Goal: Task Accomplishment & Management: Manage account settings

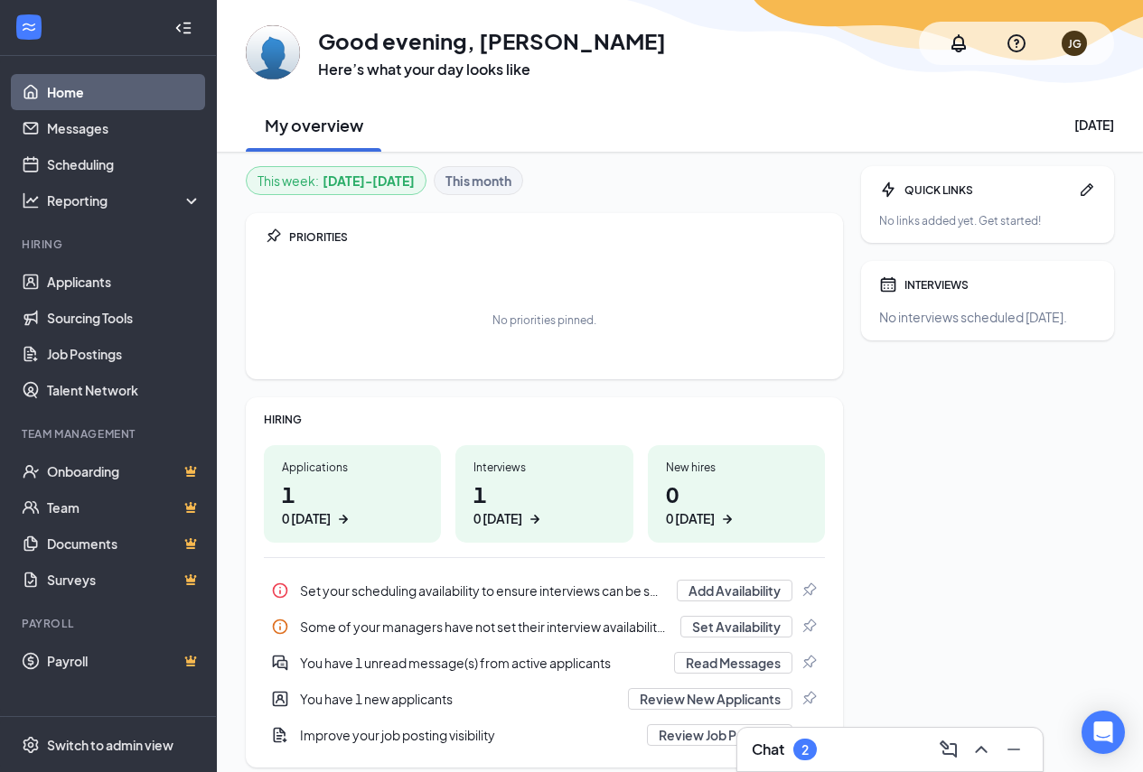
click at [841, 766] on div "Chat 2" at bounding box center [889, 749] width 305 height 43
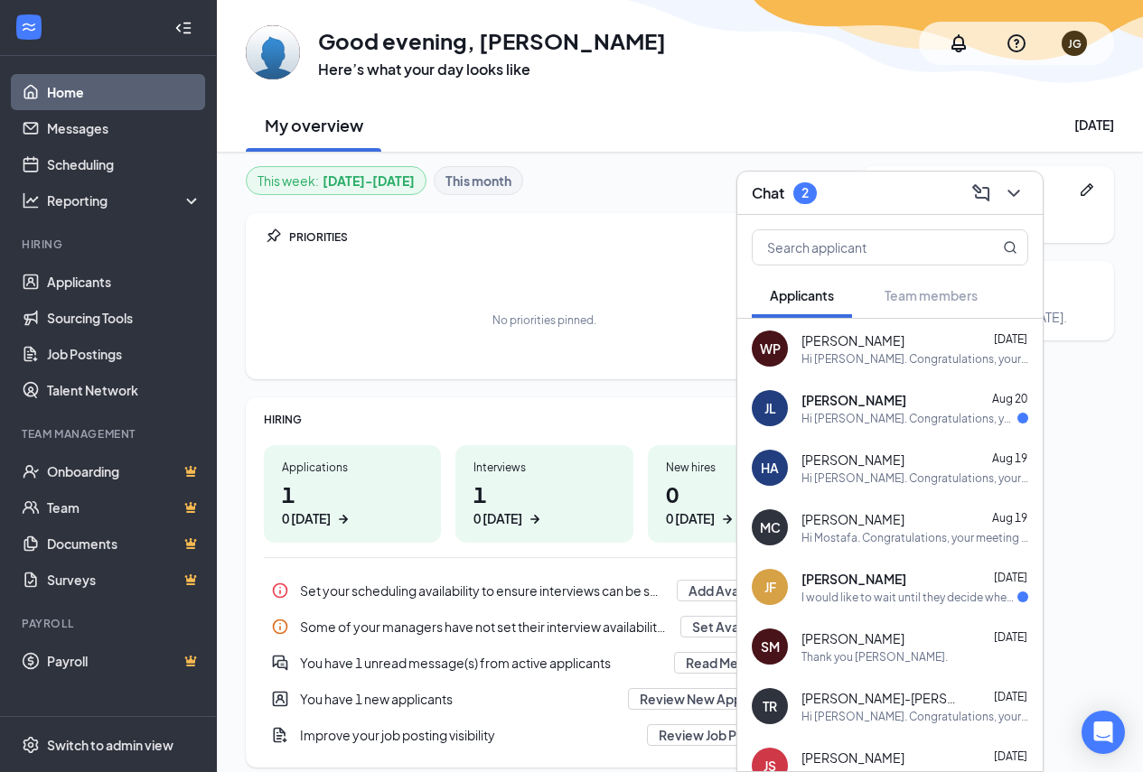
click at [914, 424] on div "Hi [PERSON_NAME]. Congratulations, your meeting with The Cool Hardware Company,…" at bounding box center [909, 418] width 216 height 15
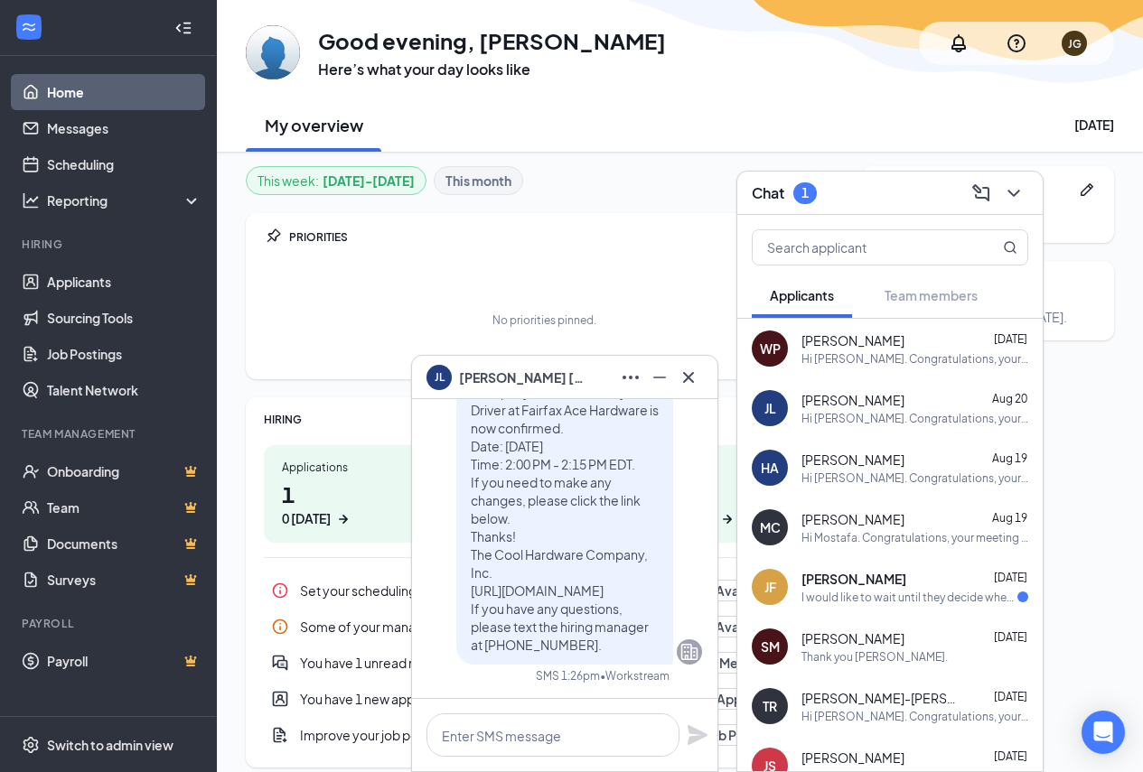
click at [905, 591] on div "I would like to wait until they decide whether or not they need a [DEMOGRAPHIC_…" at bounding box center [909, 597] width 216 height 15
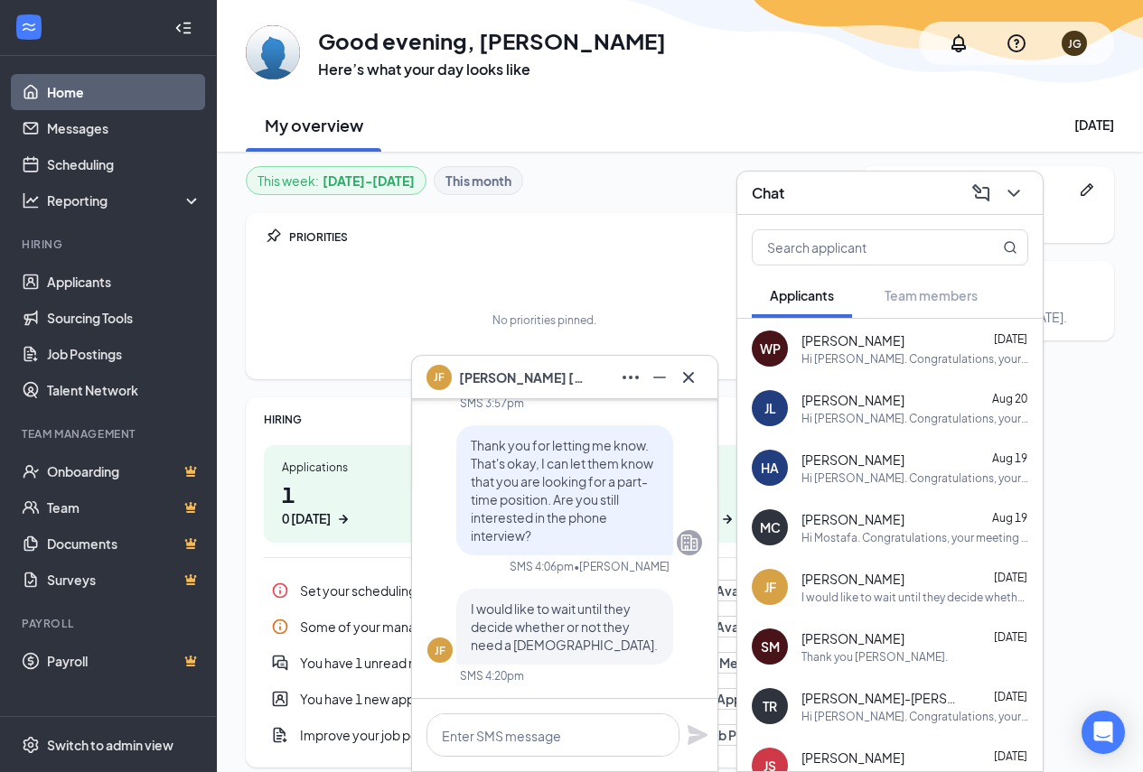
click at [692, 378] on icon "Cross" at bounding box center [688, 378] width 22 height 22
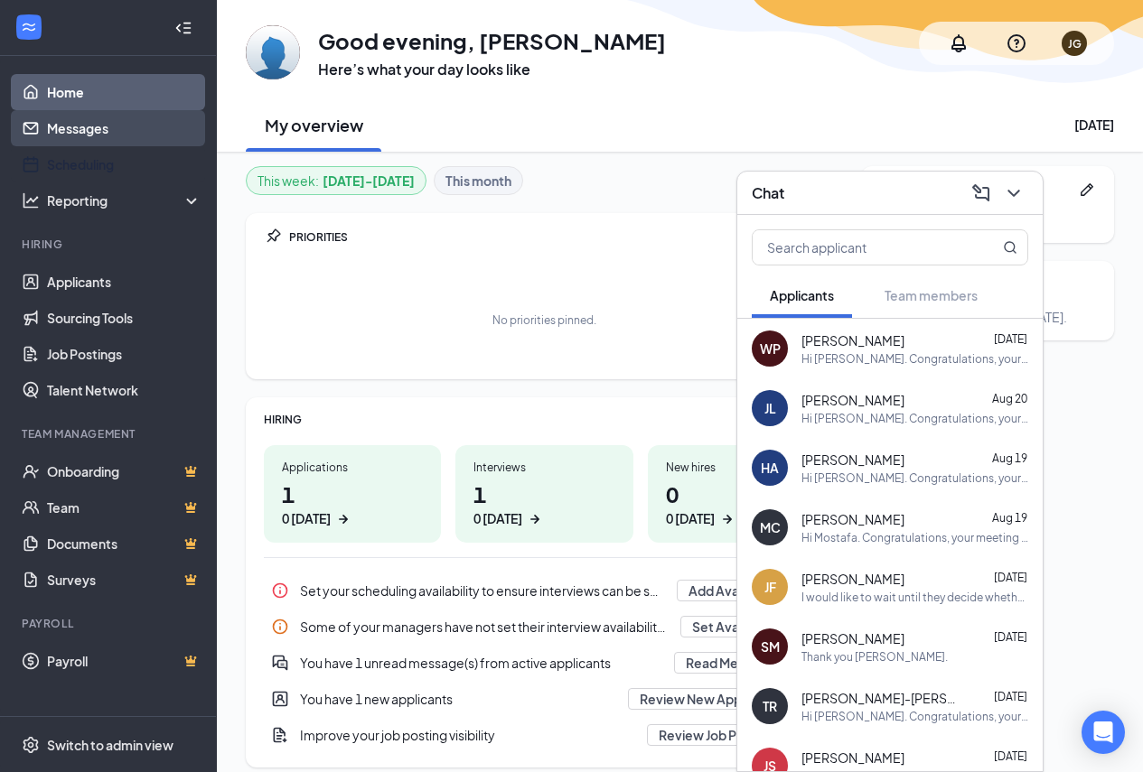
click at [125, 135] on link "Messages" at bounding box center [124, 128] width 154 height 36
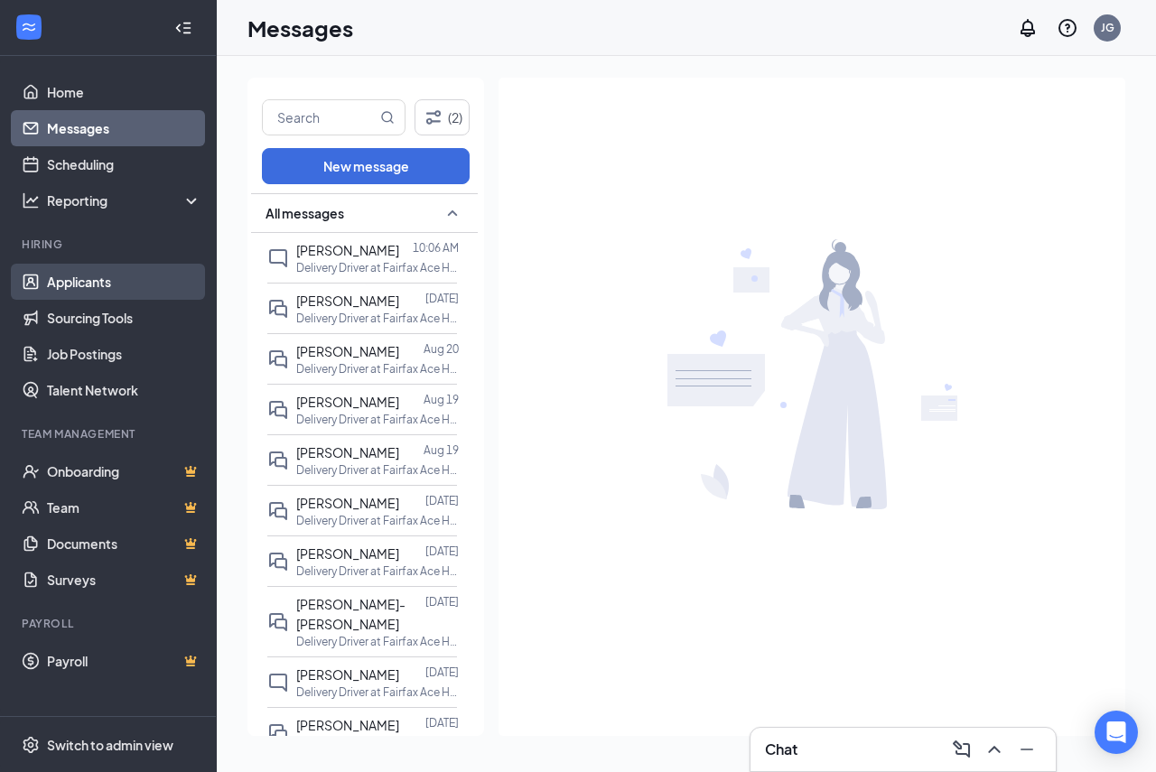
click at [113, 274] on link "Applicants" at bounding box center [124, 282] width 154 height 36
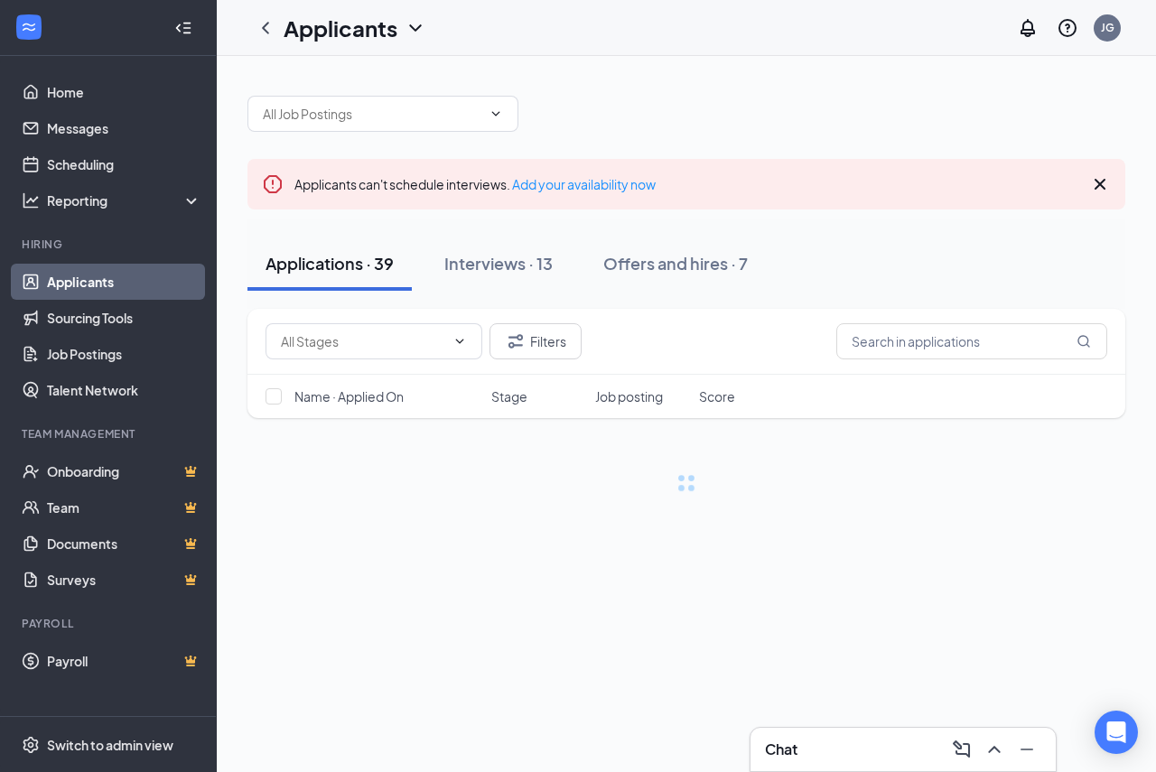
click at [830, 730] on div "Chat" at bounding box center [903, 749] width 305 height 43
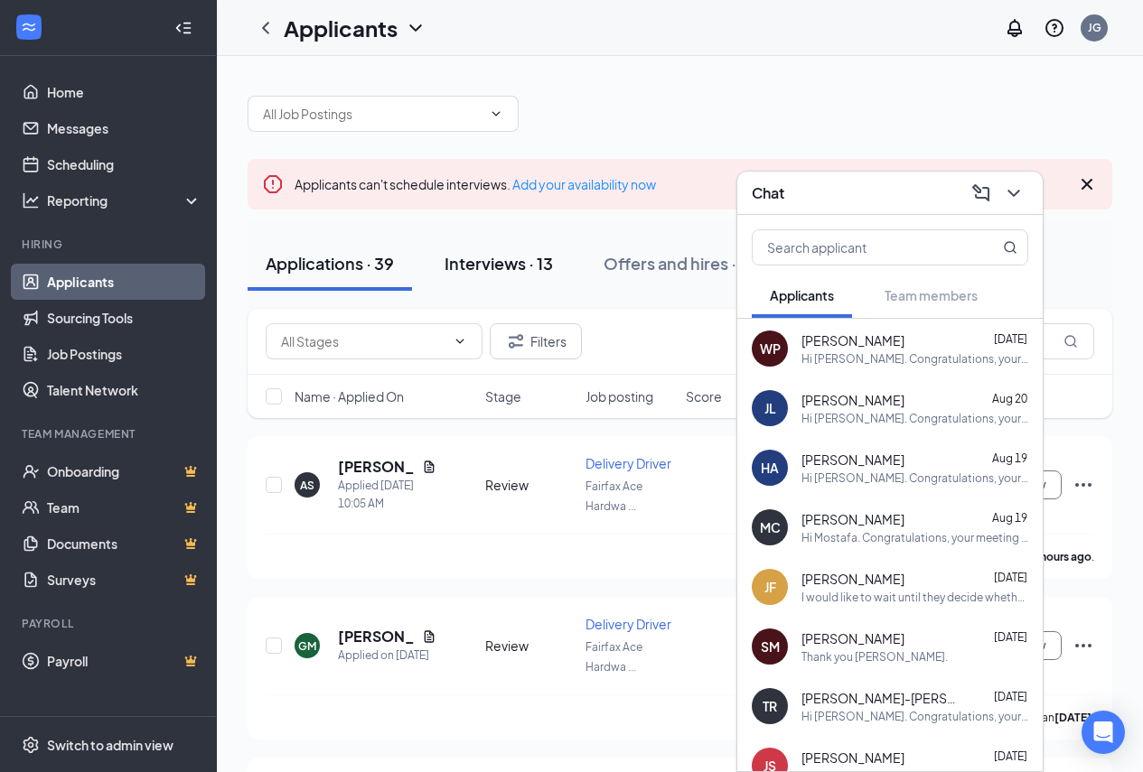
click at [538, 266] on div "Interviews · 13" at bounding box center [498, 263] width 108 height 23
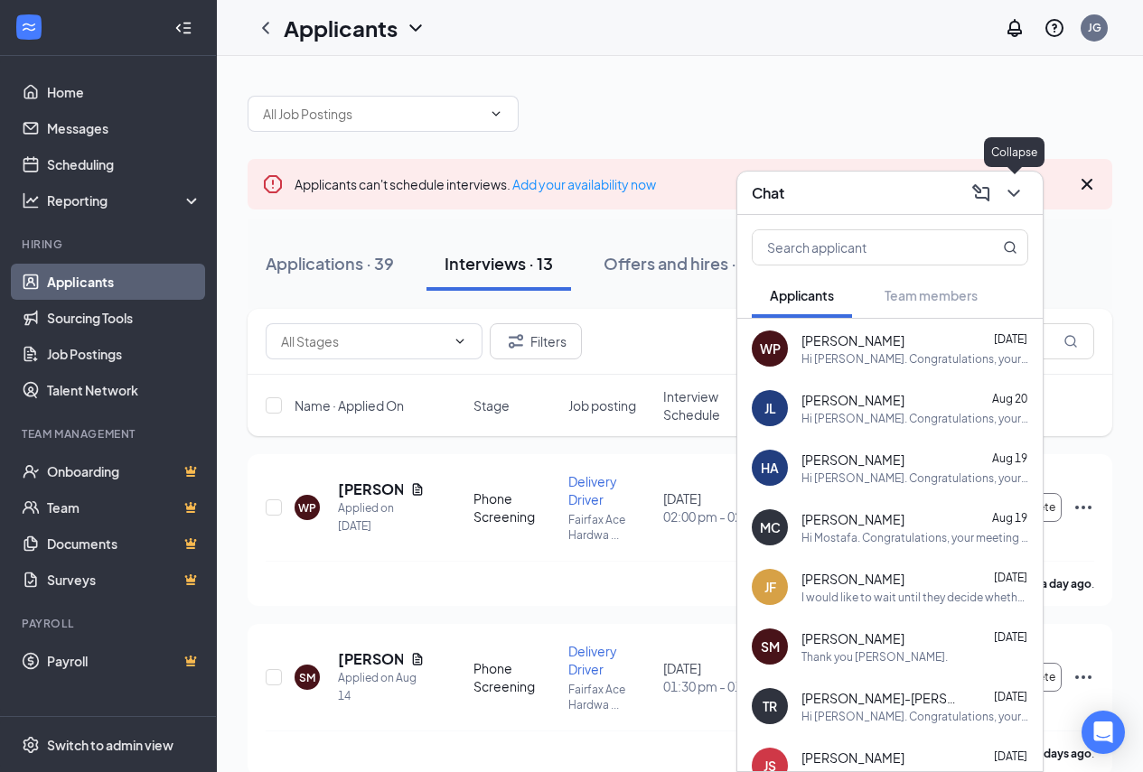
click at [1018, 195] on icon "ChevronDown" at bounding box center [1014, 193] width 22 height 22
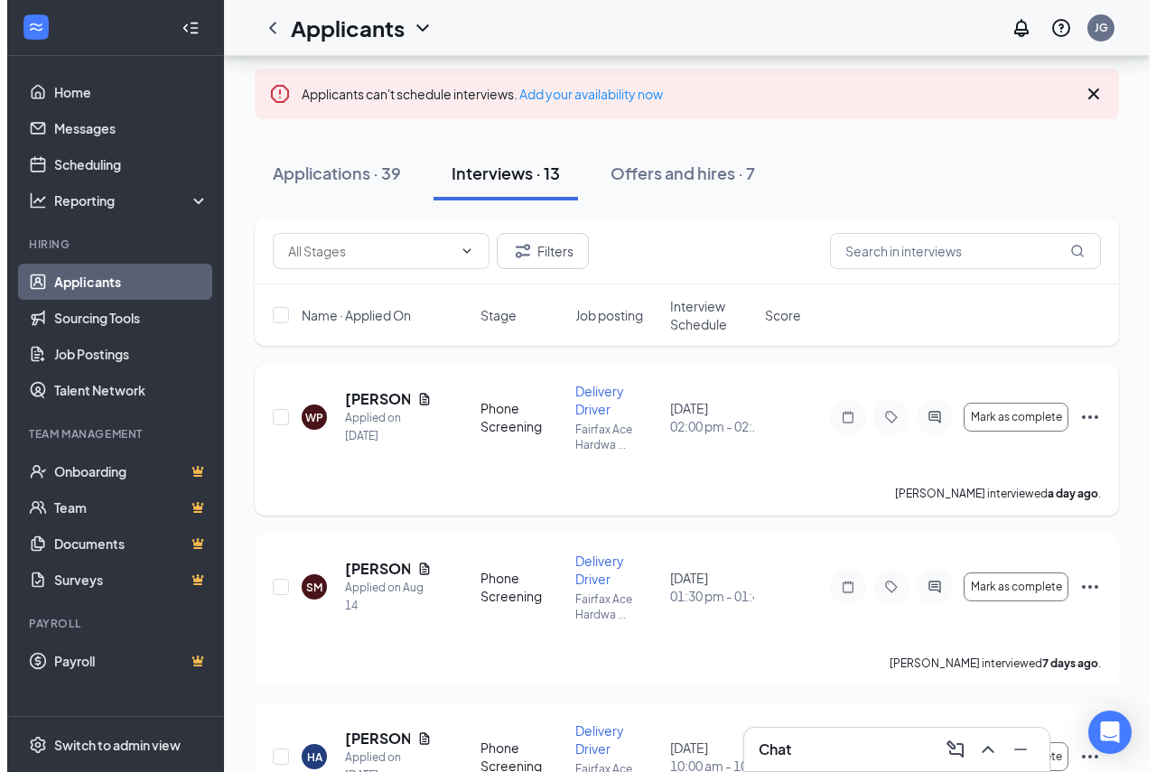
scroll to position [181, 0]
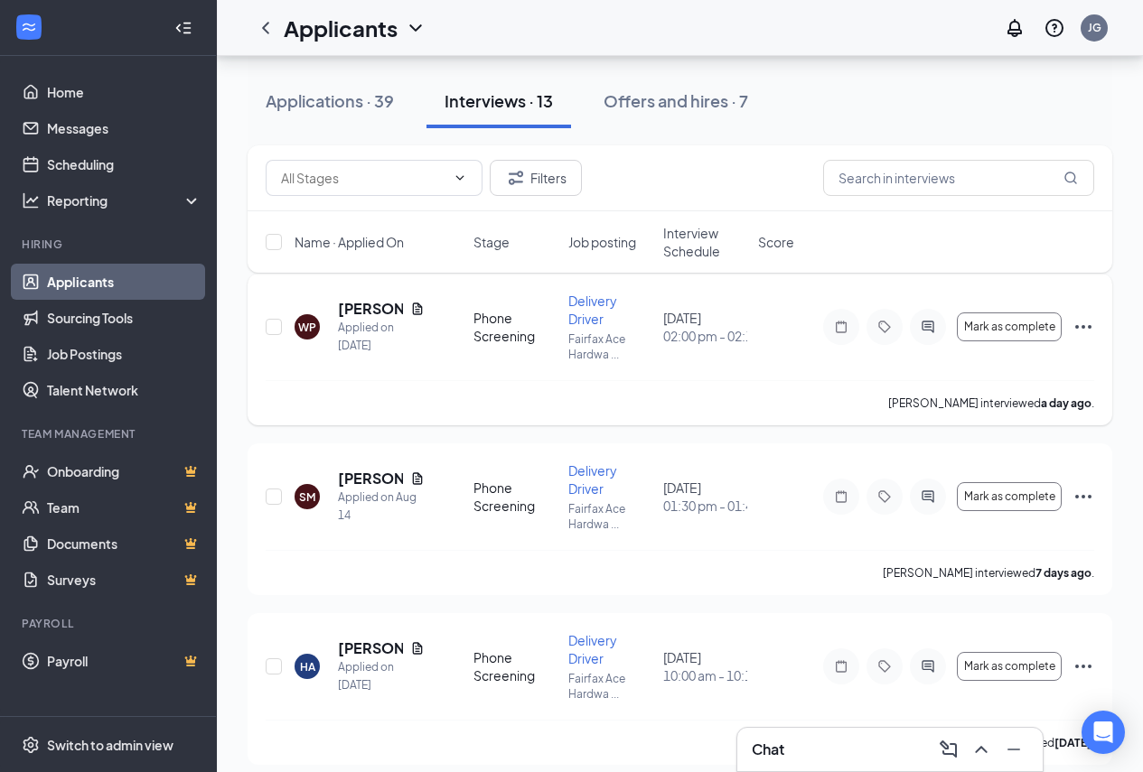
click at [933, 335] on div at bounding box center [928, 327] width 36 height 36
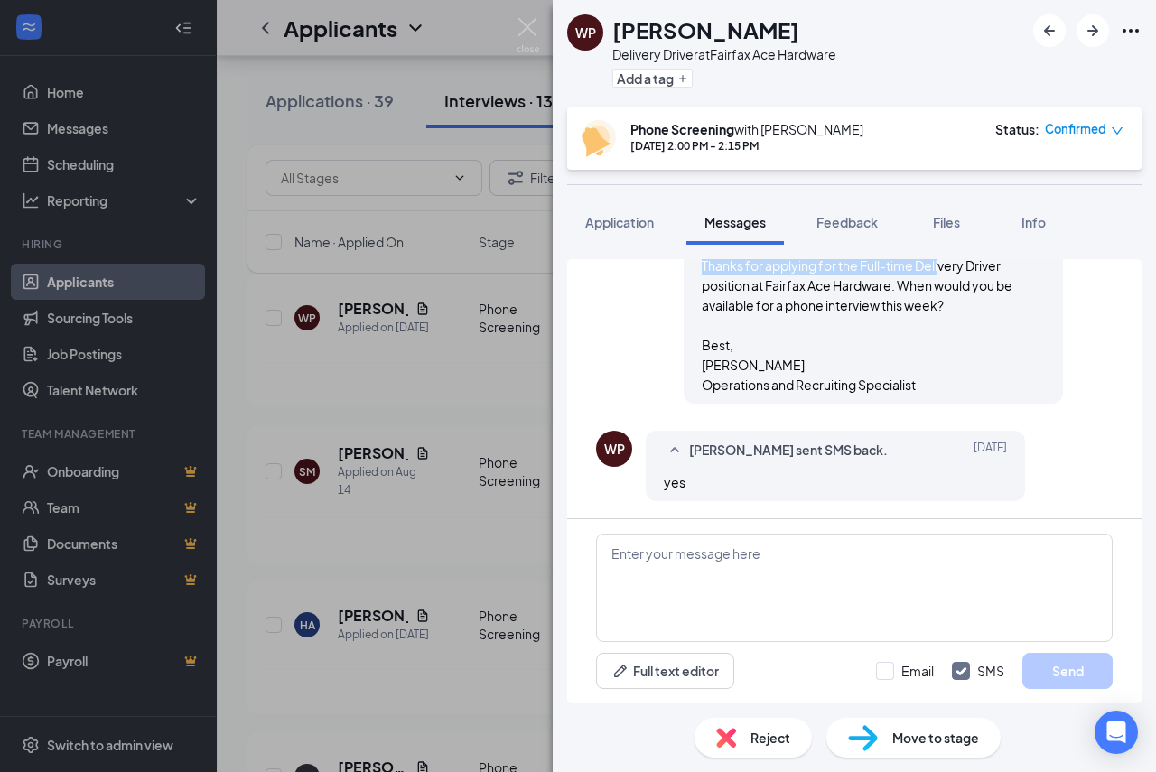
scroll to position [147, 0]
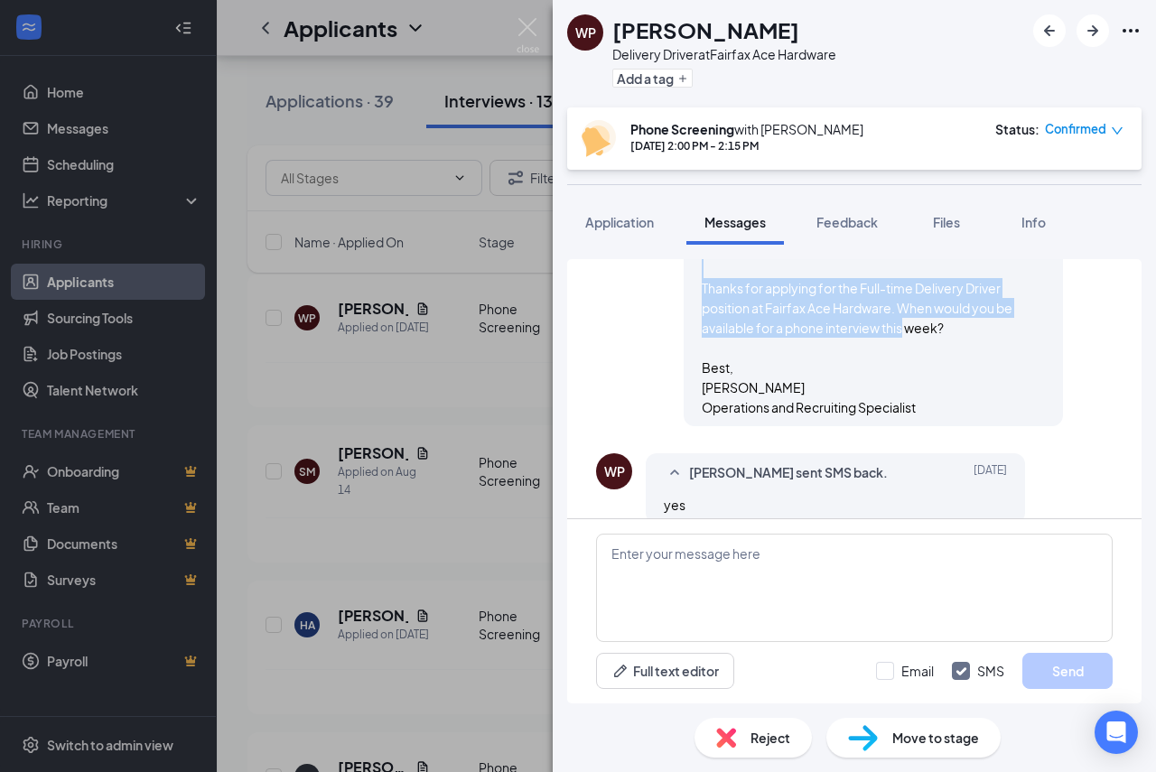
drag, startPoint x: 686, startPoint y: 394, endPoint x: 951, endPoint y: 319, distance: 275.1
click at [951, 319] on div "[PERSON_NAME] sent SMS to [PERSON_NAME]. [DATE] Hi [PERSON_NAME], Thanks for ap…" at bounding box center [873, 302] width 379 height 247
copy span "Hi [PERSON_NAME], Thanks for applying for the Full-time Delivery Driver positio…"
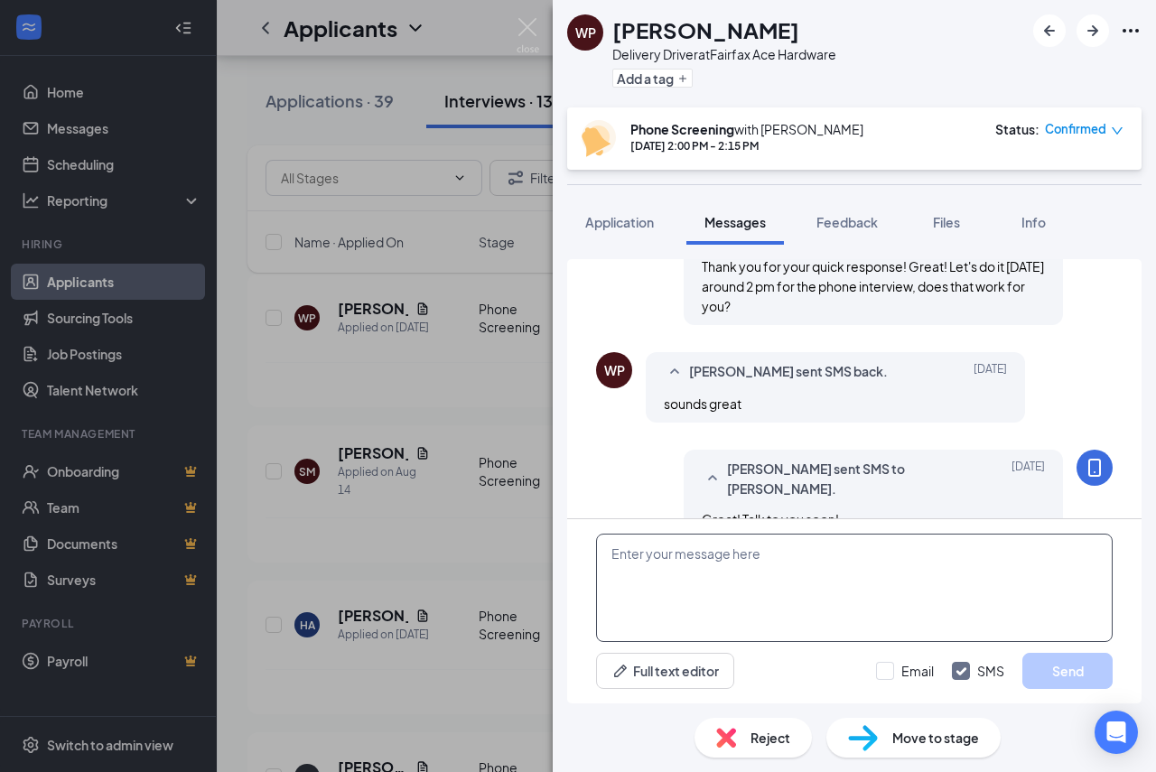
scroll to position [859, 0]
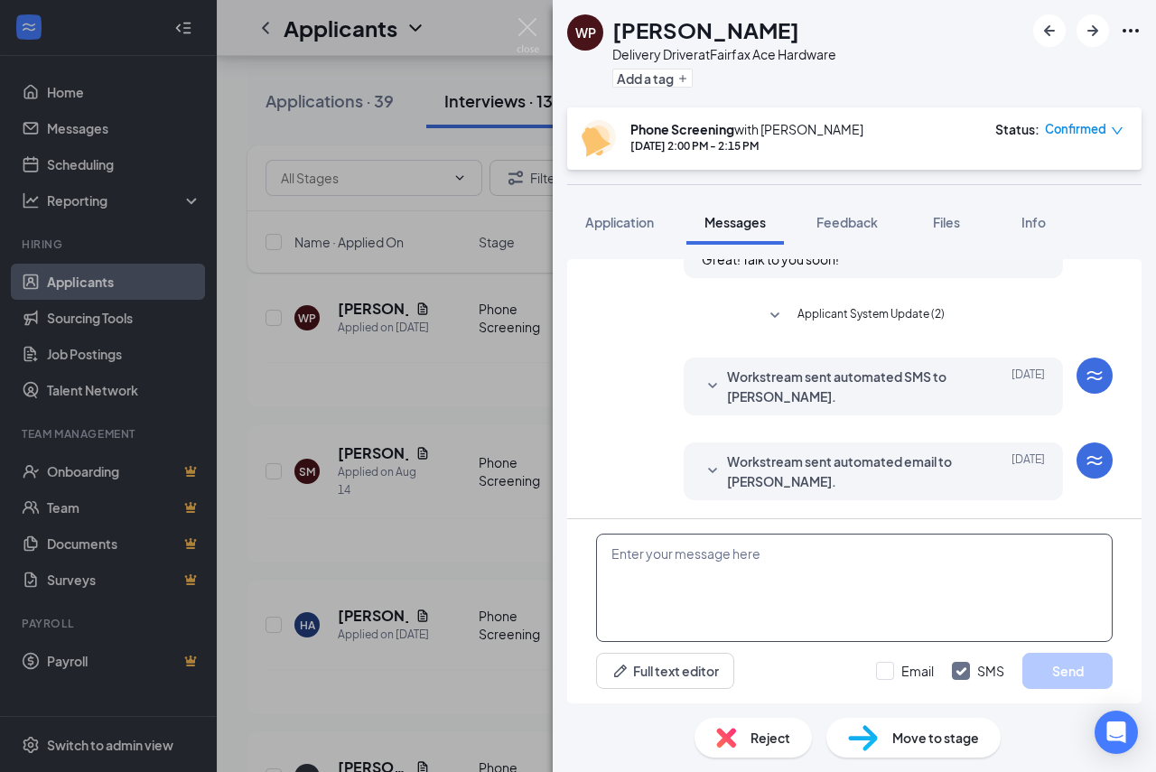
click at [765, 554] on textarea at bounding box center [854, 588] width 517 height 108
paste textarea "Hi [PERSON_NAME], Thanks for applying for the Full-time Delivery Driver positio…"
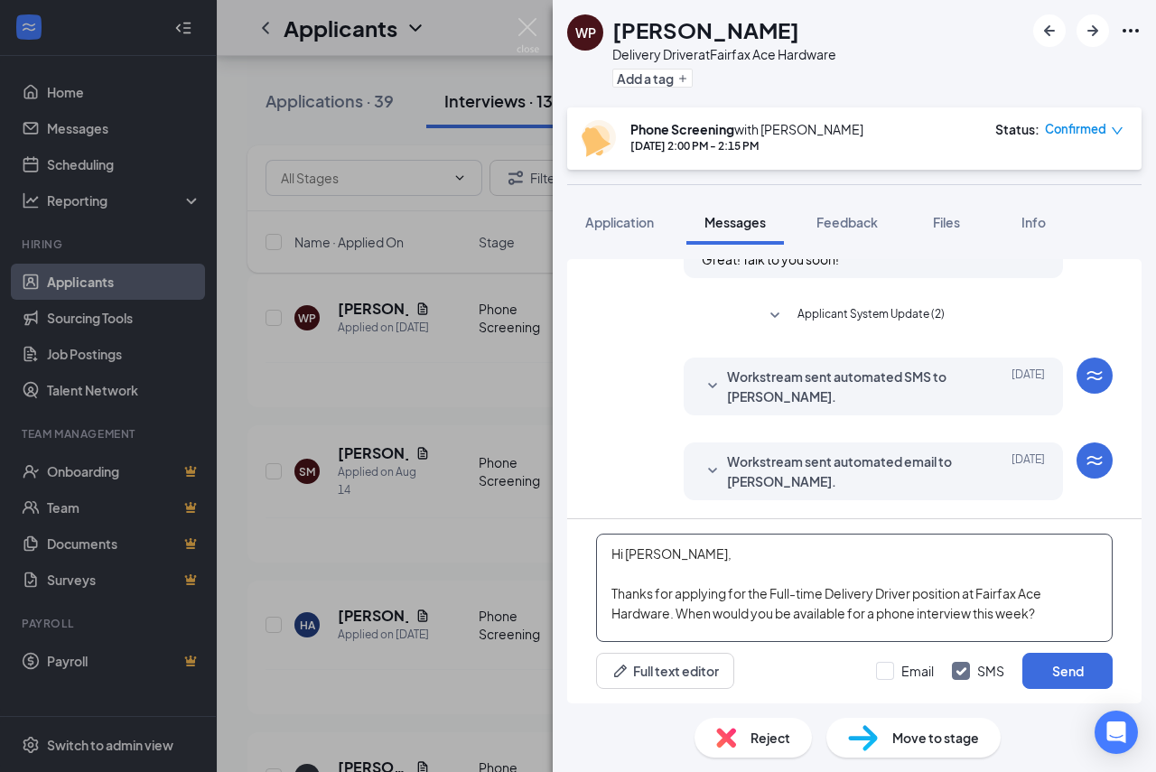
drag, startPoint x: 1029, startPoint y: 618, endPoint x: 685, endPoint y: 634, distance: 344.5
click at [685, 634] on textarea "Hi [PERSON_NAME], Thanks for applying for the Full-time Delivery Driver positio…" at bounding box center [854, 588] width 517 height 108
type textarea "Hi [PERSON_NAME], Thanks for applying for the Full-time Delivery Driver positio…"
click at [880, 676] on input "Email" at bounding box center [905, 671] width 58 height 18
checkbox input "true"
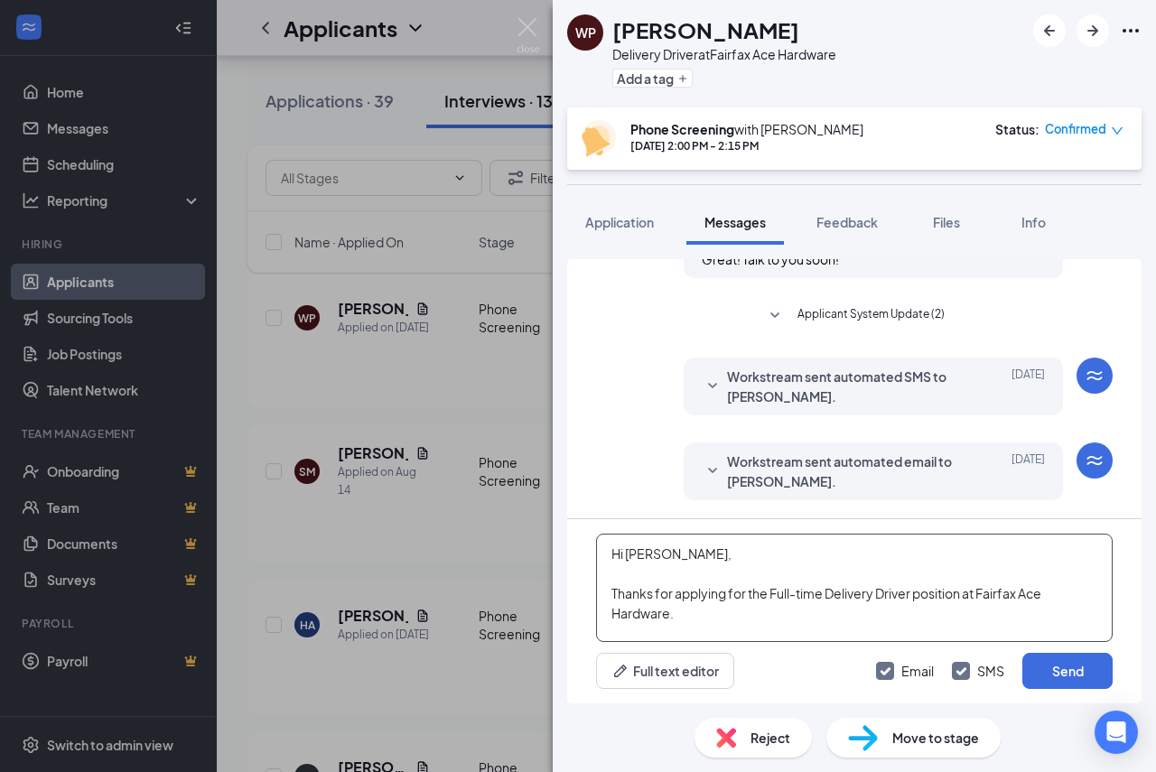
click at [783, 623] on textarea "Hi [PERSON_NAME], Thanks for applying for the Full-time Delivery Driver positio…" at bounding box center [854, 588] width 517 height 108
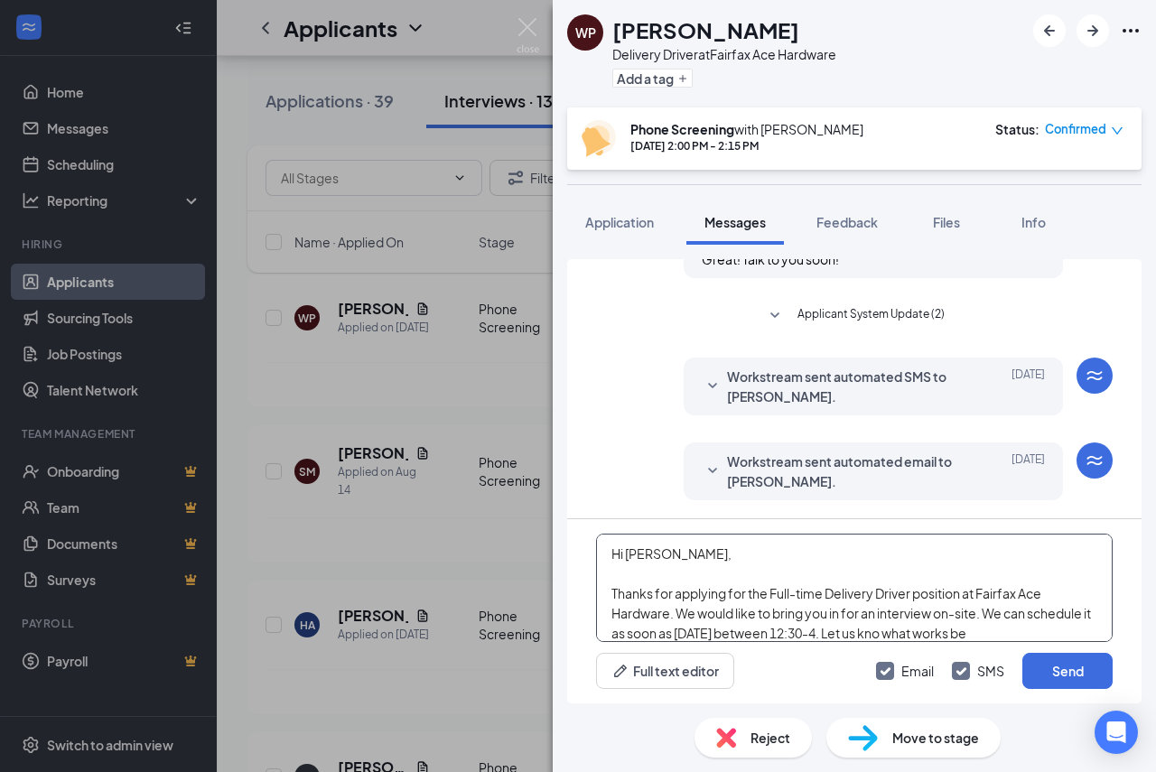
scroll to position [20, 0]
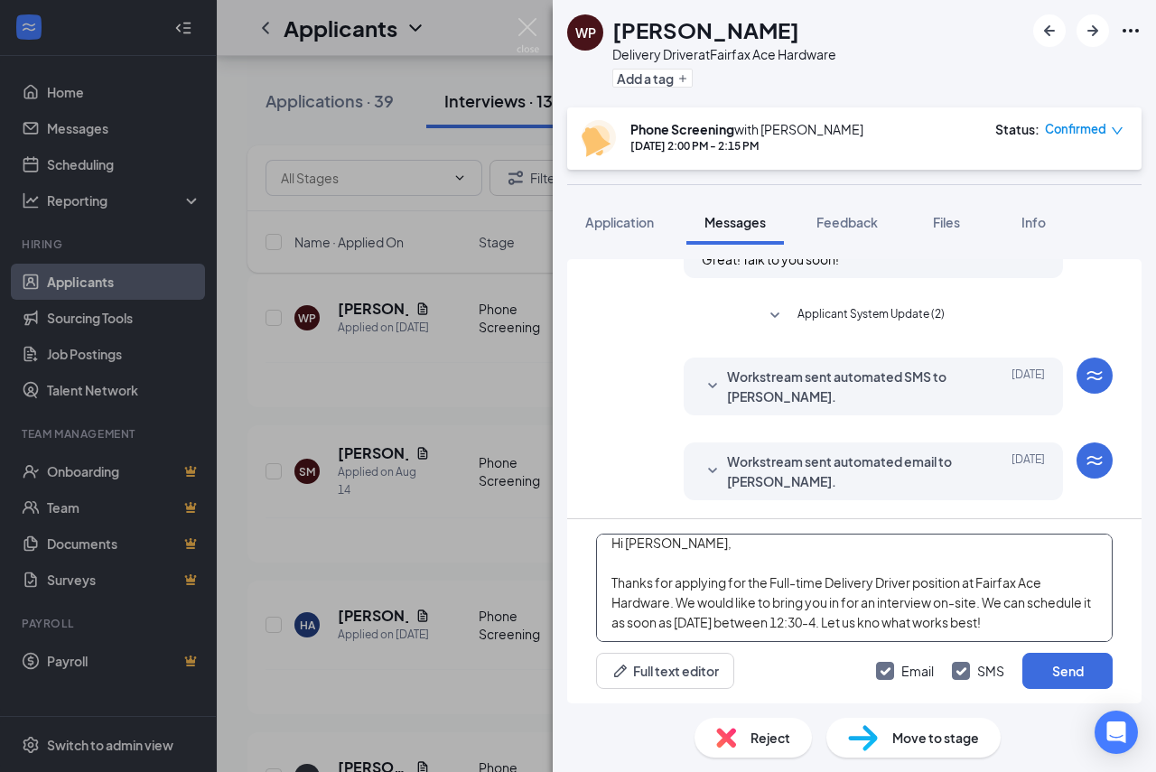
click at [1000, 623] on textarea "Hi [PERSON_NAME], Thanks for applying for the Full-time Delivery Driver positio…" at bounding box center [854, 588] width 517 height 108
click at [991, 621] on textarea "Hi [PERSON_NAME], Thanks for applying for the Full-time Delivery Driver positio…" at bounding box center [854, 588] width 517 height 108
click at [1001, 615] on textarea "Hi [PERSON_NAME], Thanks for applying for the Full-time Delivery Driver positio…" at bounding box center [854, 588] width 517 height 108
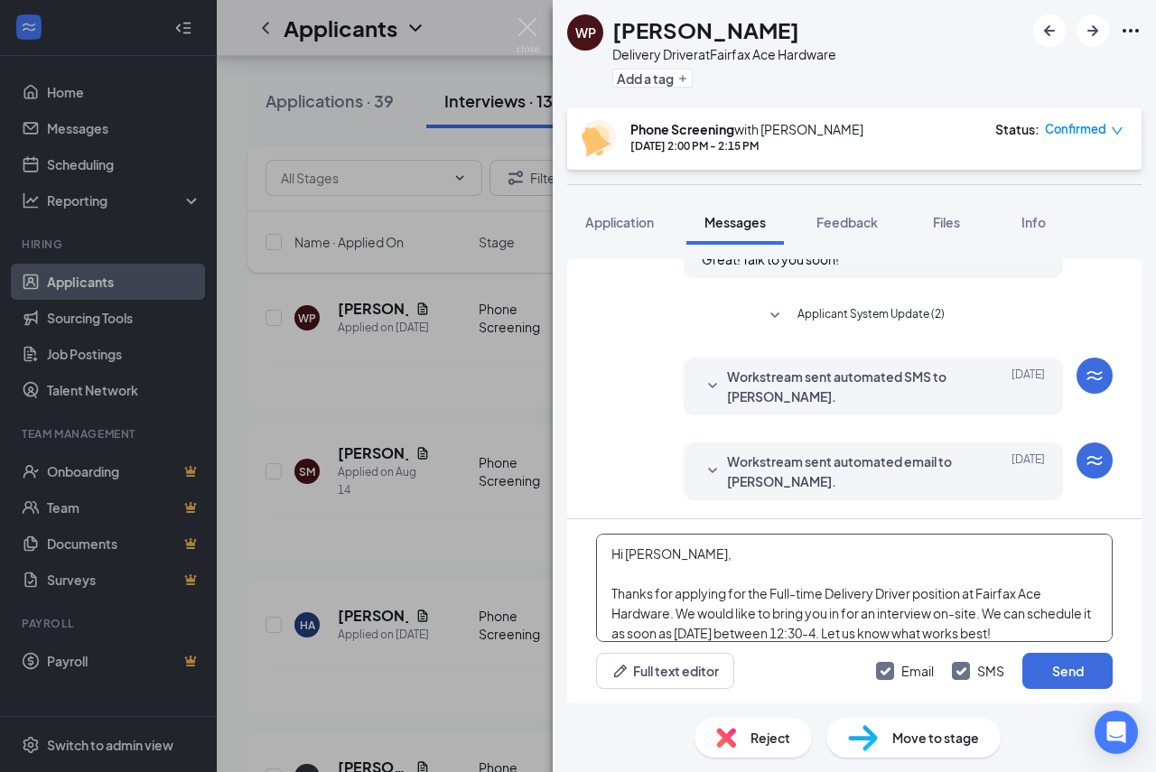
scroll to position [31, 0]
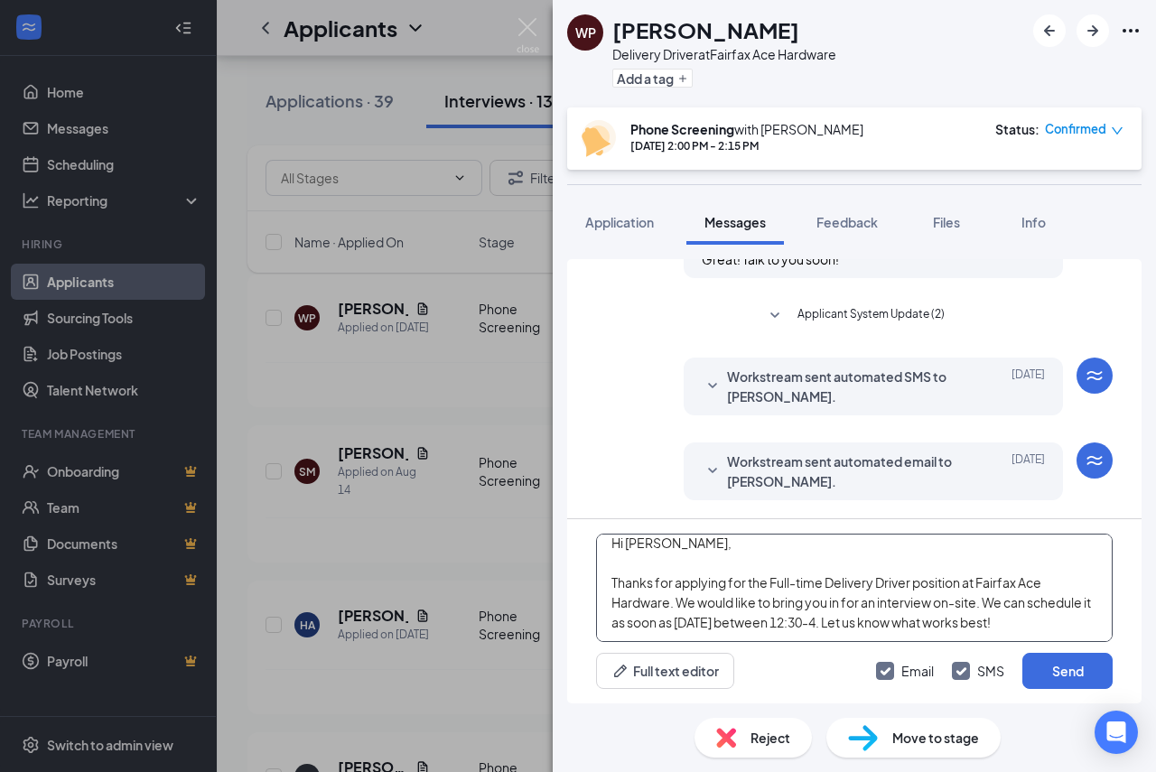
click at [863, 619] on textarea "Hi [PERSON_NAME], Thanks for applying for the Full-time Delivery Driver positio…" at bounding box center [854, 588] width 517 height 108
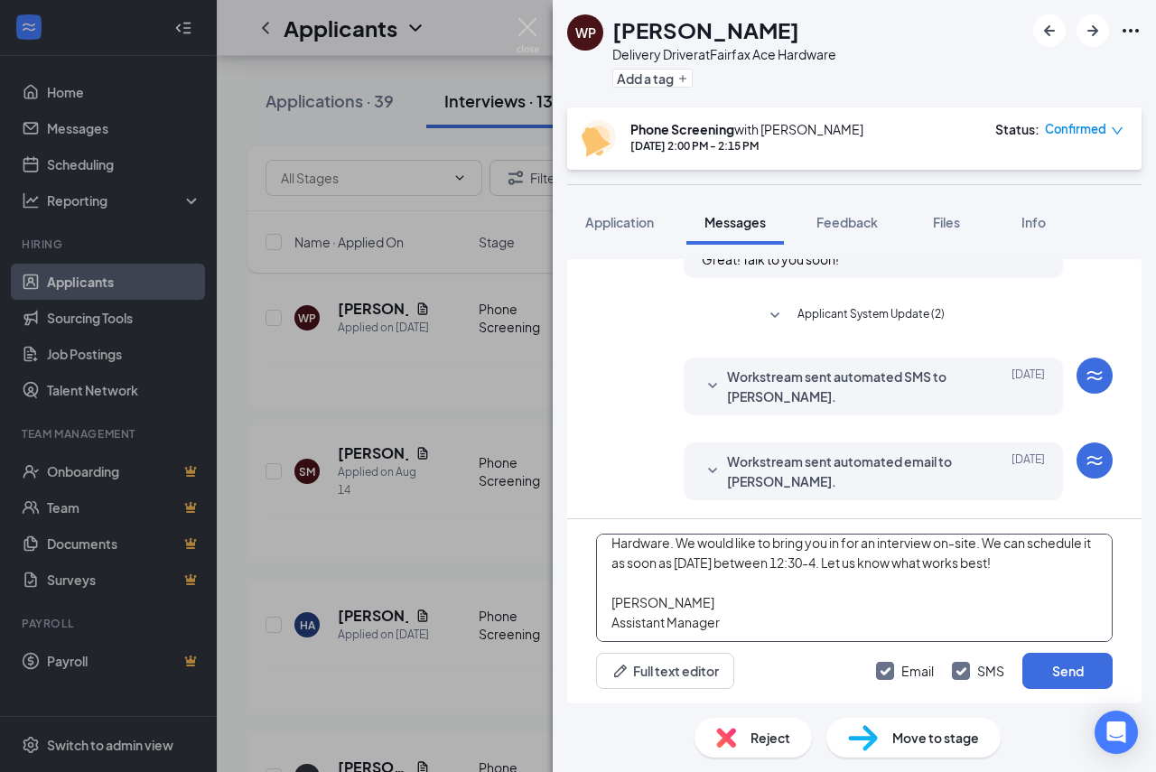
scroll to position [99, 0]
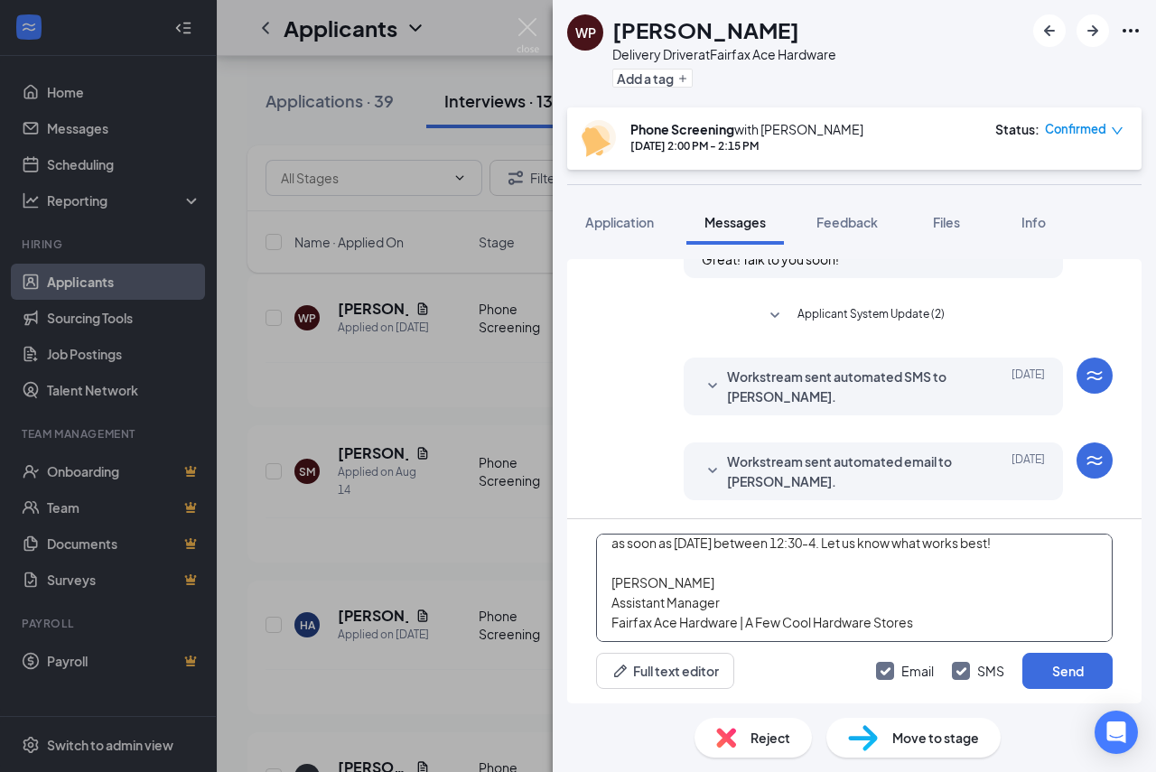
drag, startPoint x: 925, startPoint y: 631, endPoint x: 602, endPoint y: 598, distance: 324.2
click at [602, 598] on textarea "Hi [PERSON_NAME], Thanks for applying for the Full-time Delivery Driver positio…" at bounding box center [854, 588] width 517 height 108
click at [960, 589] on textarea "Hi [PERSON_NAME], Thanks for applying for the Full-time Delivery Driver positio…" at bounding box center [854, 588] width 517 height 108
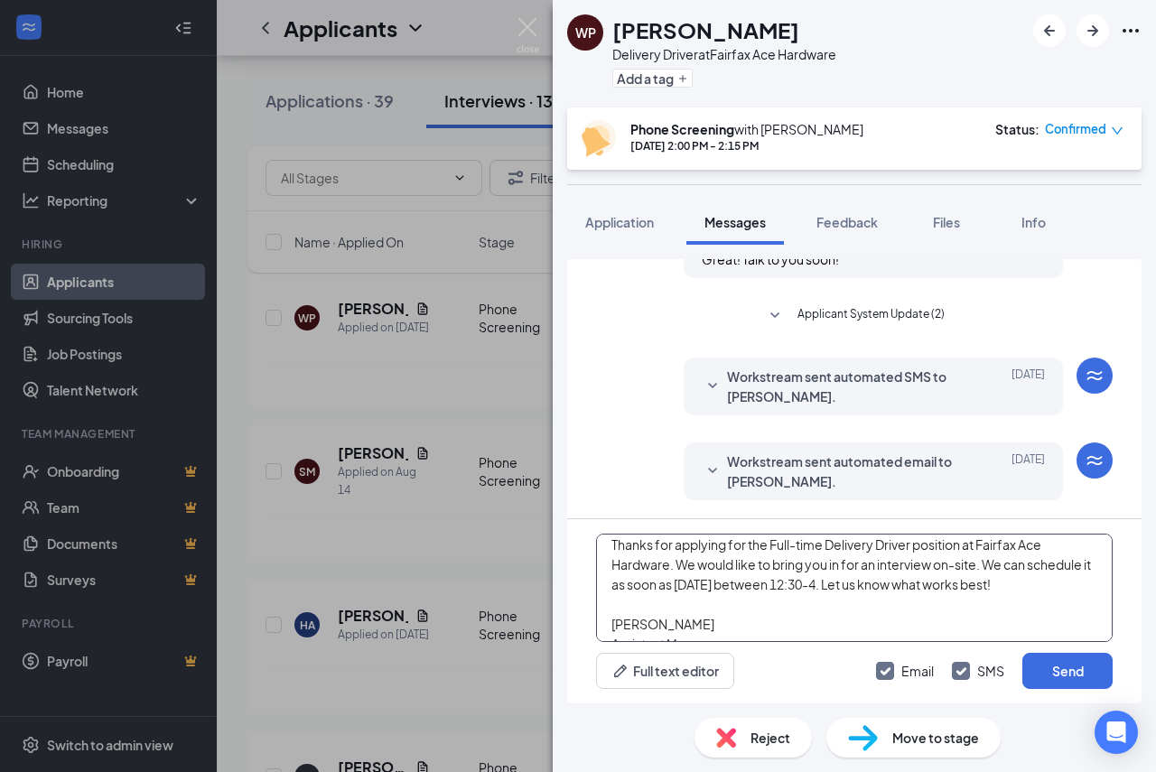
scroll to position [0, 0]
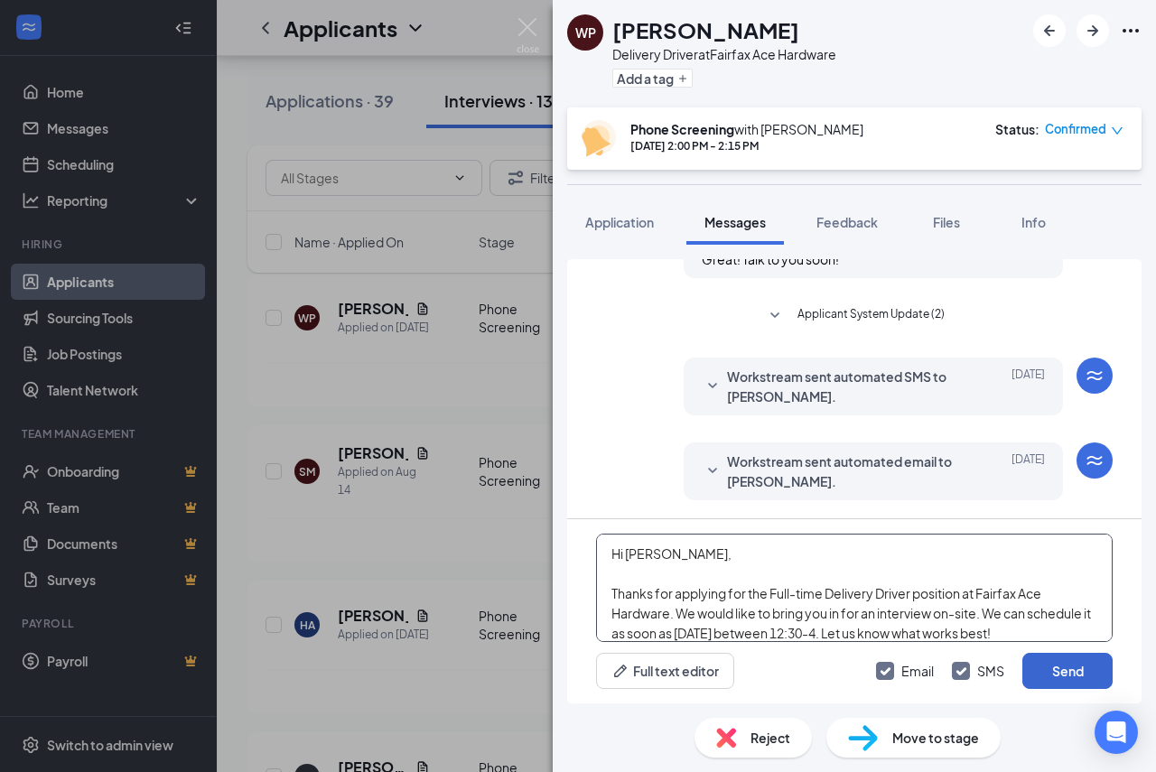
type textarea "Hi [PERSON_NAME], Thanks for applying for the Full-time Delivery Driver positio…"
click at [1040, 663] on button "Send" at bounding box center [1068, 671] width 90 height 36
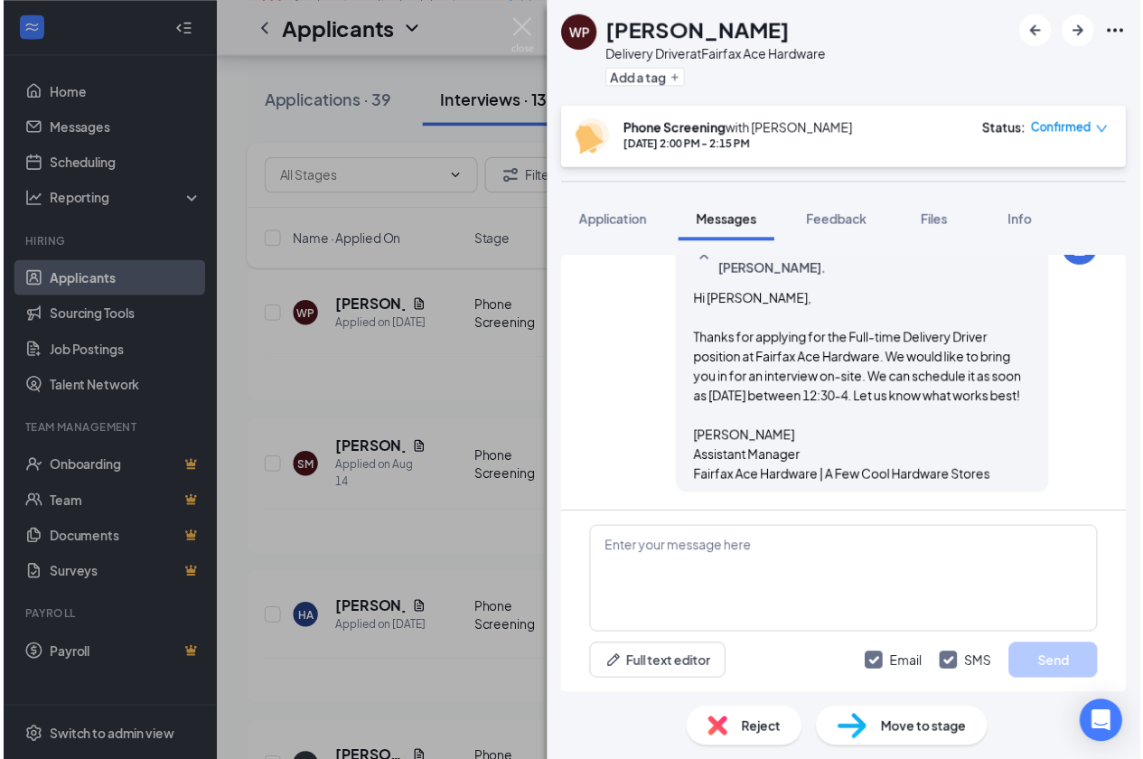
scroll to position [1452, 0]
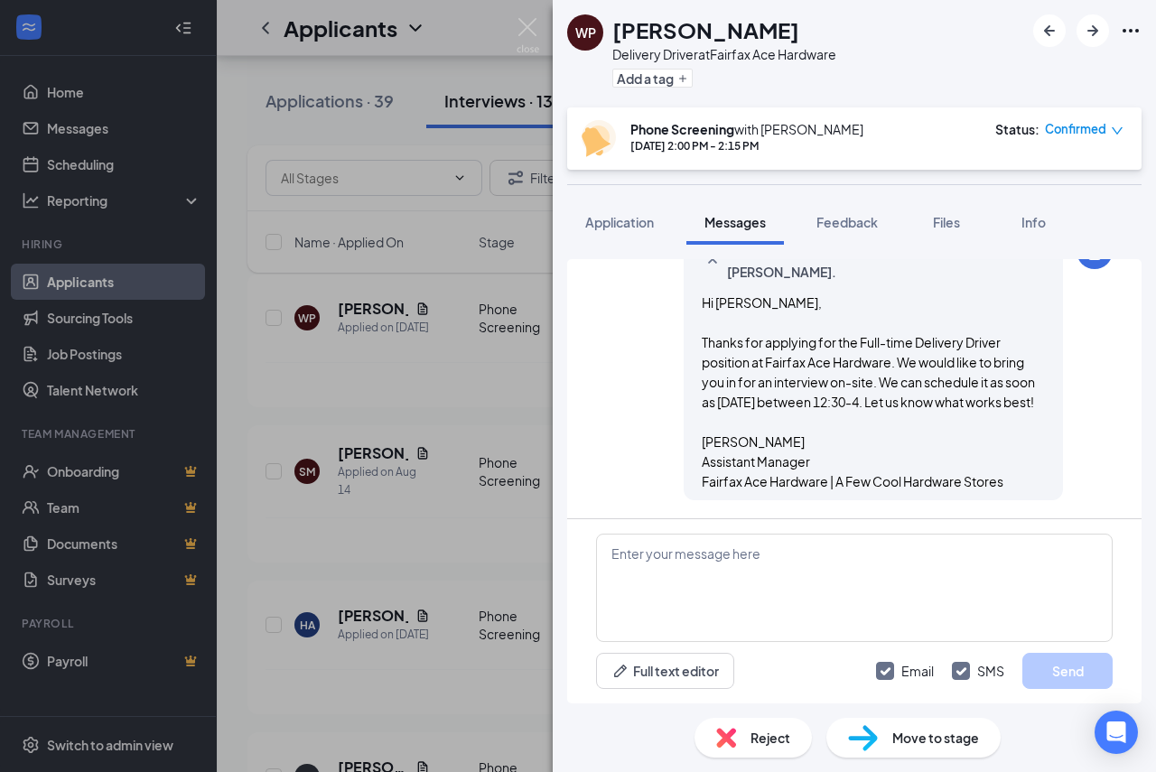
click at [441, 425] on div "WP [PERSON_NAME] Delivery Driver at Fairfax Ace Hardware Add a tag Phone Screen…" at bounding box center [578, 386] width 1156 height 772
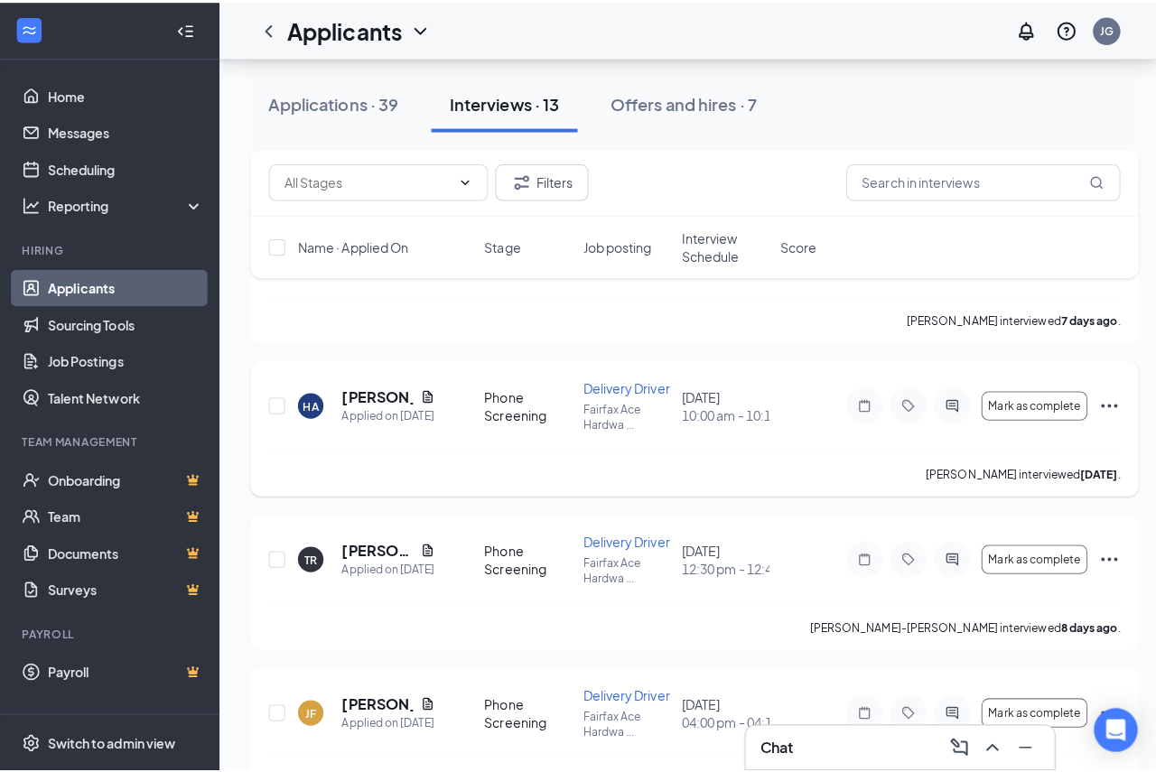
scroll to position [452, 0]
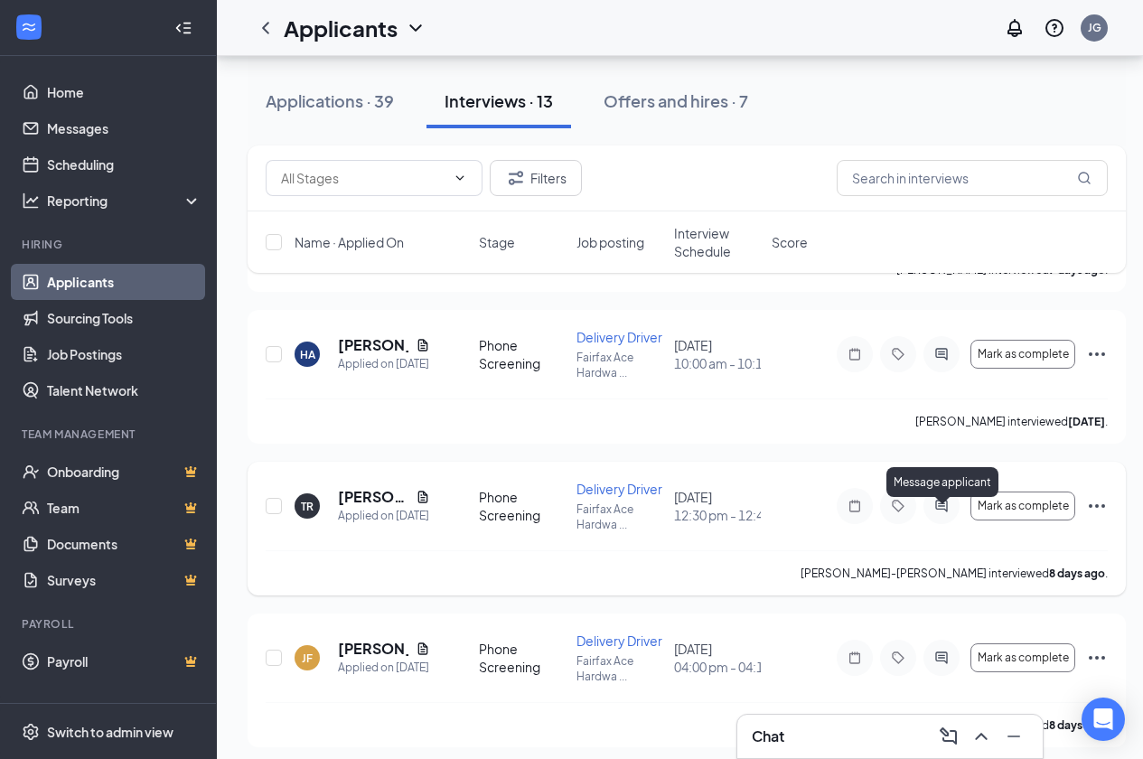
click at [948, 508] on icon "ActiveChat" at bounding box center [941, 506] width 22 height 14
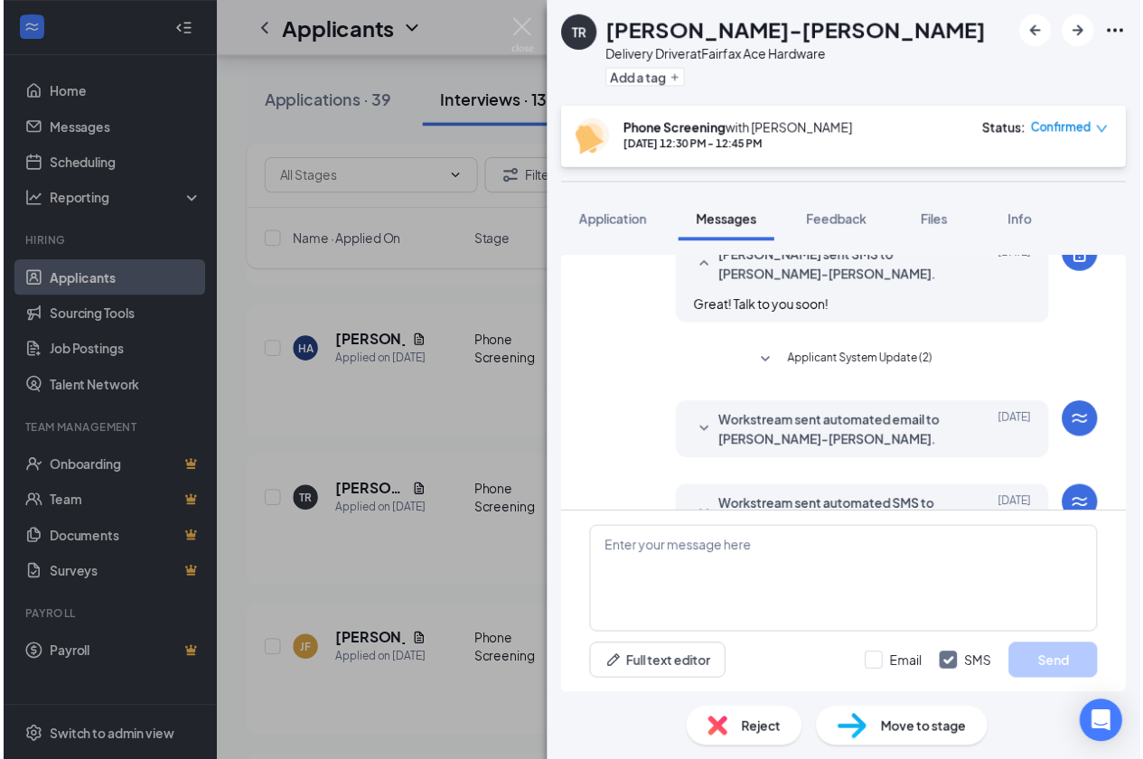
scroll to position [1056, 0]
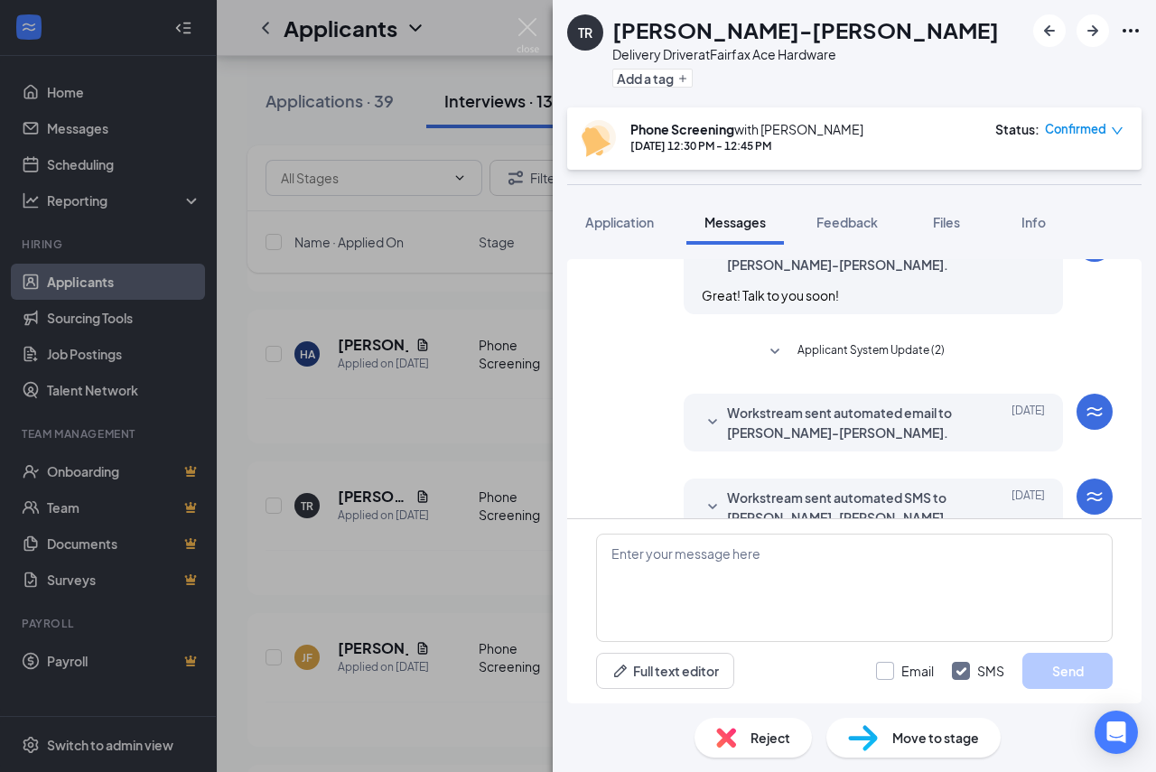
click at [884, 676] on input "Email" at bounding box center [905, 671] width 58 height 18
checkbox input "true"
click at [840, 611] on textarea at bounding box center [854, 588] width 517 height 108
click at [331, 597] on div "TR [PERSON_NAME]-[PERSON_NAME] Delivery Driver at Fairfax Ace Hardware Add a ta…" at bounding box center [578, 386] width 1156 height 772
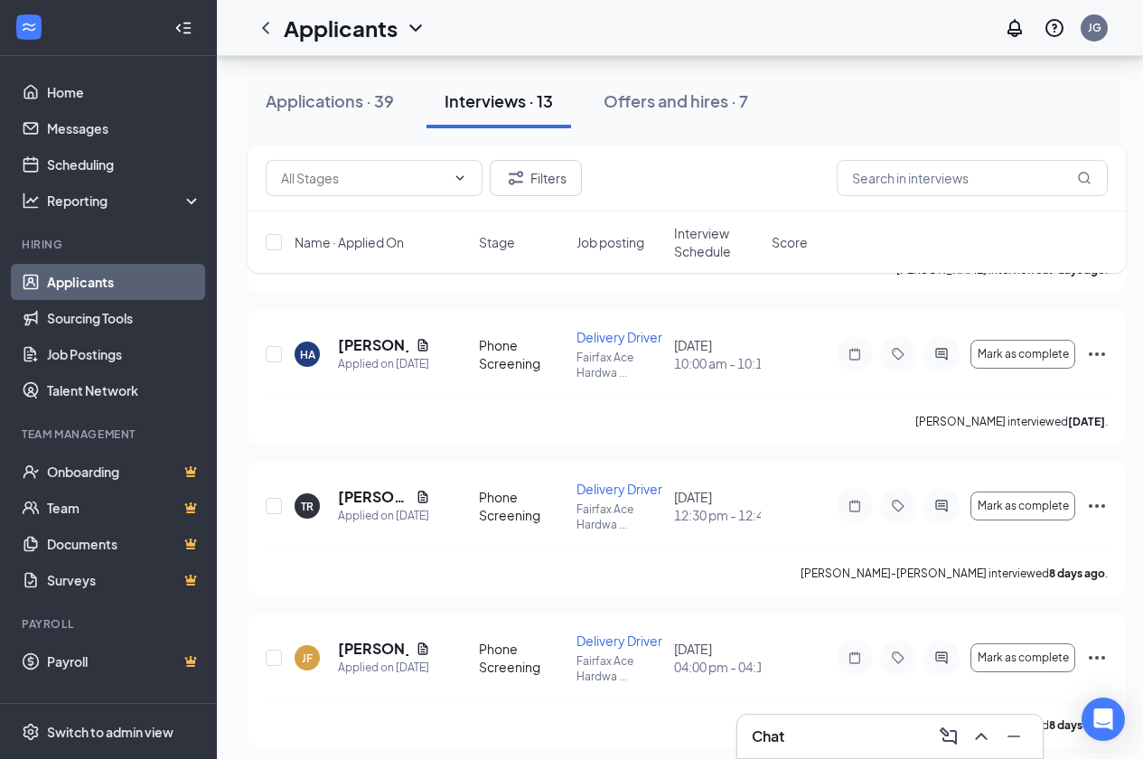
click at [891, 722] on div "Chat" at bounding box center [890, 736] width 276 height 29
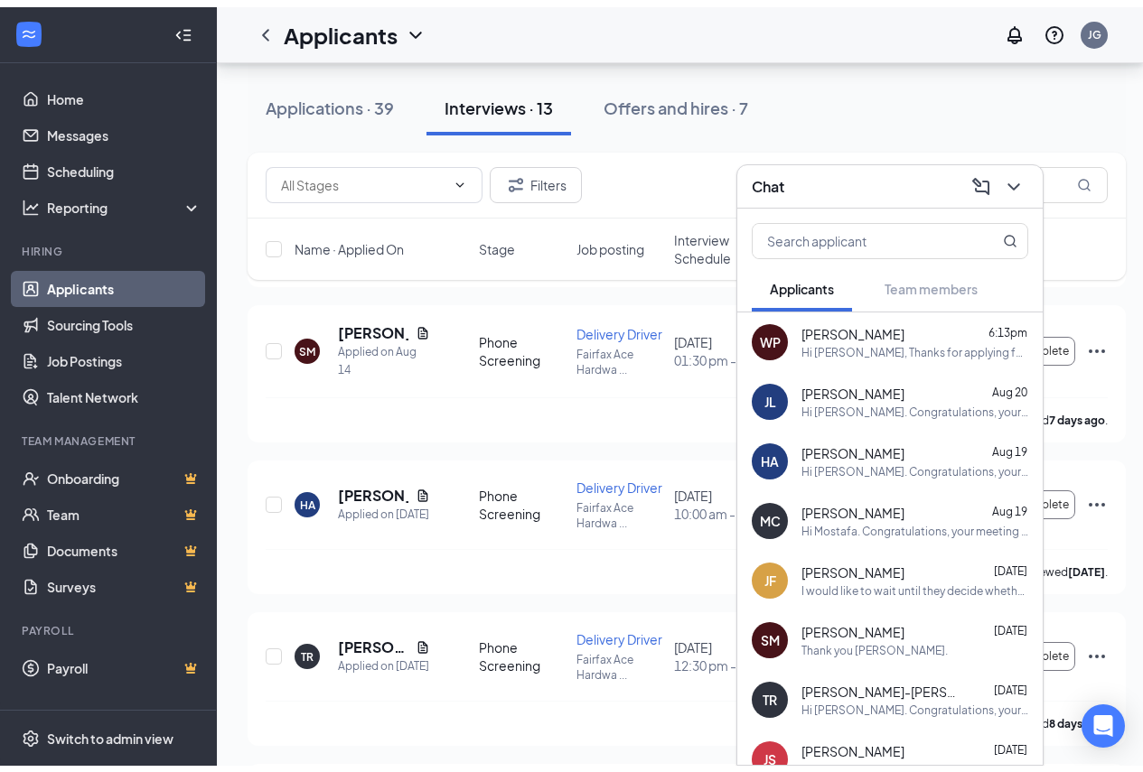
scroll to position [90, 0]
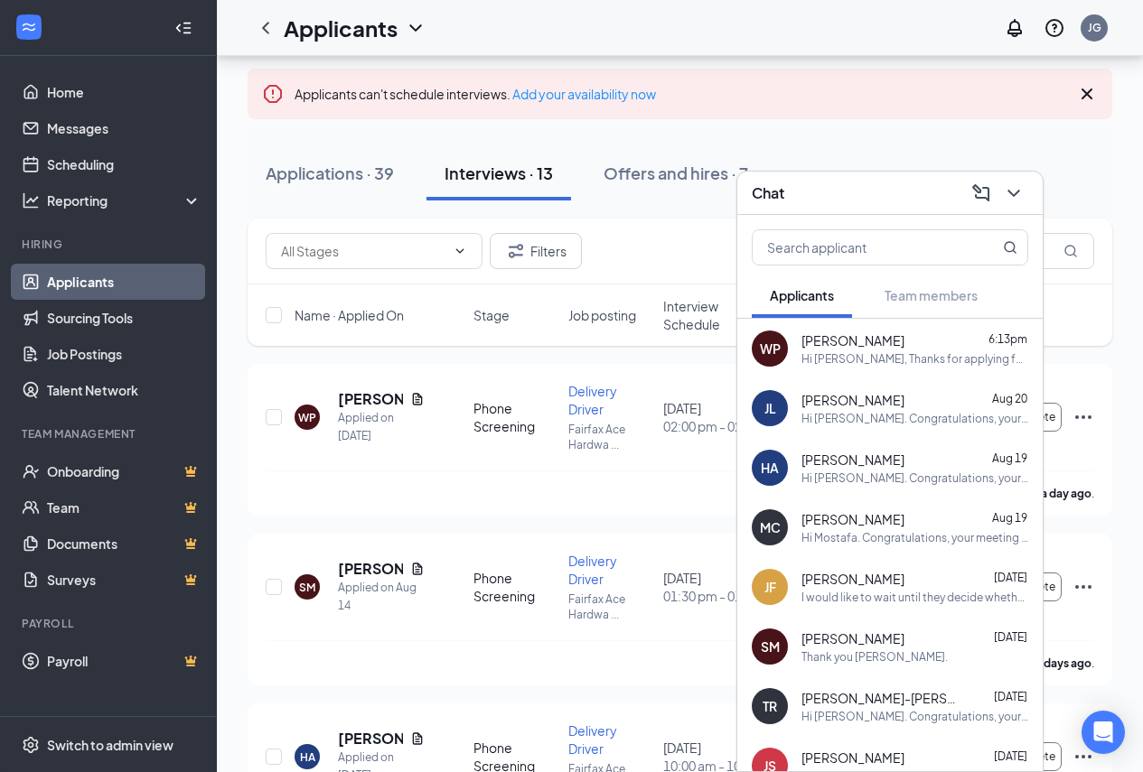
click at [888, 368] on div "WP [PERSON_NAME] 6:13pm Hi [PERSON_NAME], Thanks for applying for the Full-time…" at bounding box center [889, 349] width 305 height 60
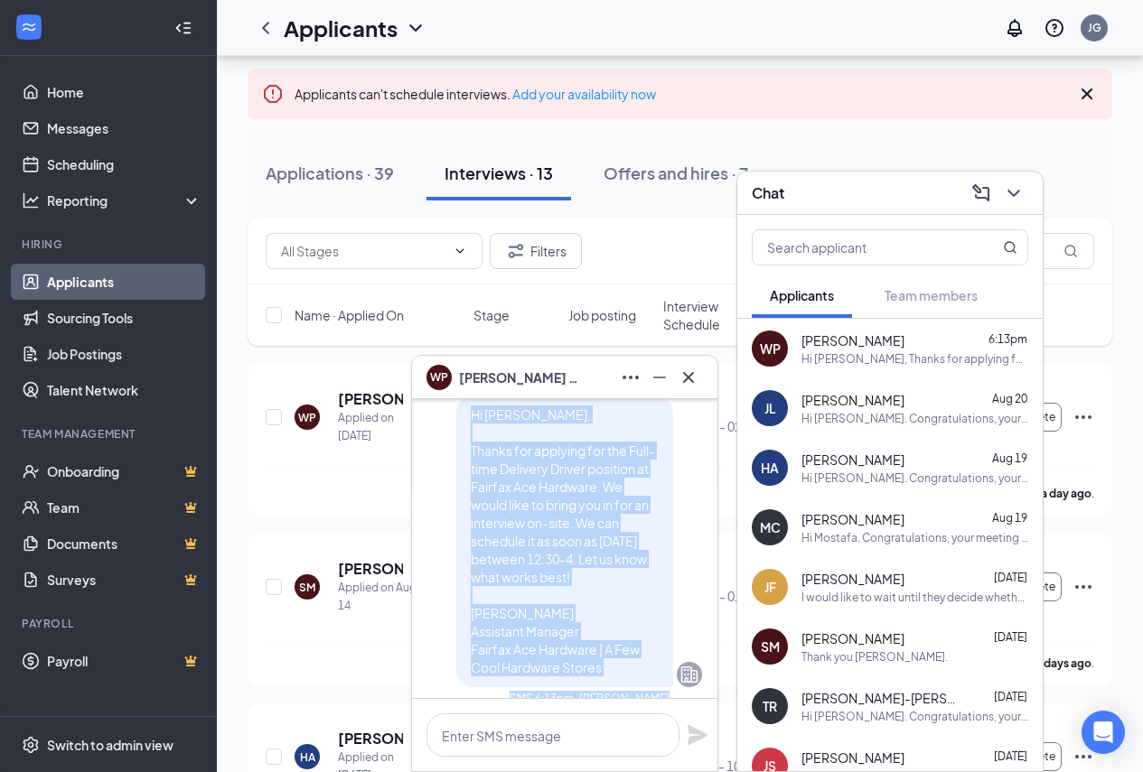
scroll to position [0, 0]
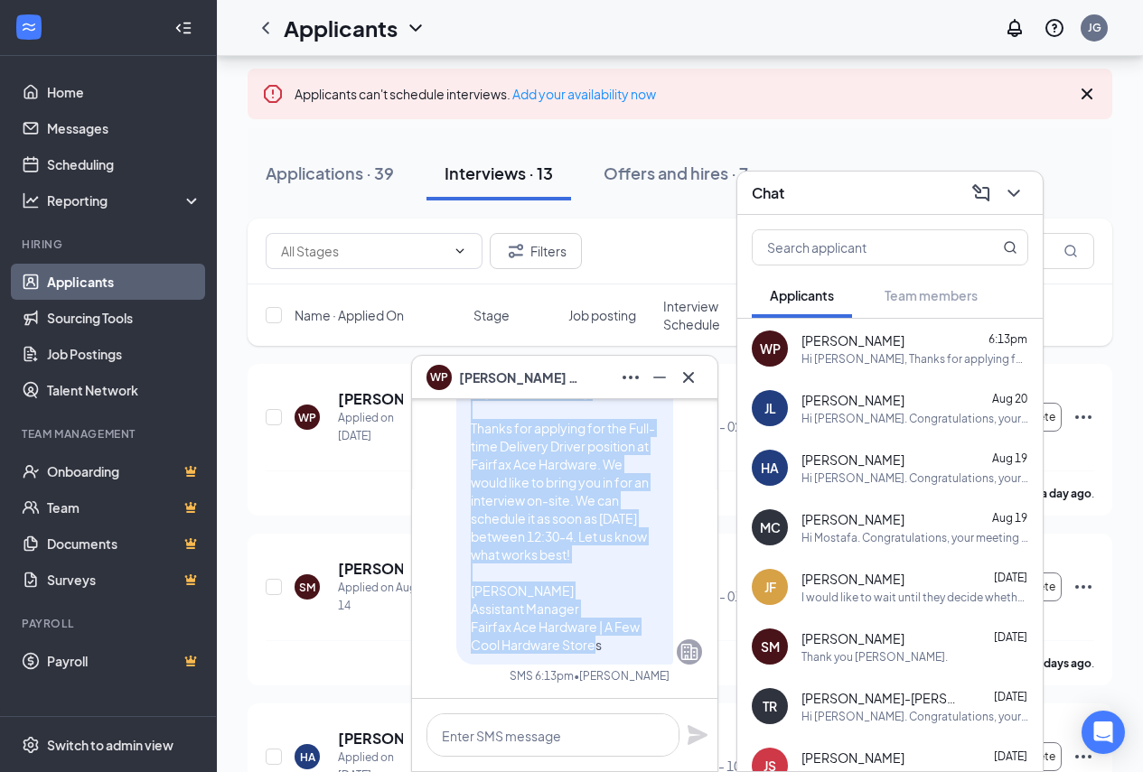
drag, startPoint x: 456, startPoint y: 482, endPoint x: 607, endPoint y: 649, distance: 225.1
click at [607, 649] on div "Hi [PERSON_NAME], Thanks for applying for the Full-time Delivery Driver positio…" at bounding box center [564, 518] width 217 height 293
copy span "Hi [PERSON_NAME], Thanks for applying for the Full-time Delivery Driver positio…"
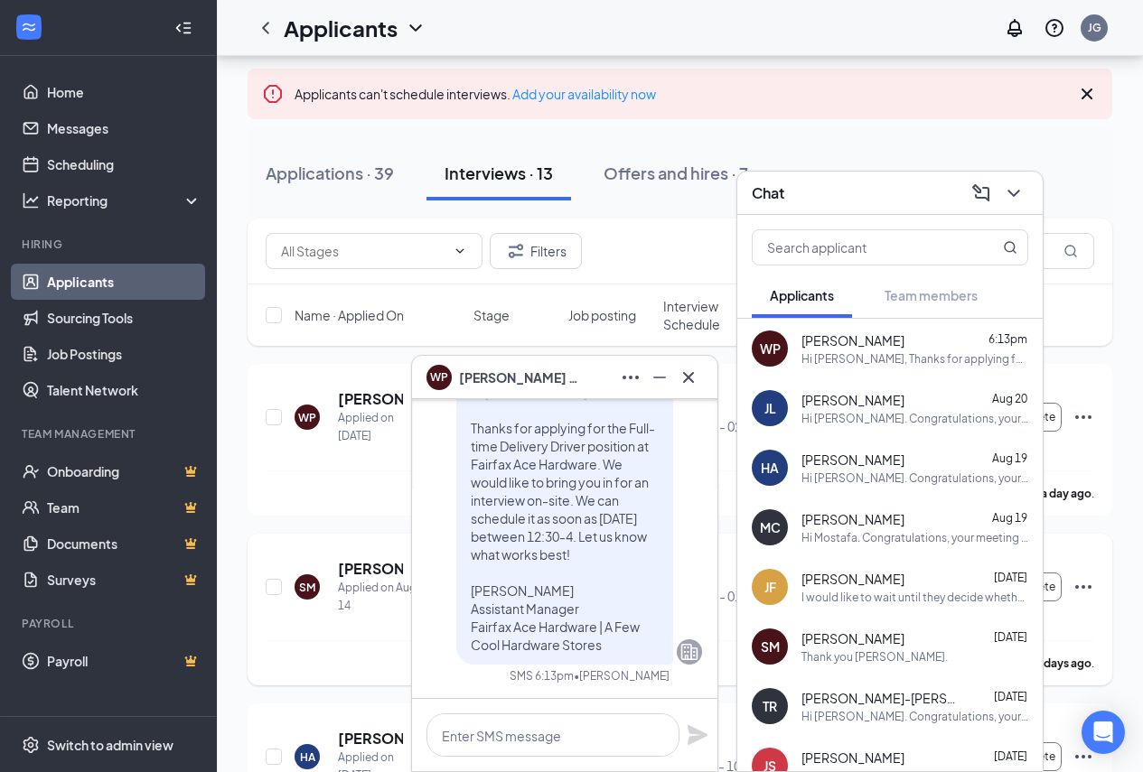
click at [350, 652] on div "[PERSON_NAME] interviewed [DATE] ." at bounding box center [680, 662] width 828 height 45
click at [682, 381] on icon "Cross" at bounding box center [688, 378] width 22 height 22
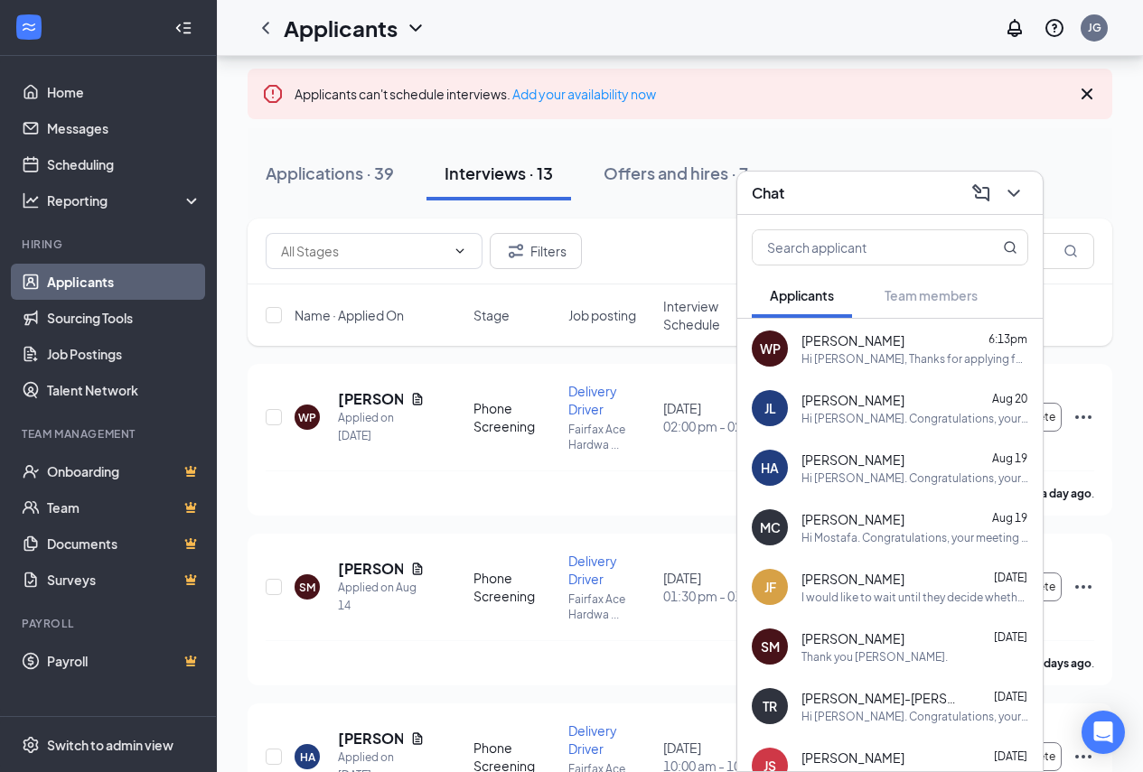
click at [1022, 199] on icon "ChevronDown" at bounding box center [1014, 193] width 22 height 22
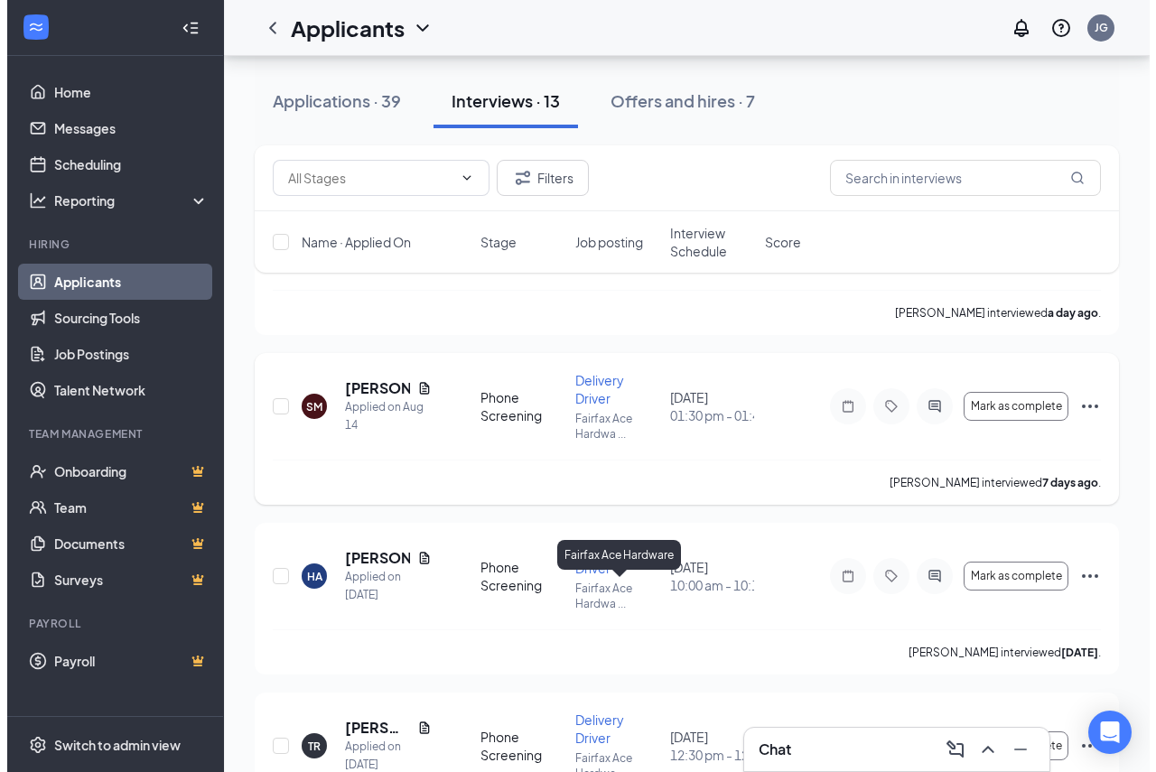
scroll to position [452, 0]
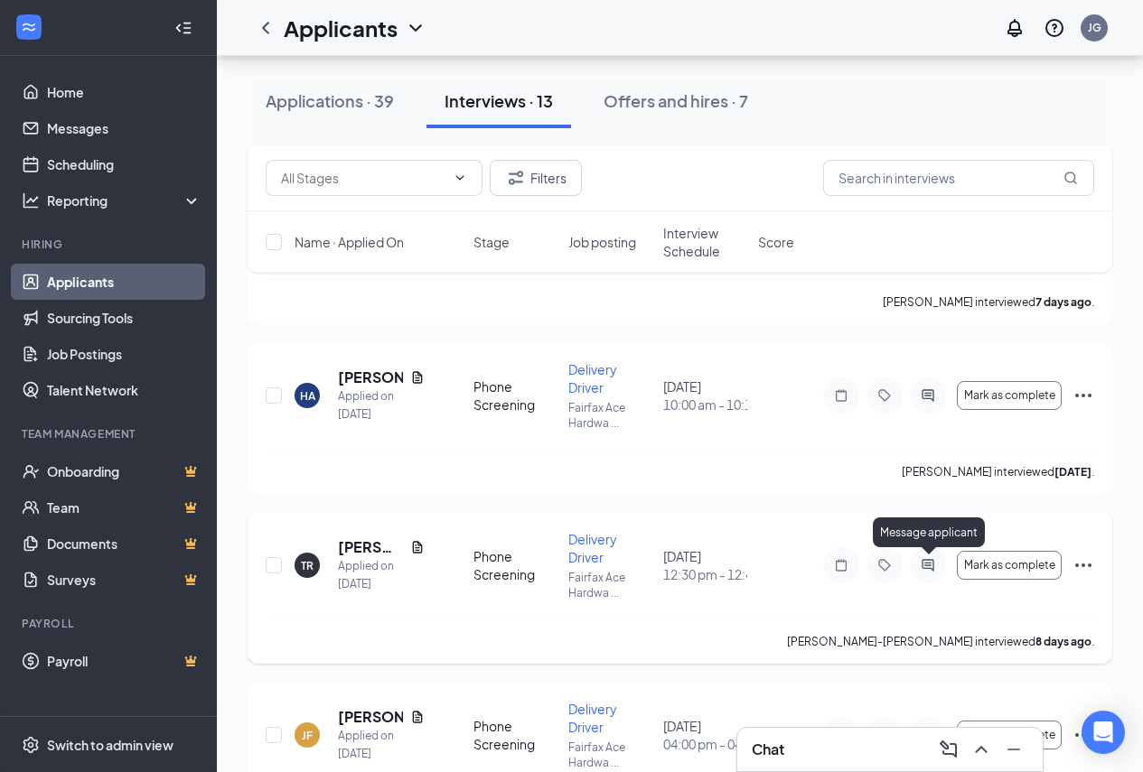
click at [929, 565] on icon "ActiveChat" at bounding box center [928, 565] width 22 height 14
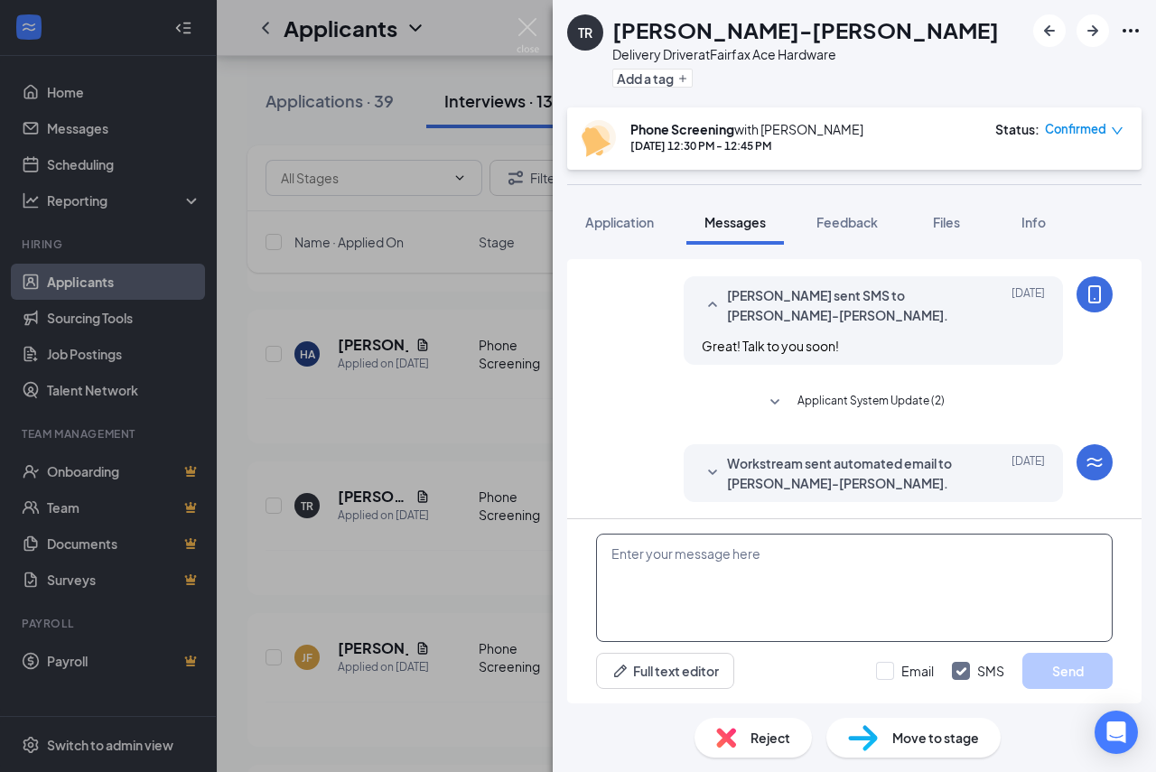
scroll to position [1056, 0]
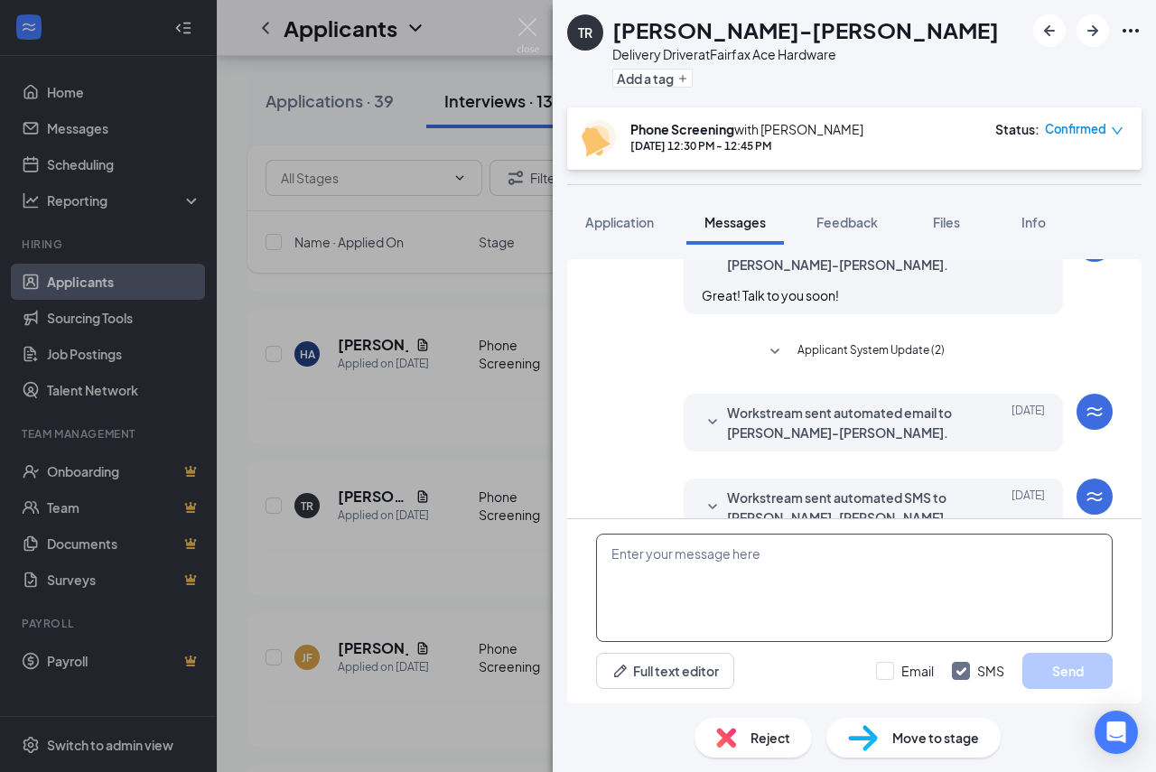
click at [829, 590] on textarea at bounding box center [854, 588] width 517 height 108
paste textarea "Hi [PERSON_NAME], Thanks for applying for the Full-time Delivery Driver positio…"
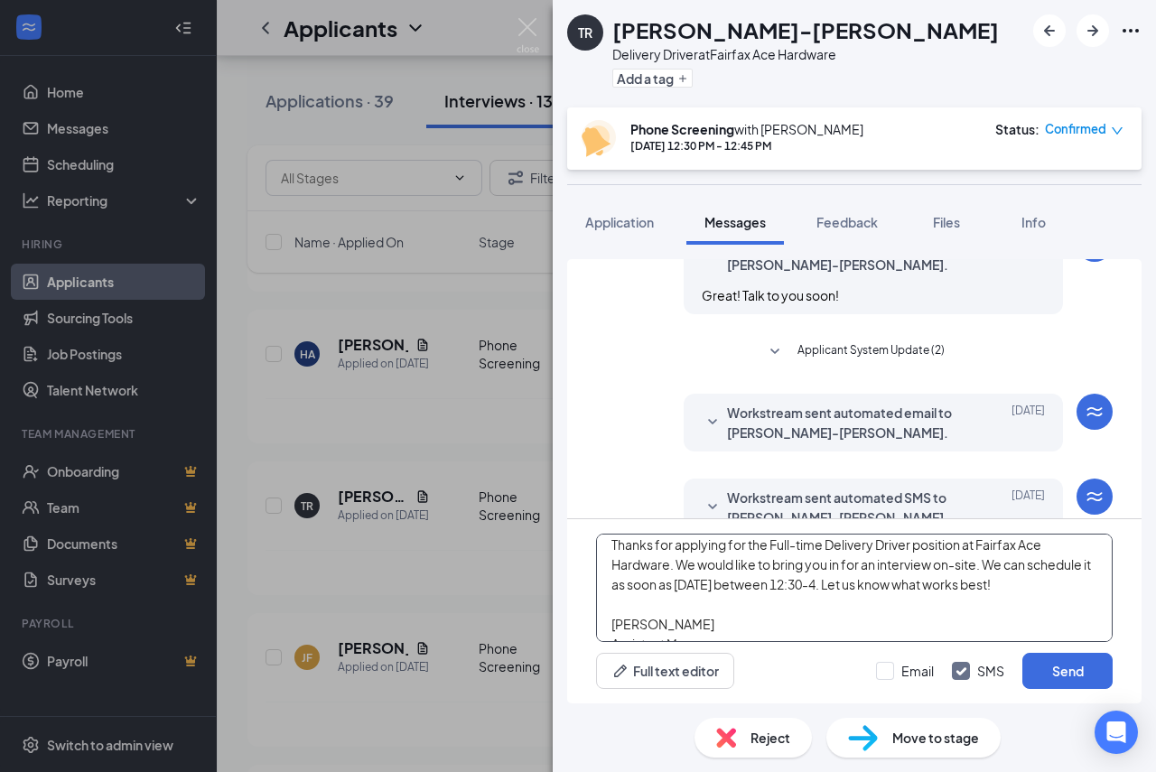
scroll to position [0, 0]
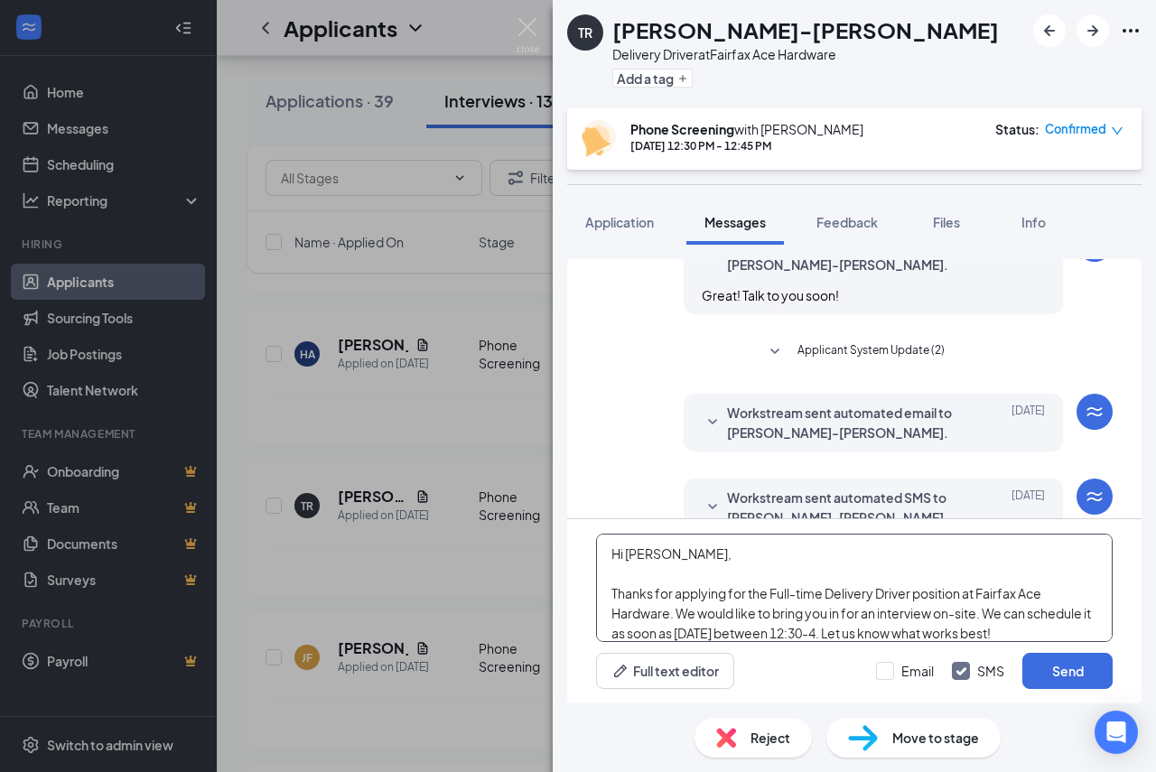
click at [655, 556] on textarea "Hi [PERSON_NAME], Thanks for applying for the Full-time Delivery Driver positio…" at bounding box center [854, 588] width 517 height 108
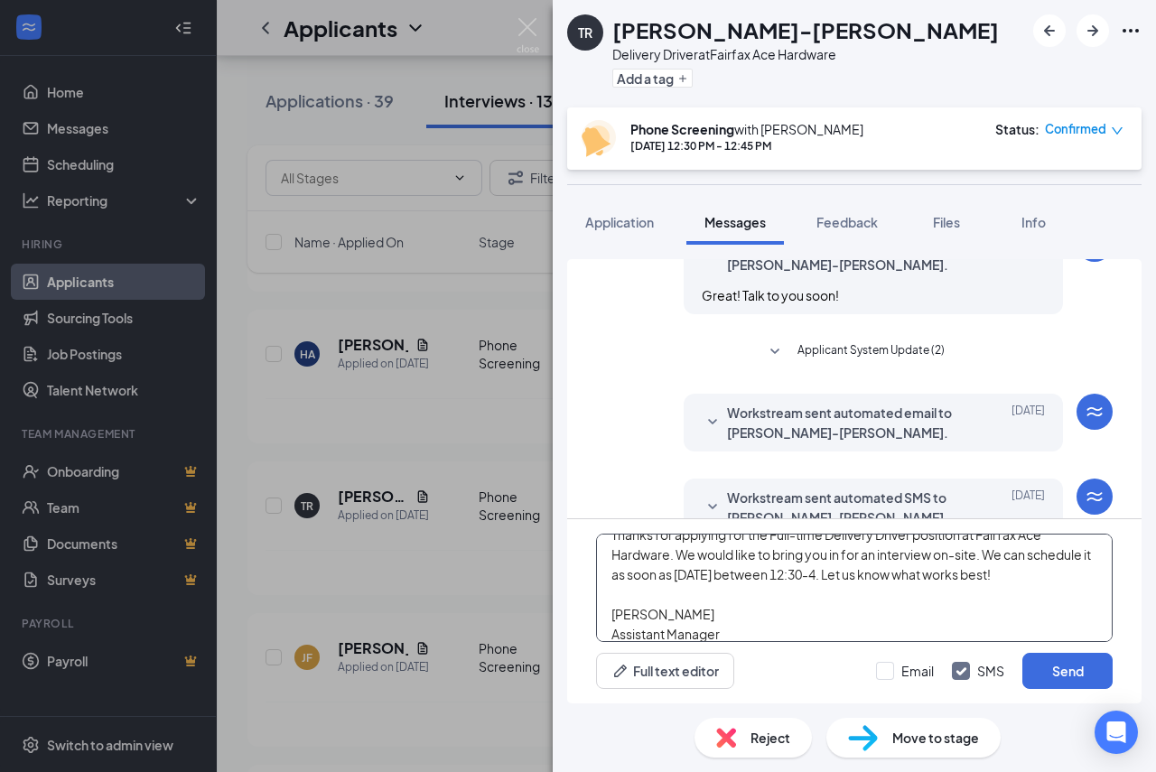
scroll to position [90, 0]
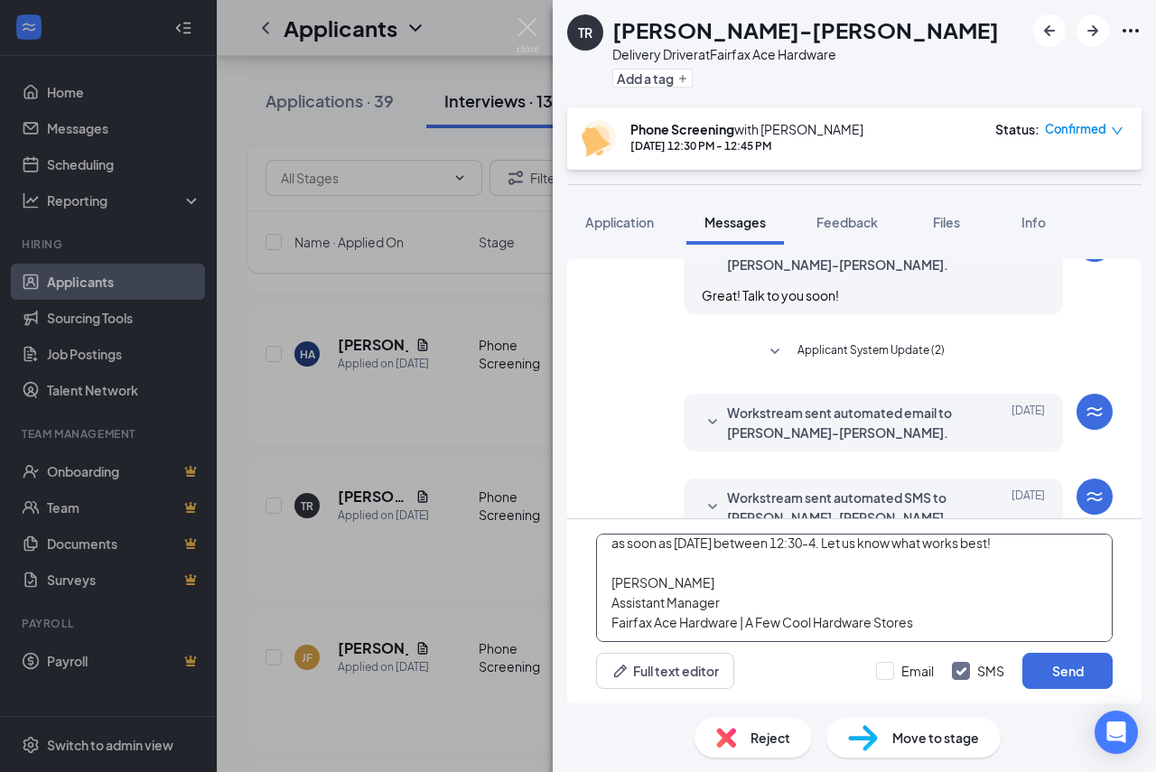
click at [824, 544] on textarea "Hi [PERSON_NAME], Thanks for applying for the Full-time Delivery Driver positio…" at bounding box center [854, 588] width 517 height 108
click at [825, 602] on textarea "Hi [PERSON_NAME], Thanks for applying for the Full-time Delivery Driver positio…" at bounding box center [854, 588] width 517 height 108
type textarea "Hi [PERSON_NAME], Thanks for applying for the Full-time Delivery Driver positio…"
click at [909, 664] on input "Email" at bounding box center [905, 671] width 58 height 18
checkbox input "true"
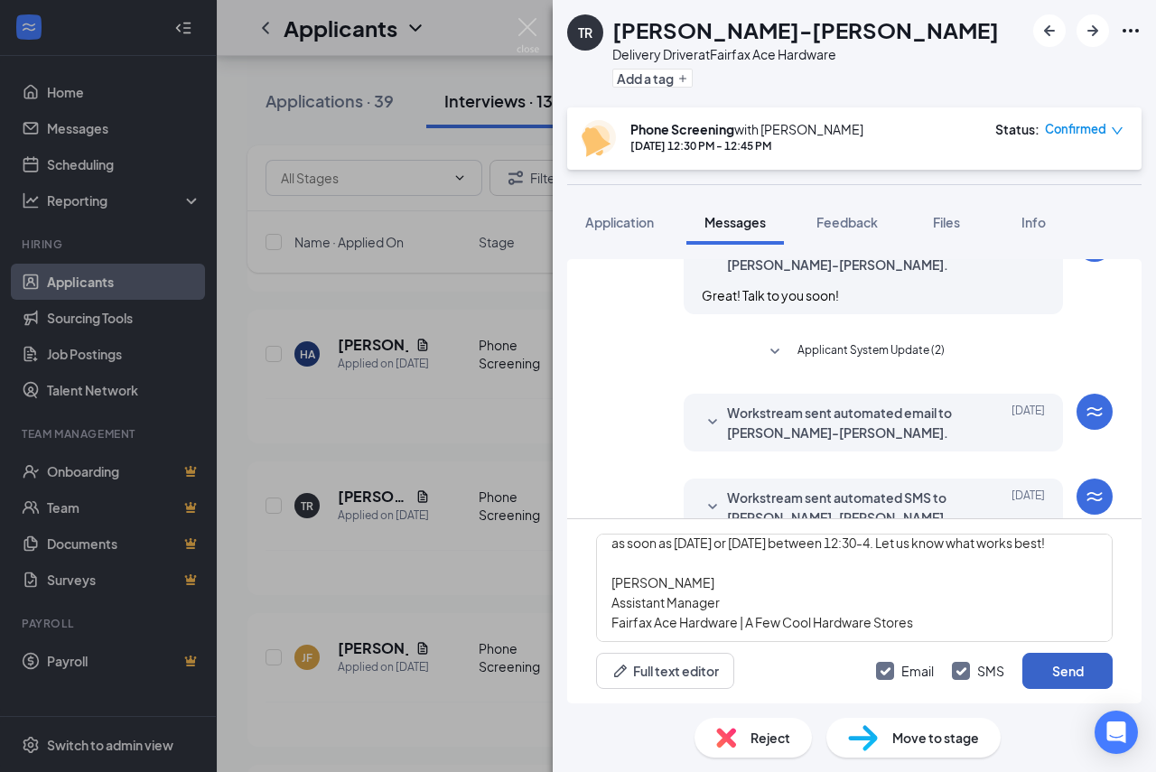
click at [1054, 687] on button "Send" at bounding box center [1068, 671] width 90 height 36
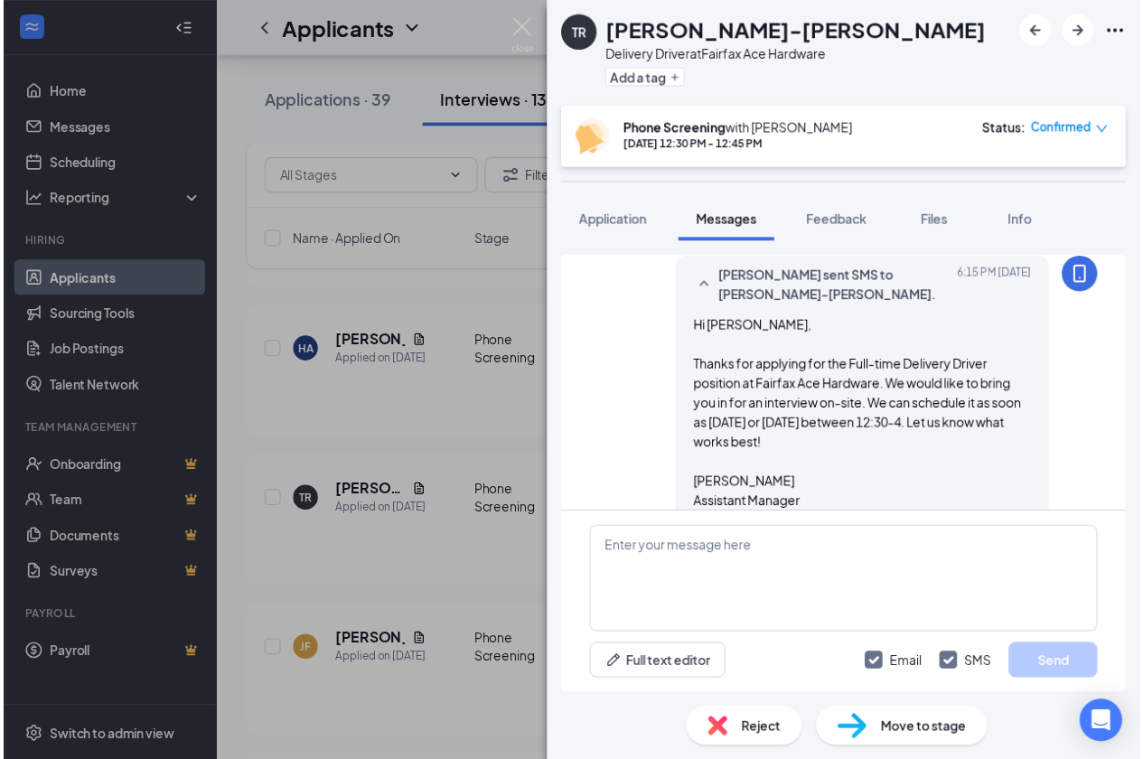
scroll to position [1685, 0]
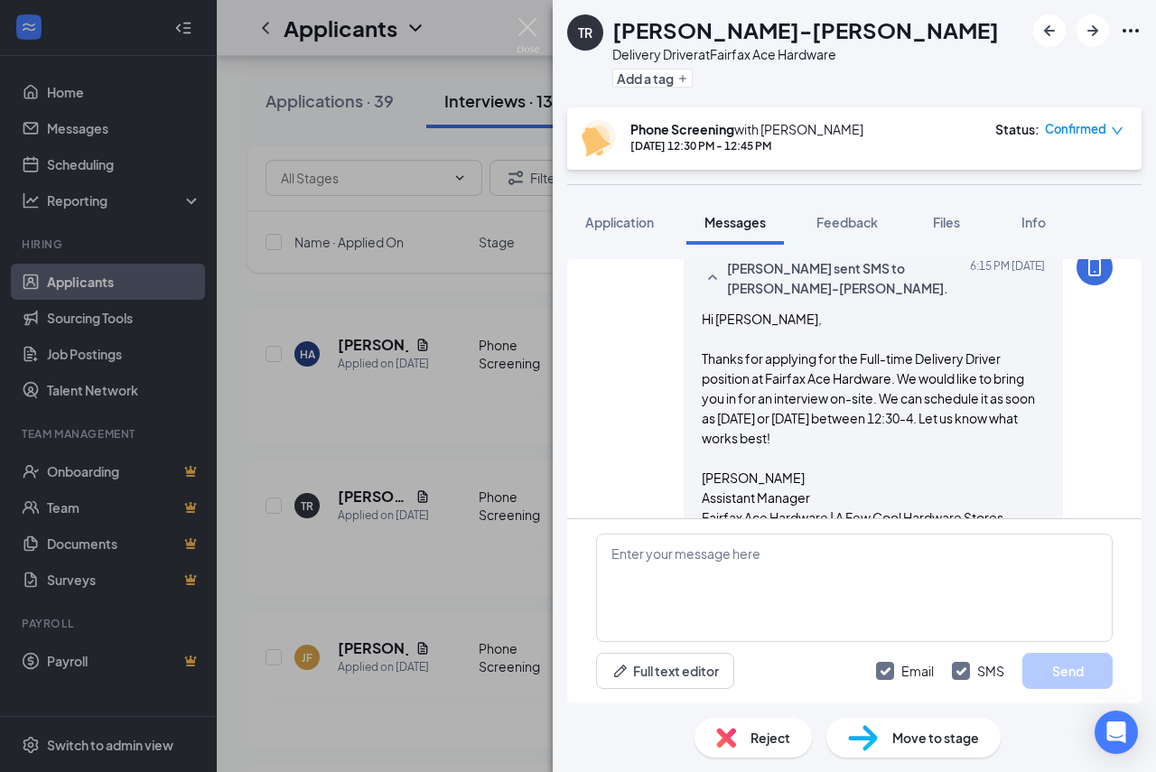
click at [362, 421] on div "TR [PERSON_NAME]-[PERSON_NAME] Delivery Driver at Fairfax Ace Hardware Add a ta…" at bounding box center [578, 386] width 1156 height 772
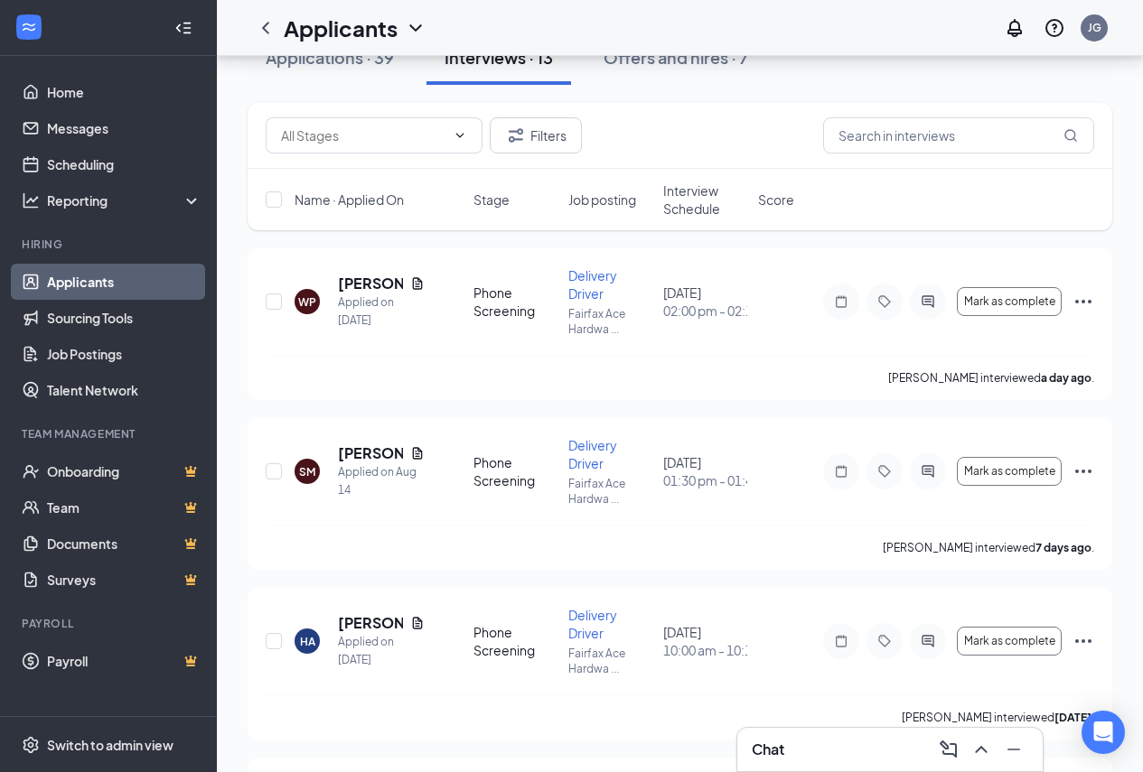
scroll to position [271, 0]
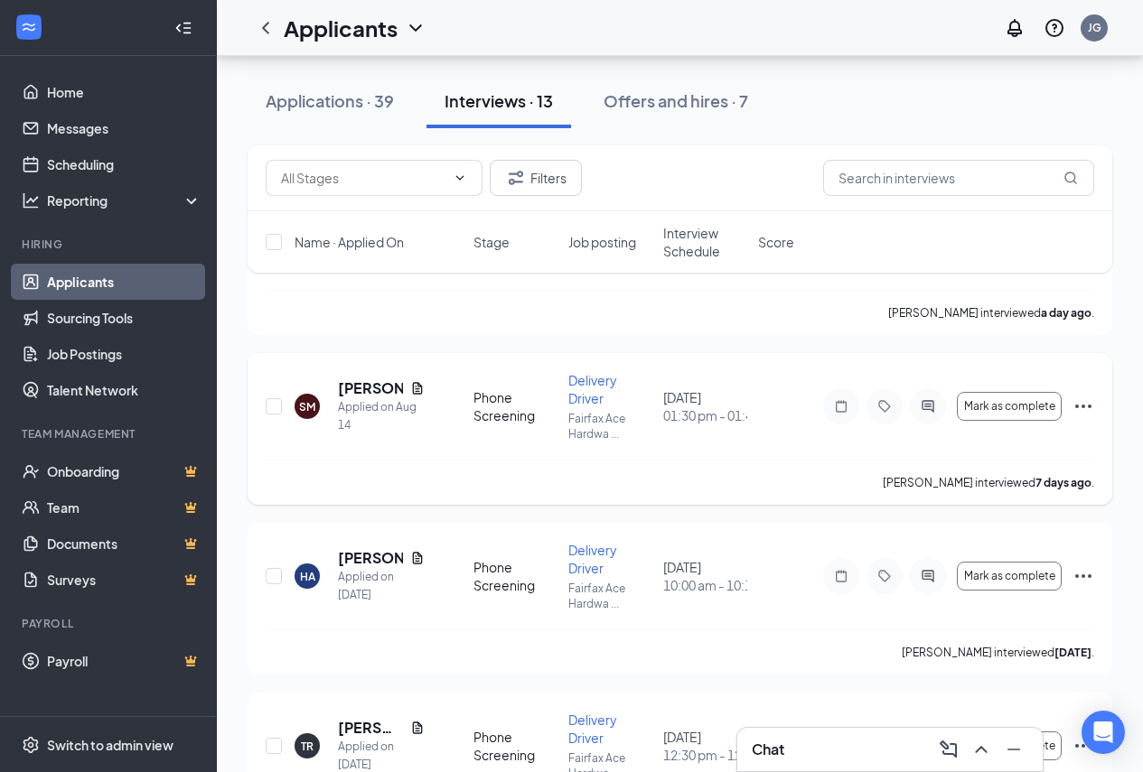
click at [1096, 411] on div "SM [PERSON_NAME] Applied on [DATE] Phone Screening Delivery Driver Fairfax Ace …" at bounding box center [679, 429] width 864 height 152
click at [1089, 405] on icon "Ellipses" at bounding box center [1083, 407] width 16 height 4
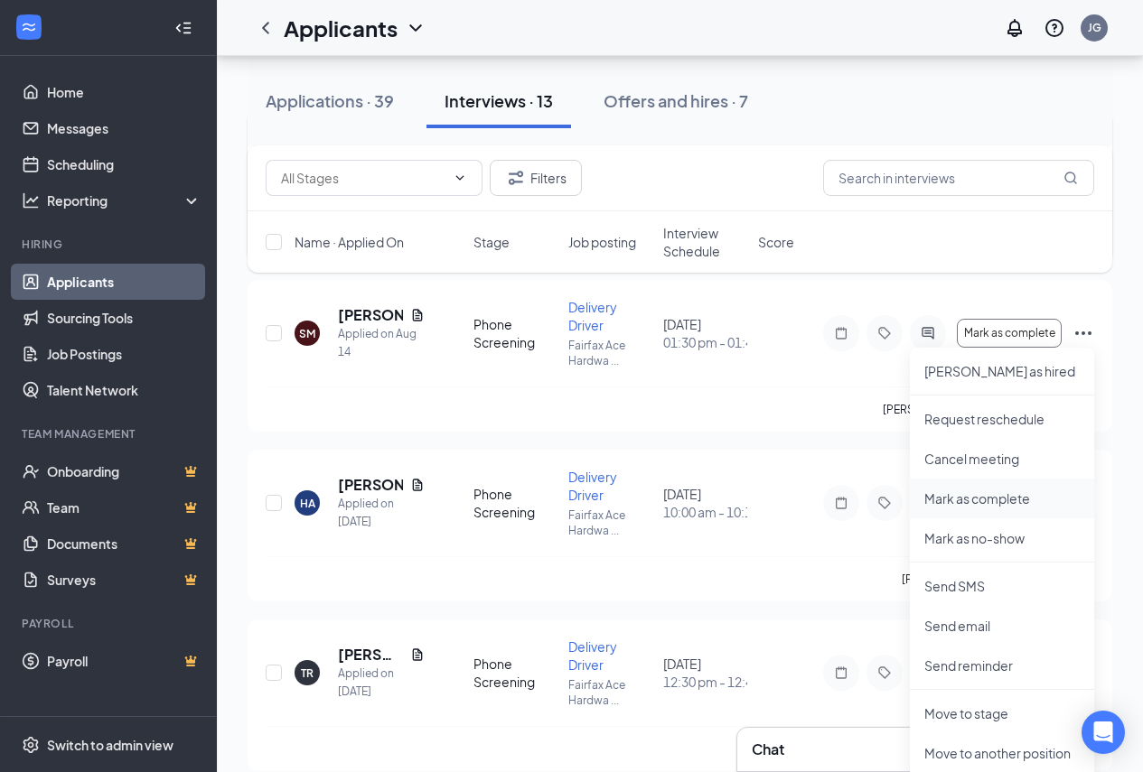
scroll to position [452, 0]
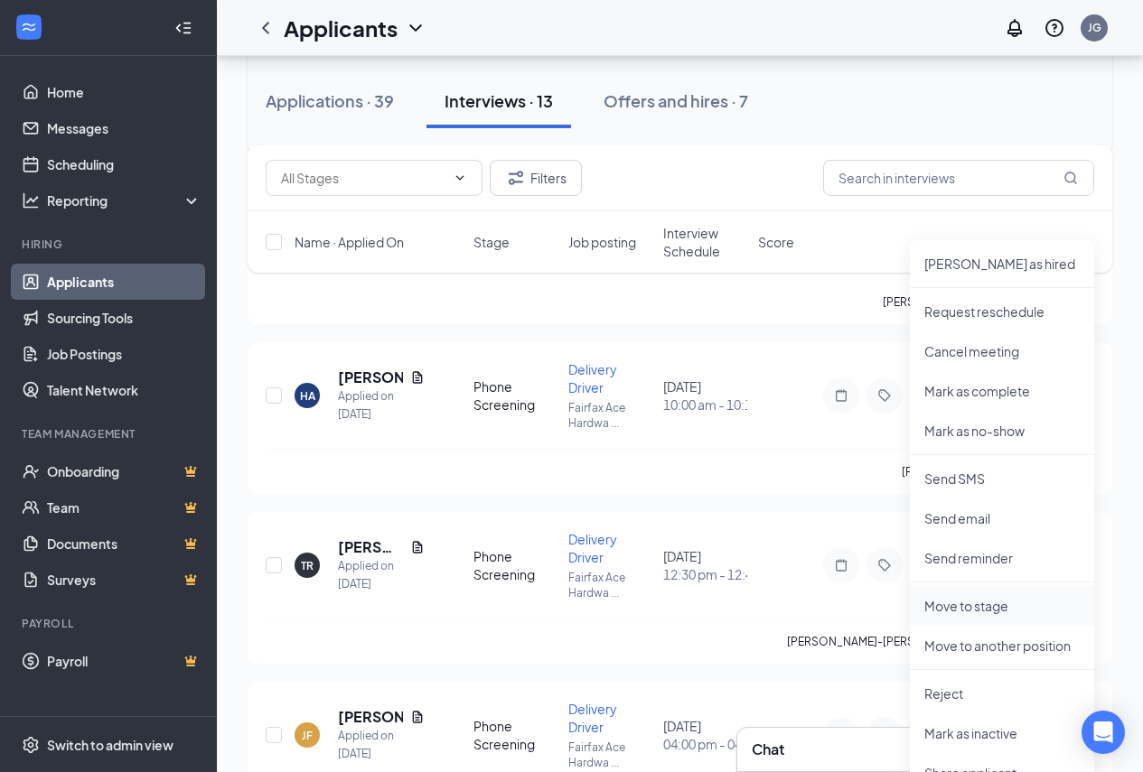
click at [991, 612] on p "Move to stage" at bounding box center [1001, 606] width 155 height 18
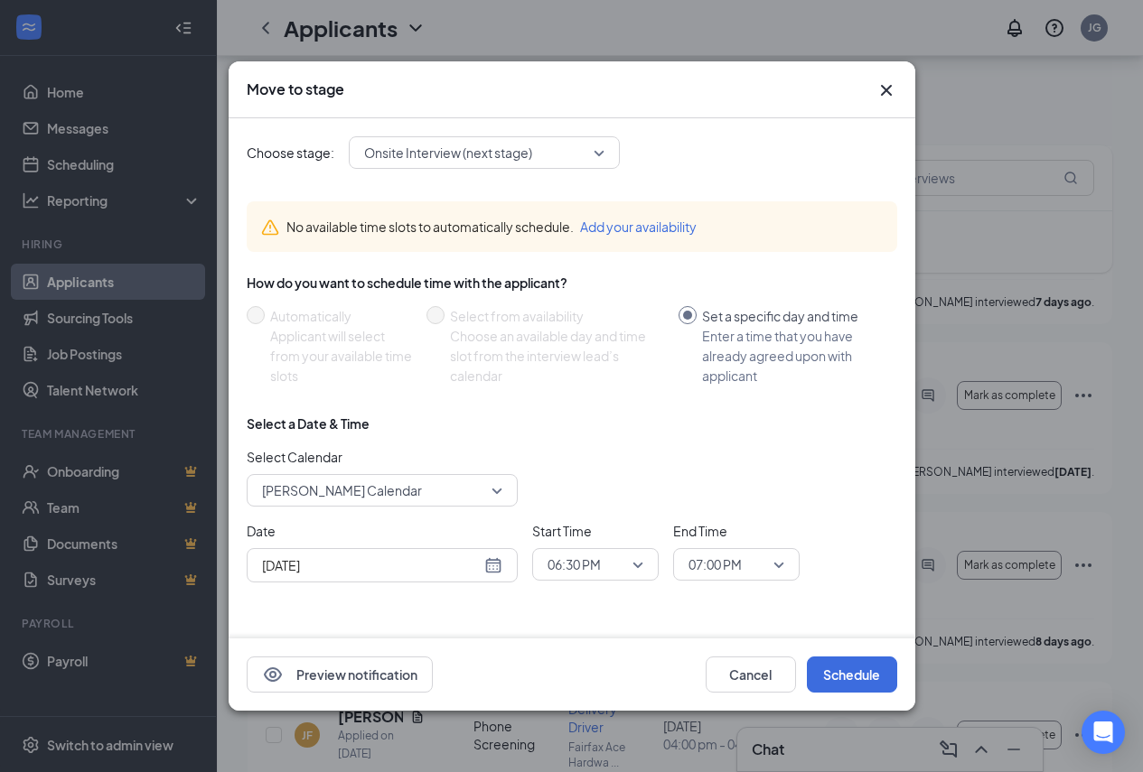
click at [502, 143] on span "Onsite Interview (next stage)" at bounding box center [448, 152] width 168 height 27
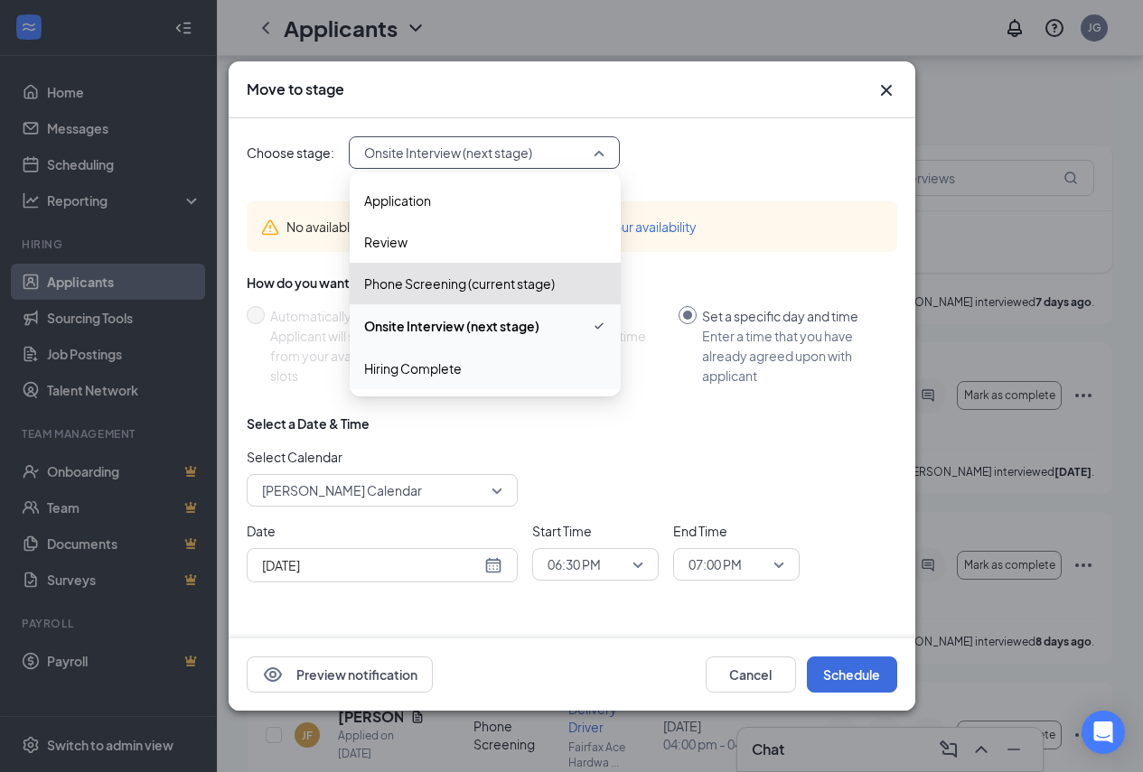
click at [495, 371] on span "Hiring Complete" at bounding box center [485, 369] width 242 height 20
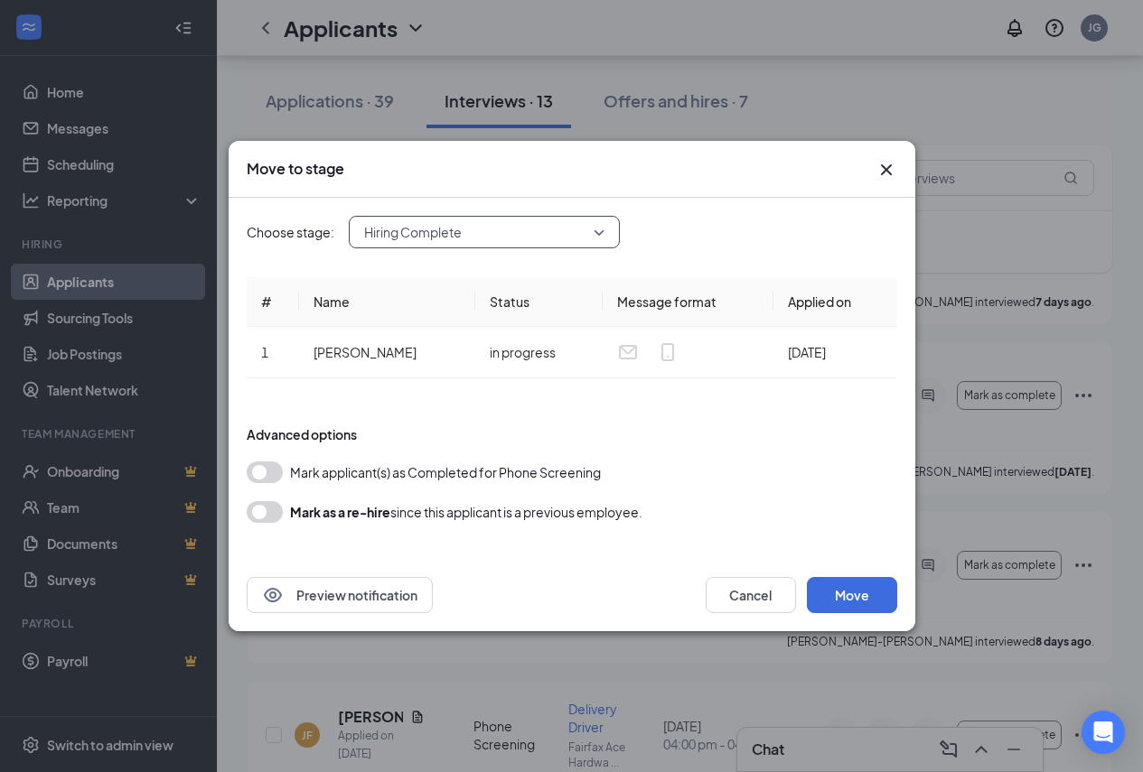
click at [892, 163] on icon "Cross" at bounding box center [886, 170] width 22 height 22
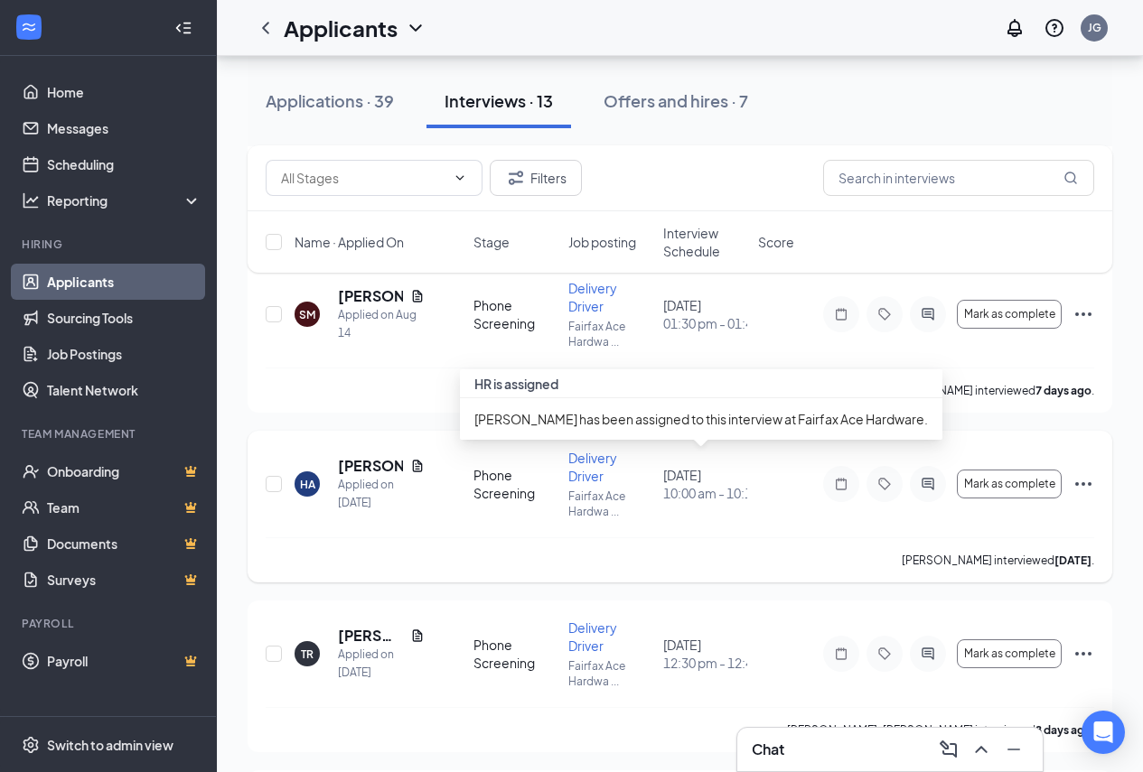
scroll to position [181, 0]
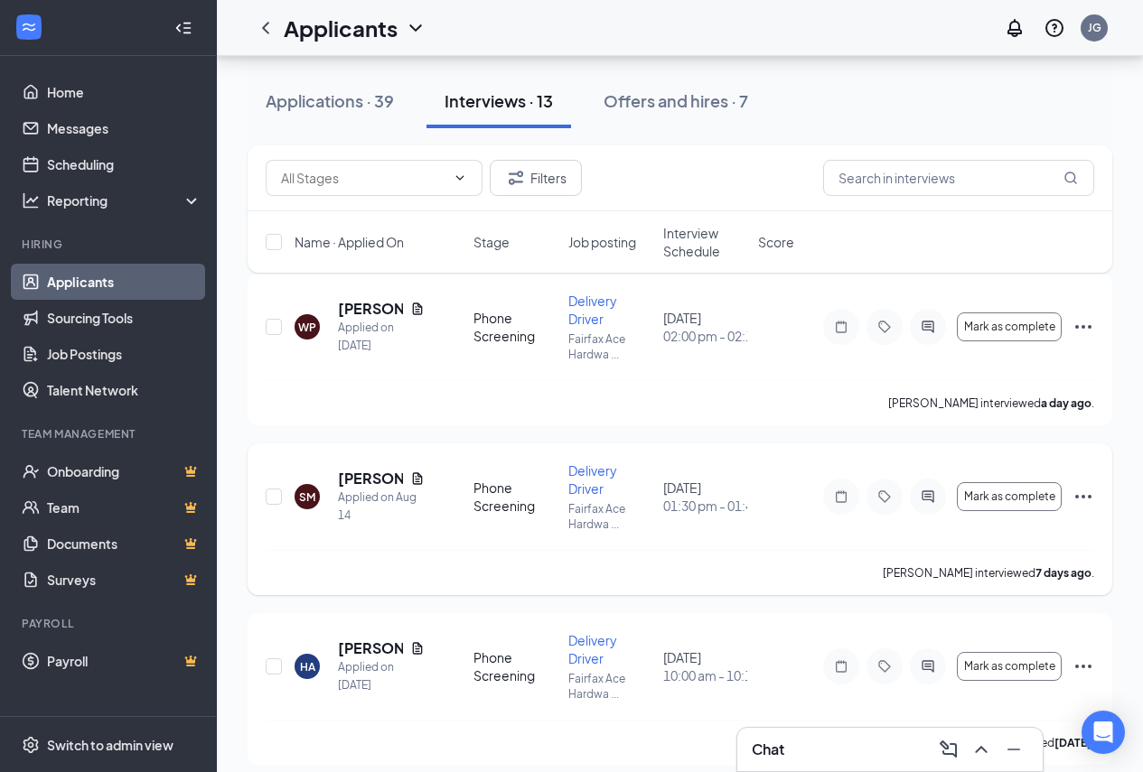
click at [1087, 494] on icon "Ellipses" at bounding box center [1083, 497] width 22 height 22
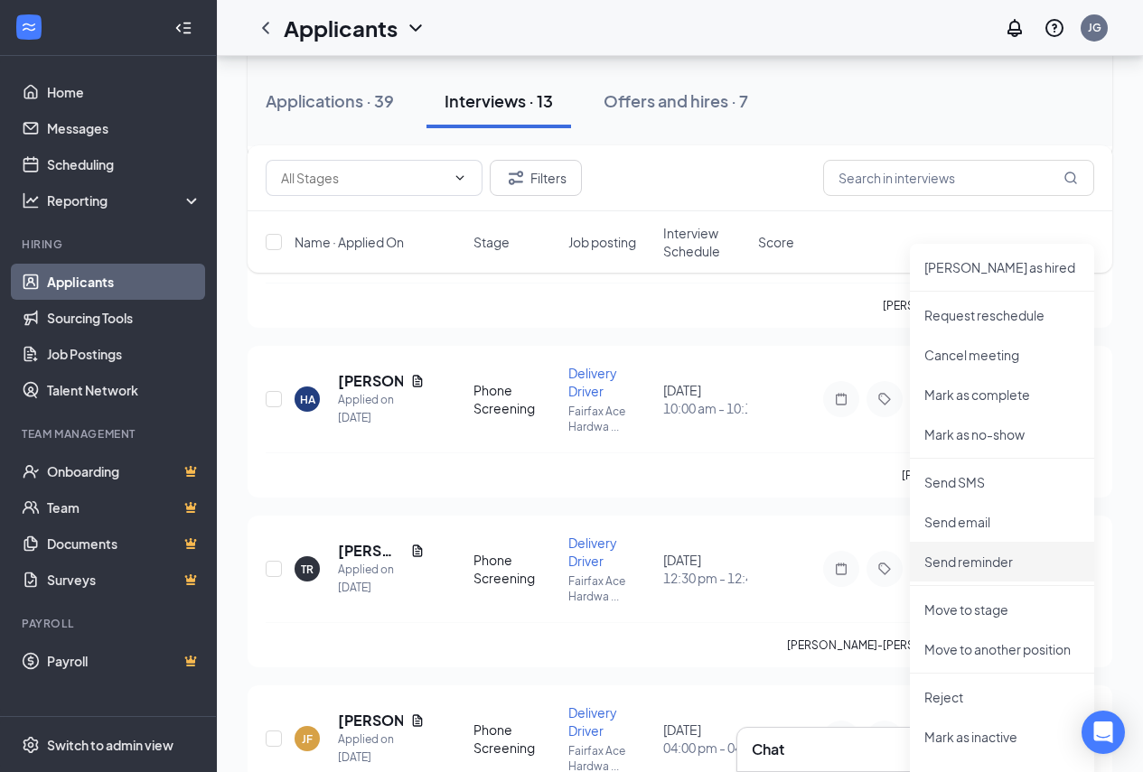
scroll to position [452, 0]
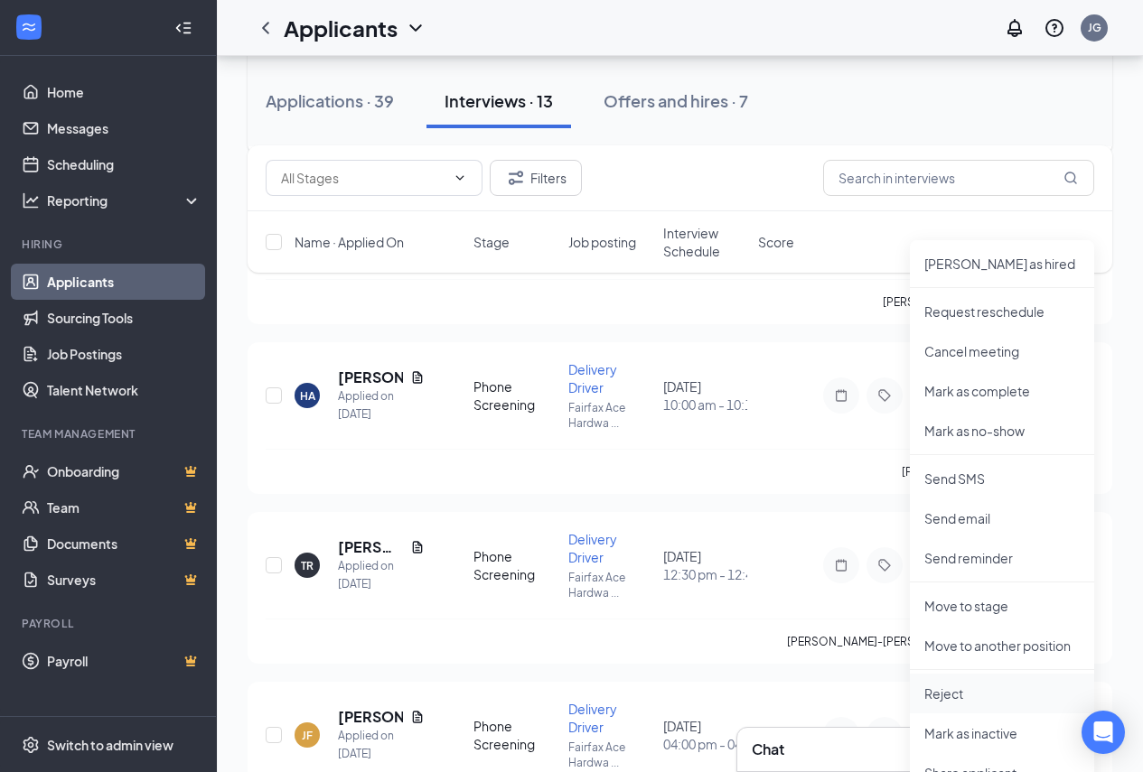
click at [976, 681] on li "Reject" at bounding box center [1002, 694] width 184 height 40
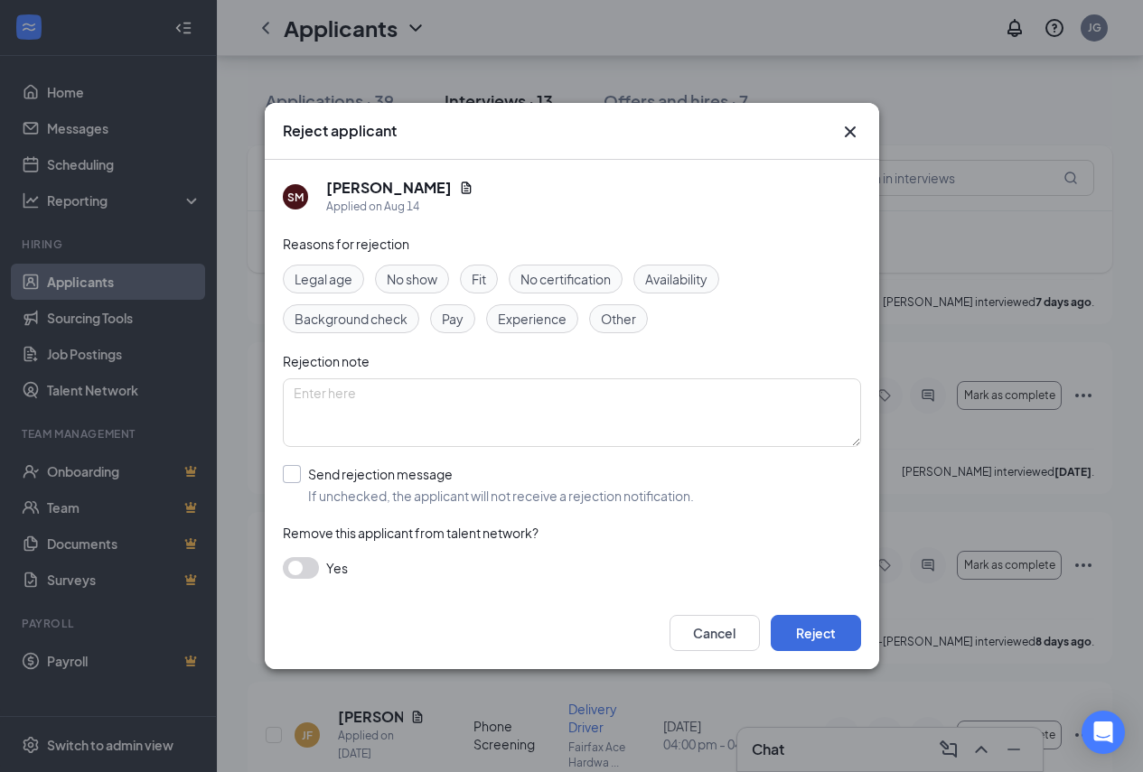
click at [336, 477] on input "Send rejection message If unchecked, the applicant will not receive a rejection…" at bounding box center [488, 485] width 411 height 40
checkbox input "true"
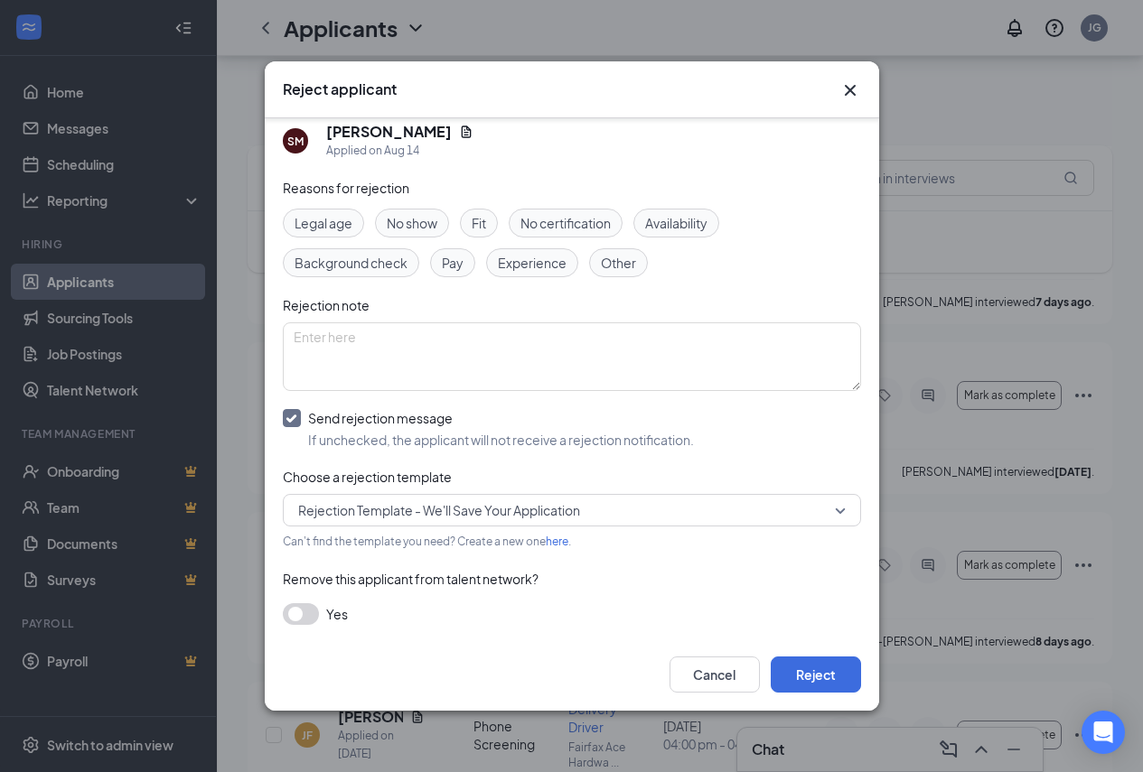
scroll to position [19, 0]
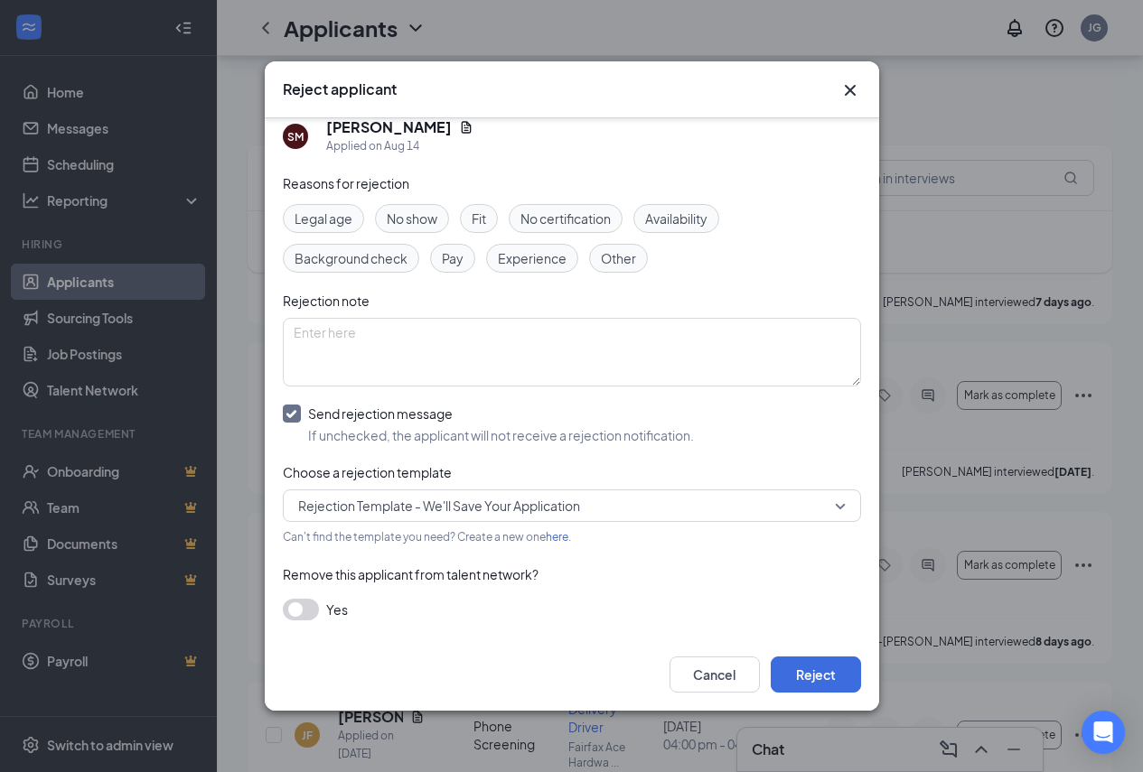
click at [518, 500] on span "Rejection Template - We'll Save Your Application" at bounding box center [439, 505] width 282 height 27
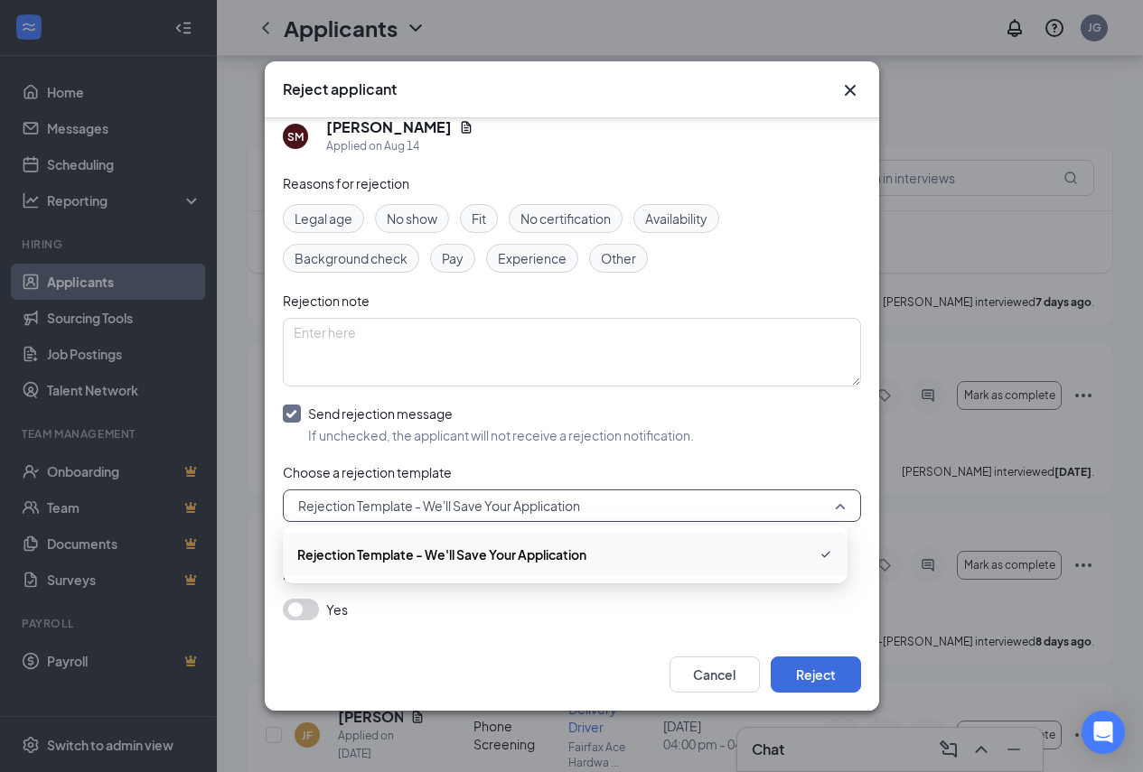
click at [469, 559] on span "Rejection Template - We'll Save Your Application" at bounding box center [441, 555] width 289 height 20
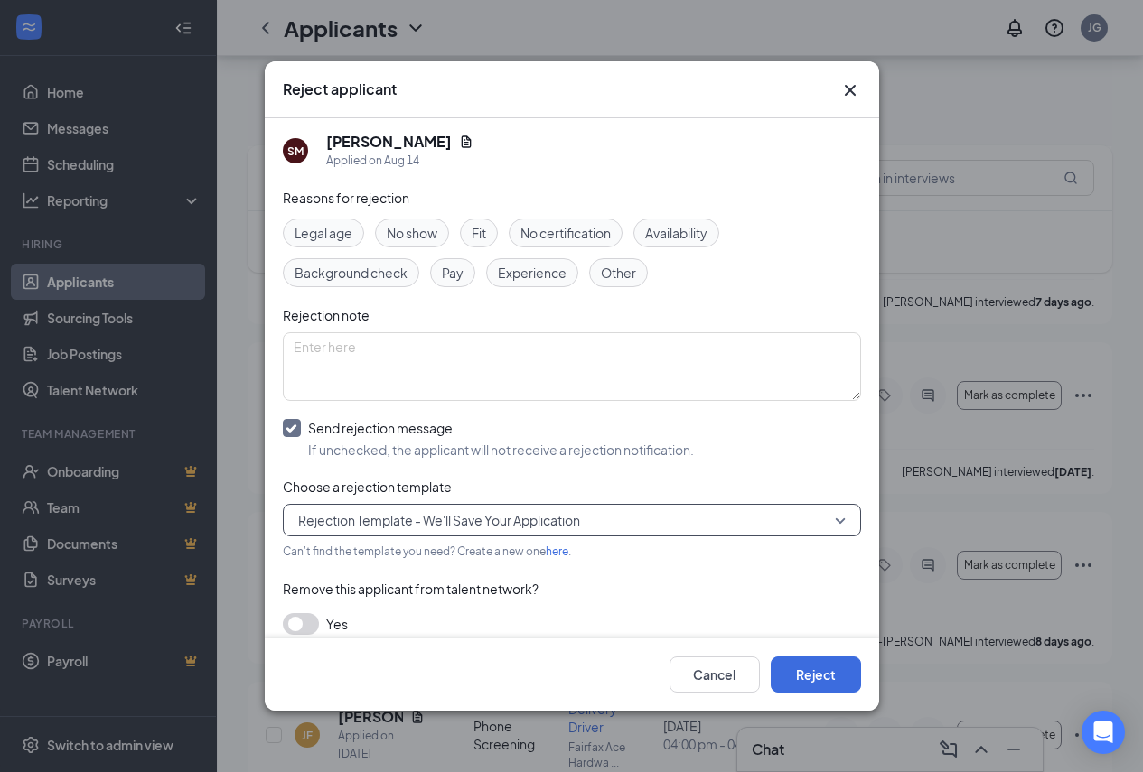
scroll to position [0, 0]
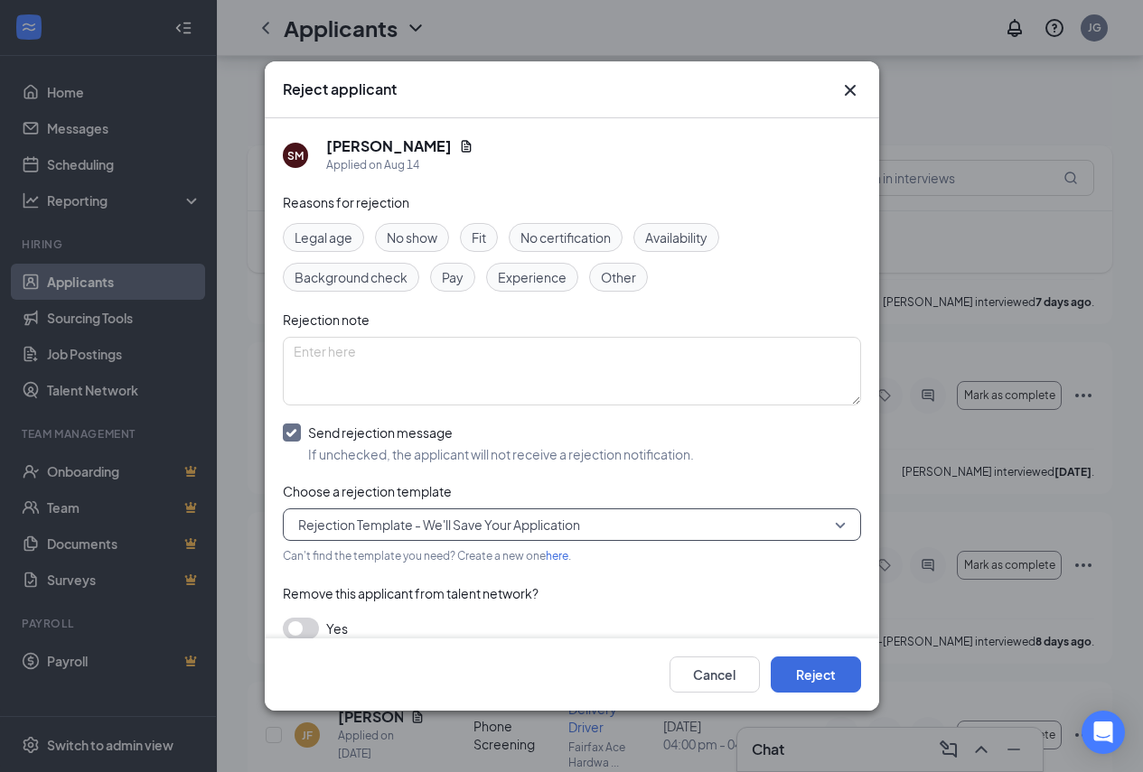
click at [840, 87] on icon "Cross" at bounding box center [850, 90] width 22 height 22
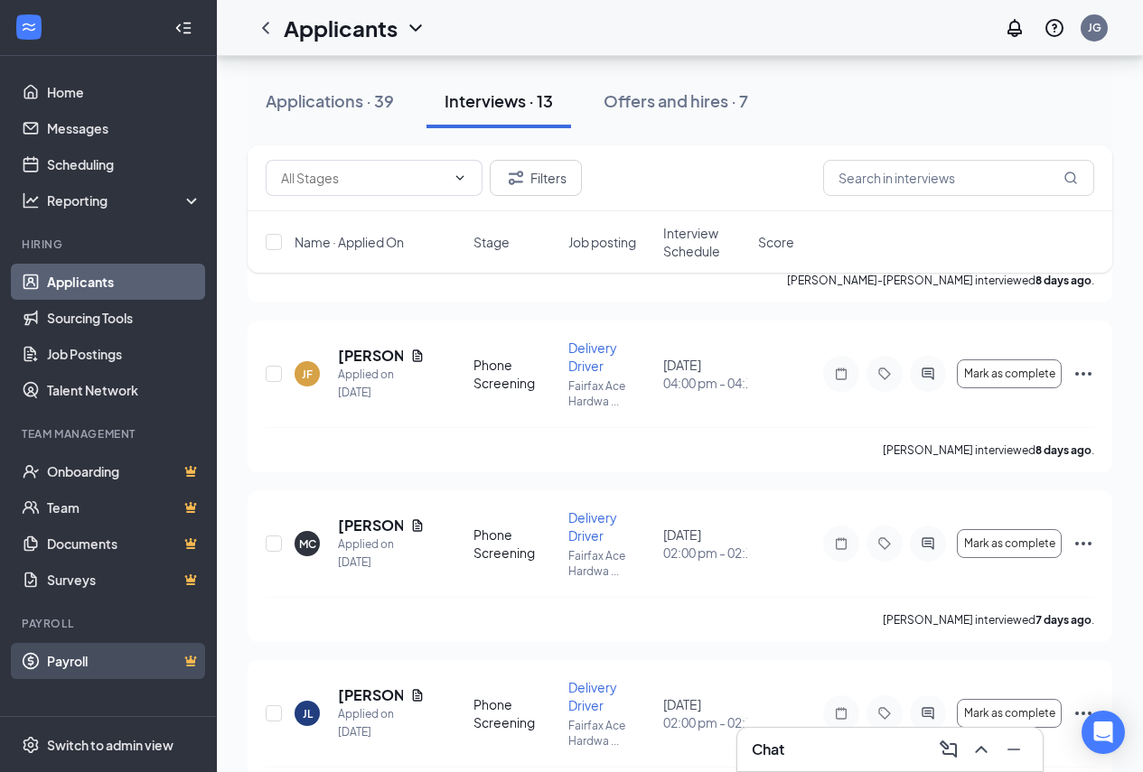
scroll to position [452, 0]
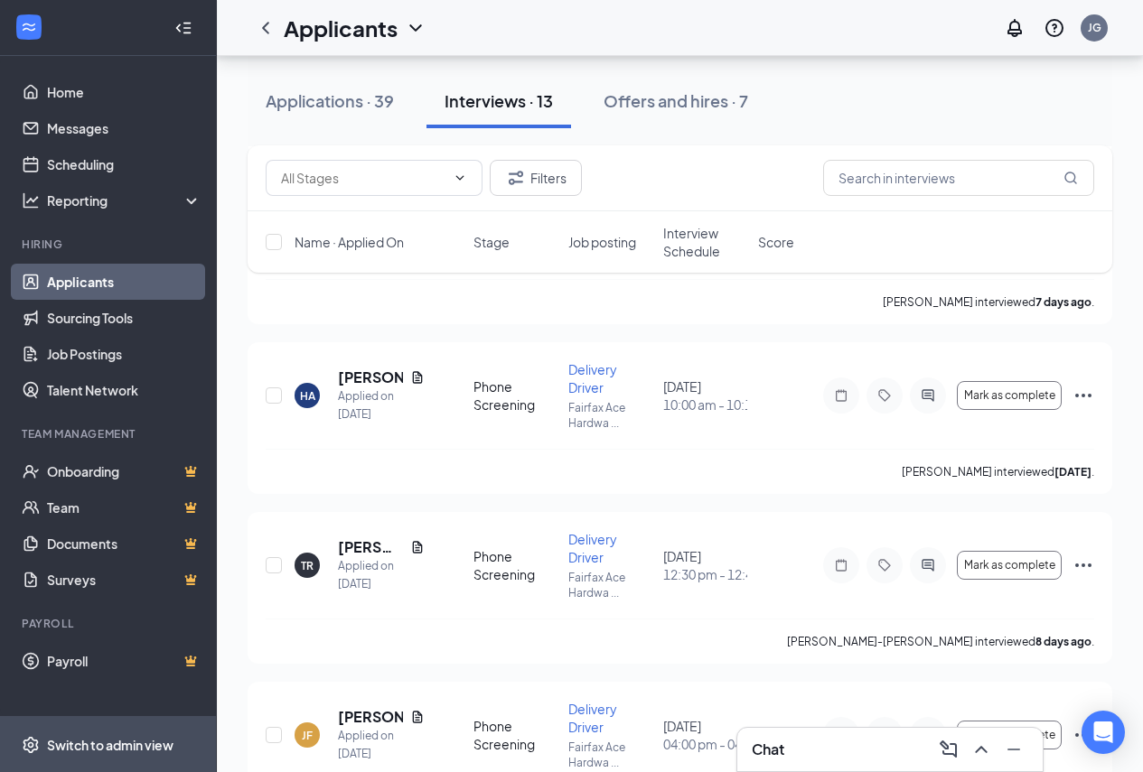
click at [93, 736] on div "Switch to admin view" at bounding box center [110, 745] width 126 height 18
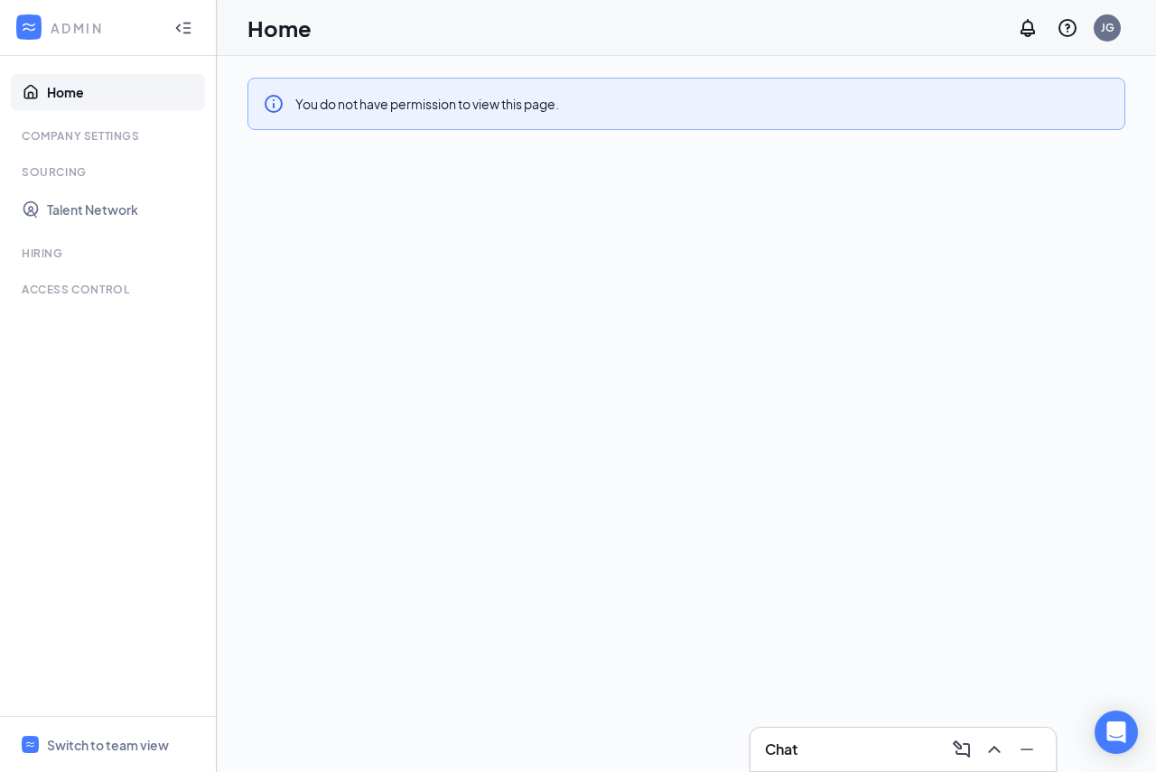
click at [103, 240] on ul "Home Company Settings Sourcing Talent Network Hiring Time Management TIPS MANAG…" at bounding box center [108, 386] width 216 height 660
click at [106, 213] on link "Talent Network" at bounding box center [124, 209] width 154 height 36
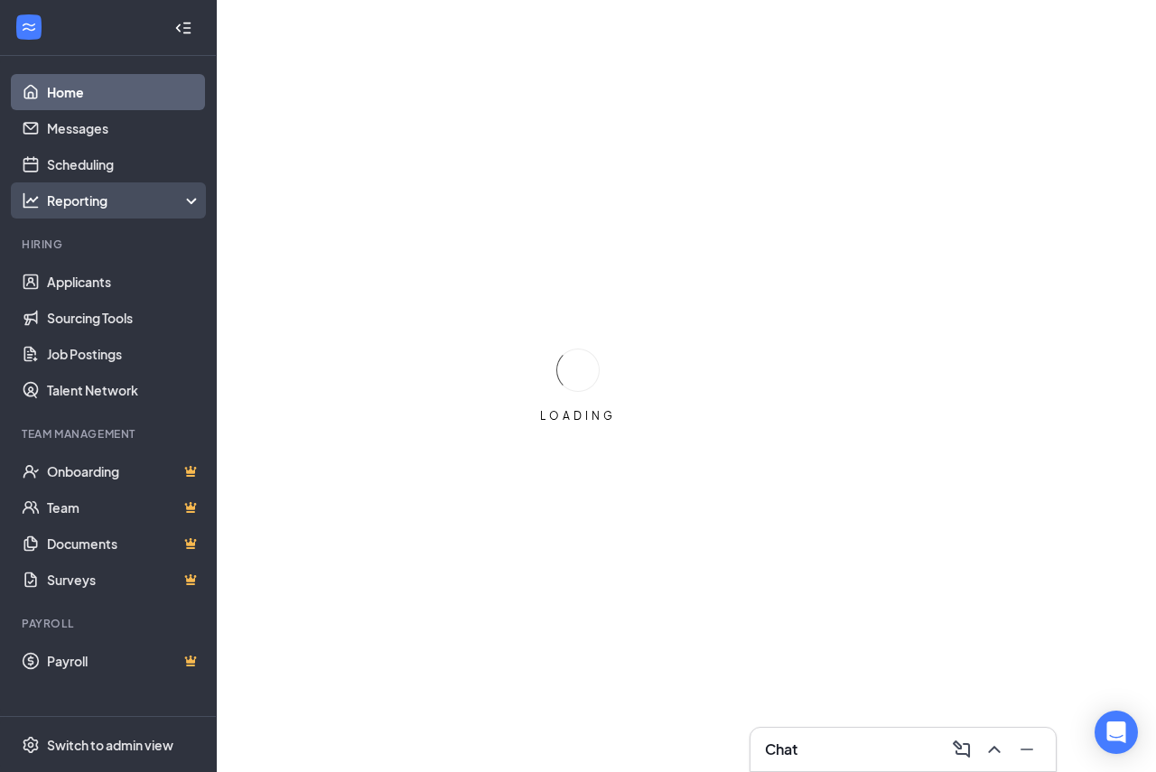
click at [141, 203] on div "Reporting" at bounding box center [124, 200] width 155 height 18
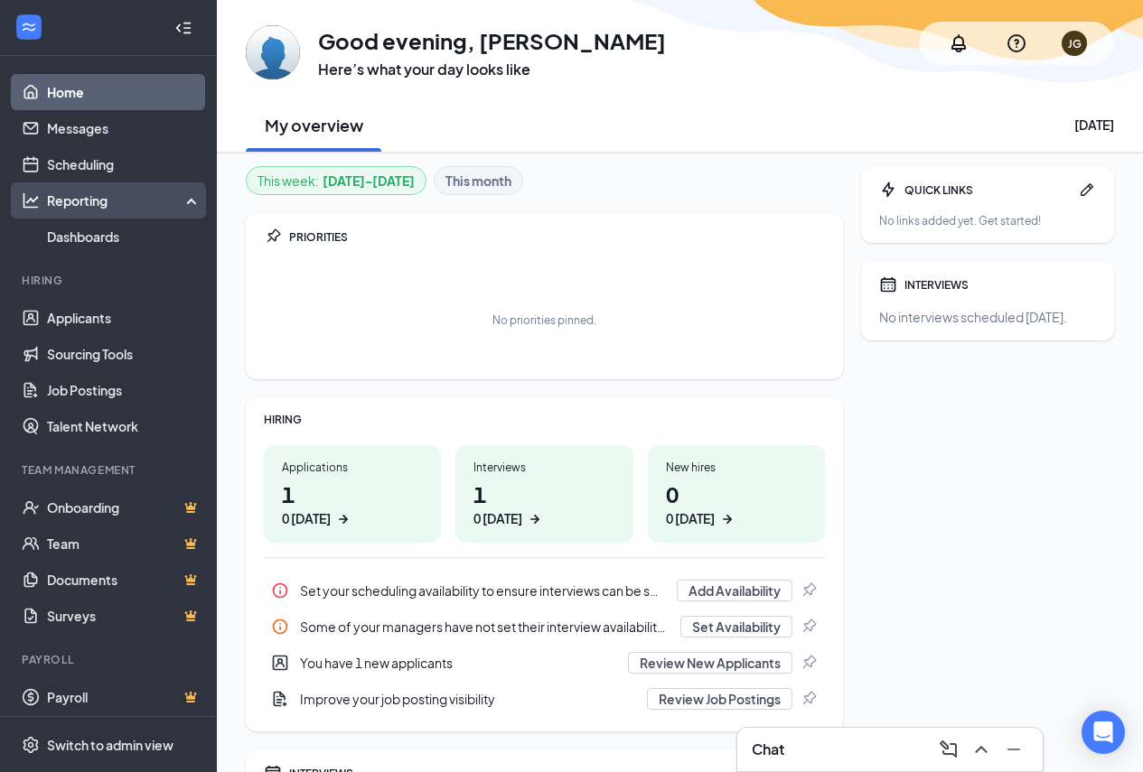
click at [141, 203] on div "Reporting" at bounding box center [124, 200] width 155 height 18
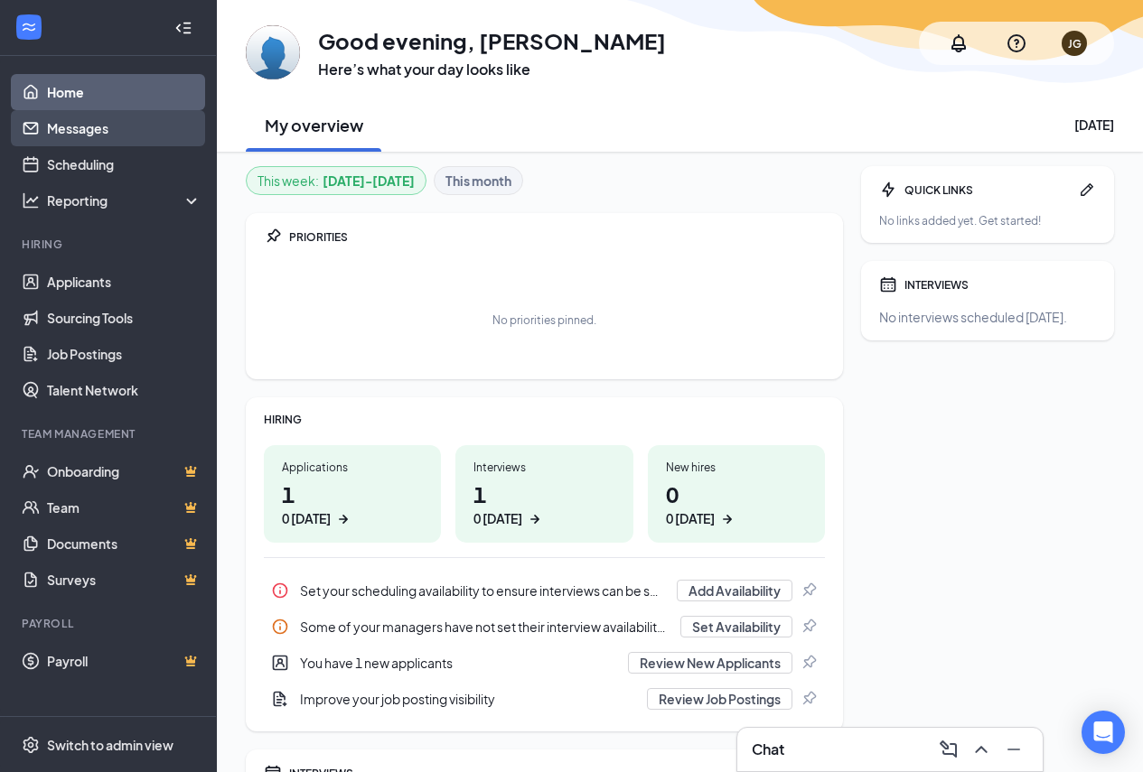
click at [63, 127] on link "Messages" at bounding box center [124, 128] width 154 height 36
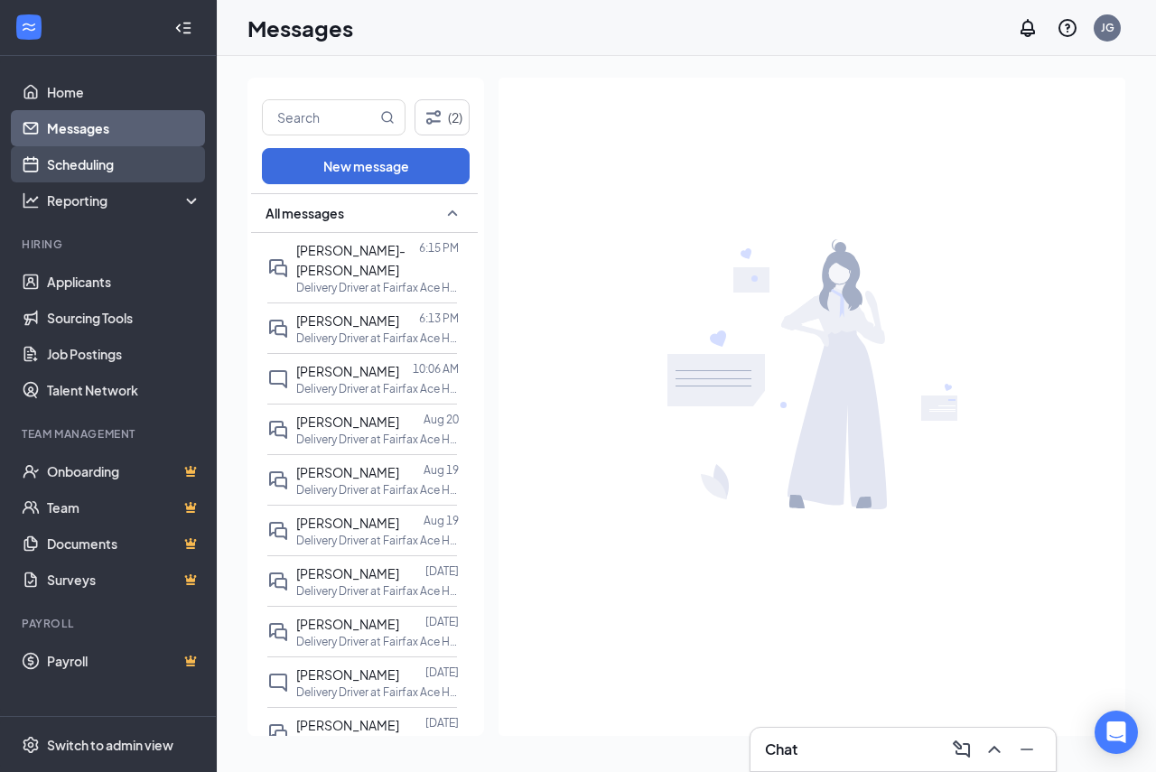
click at [75, 162] on link "Scheduling" at bounding box center [124, 164] width 154 height 36
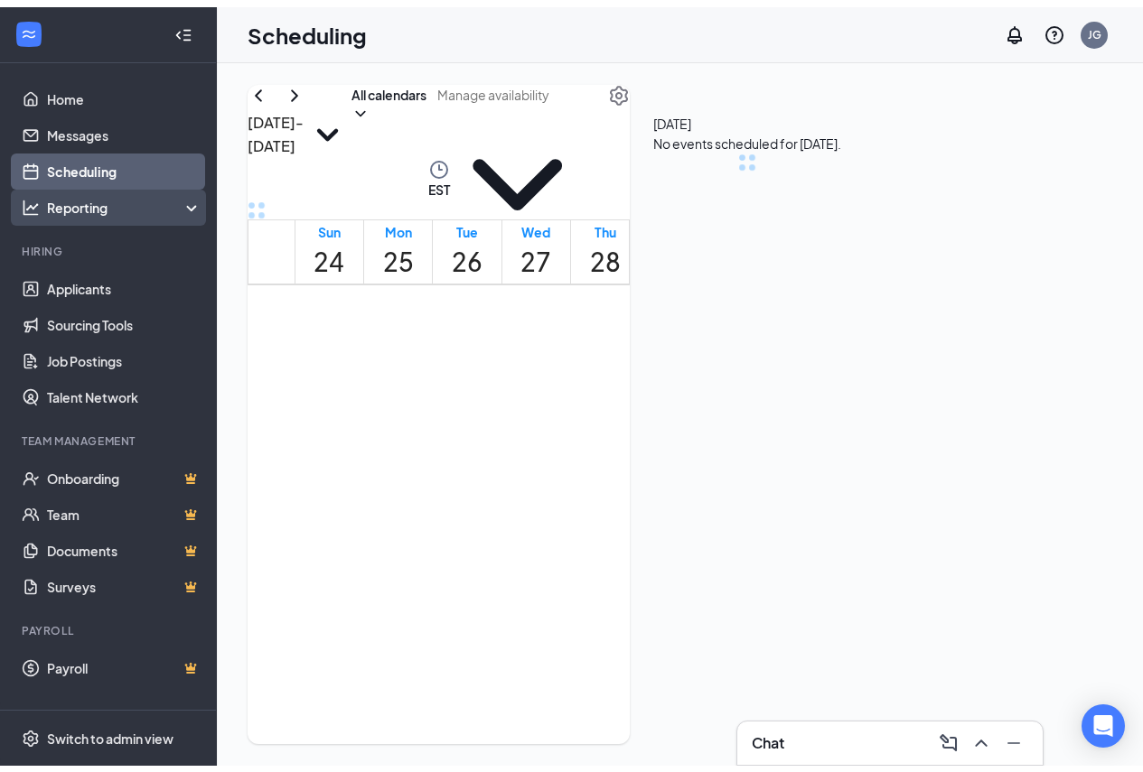
scroll to position [888, 0]
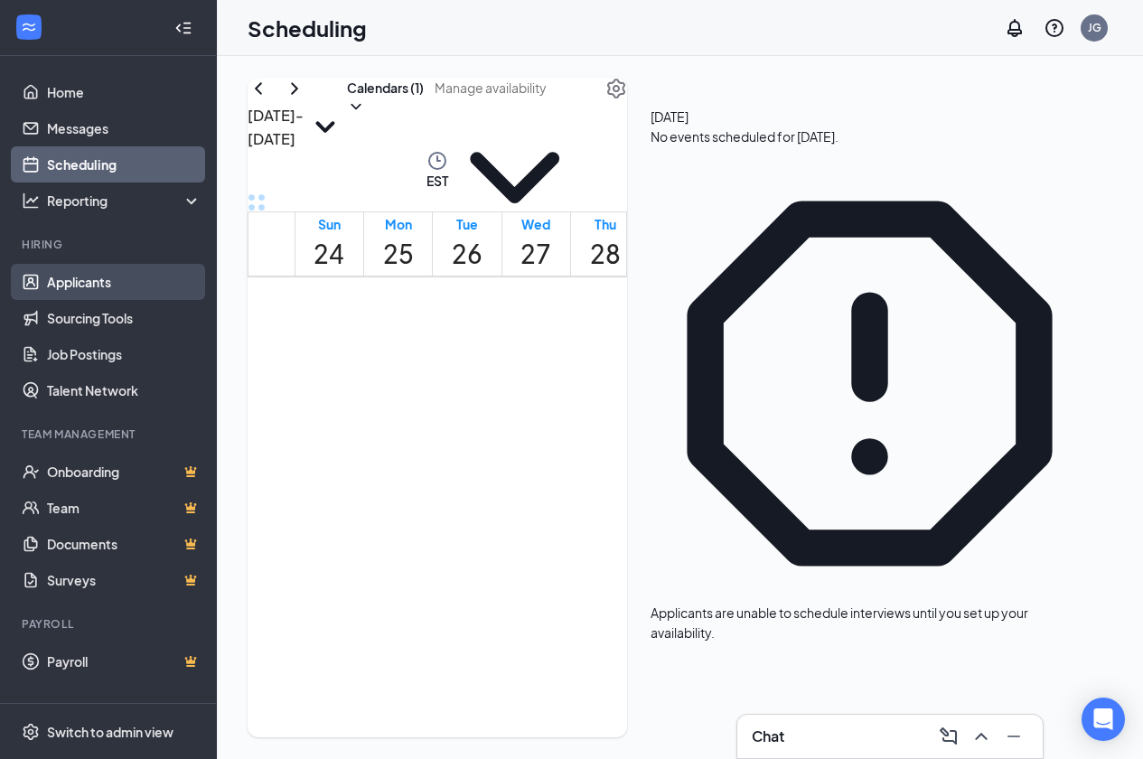
click at [107, 292] on link "Applicants" at bounding box center [124, 282] width 154 height 36
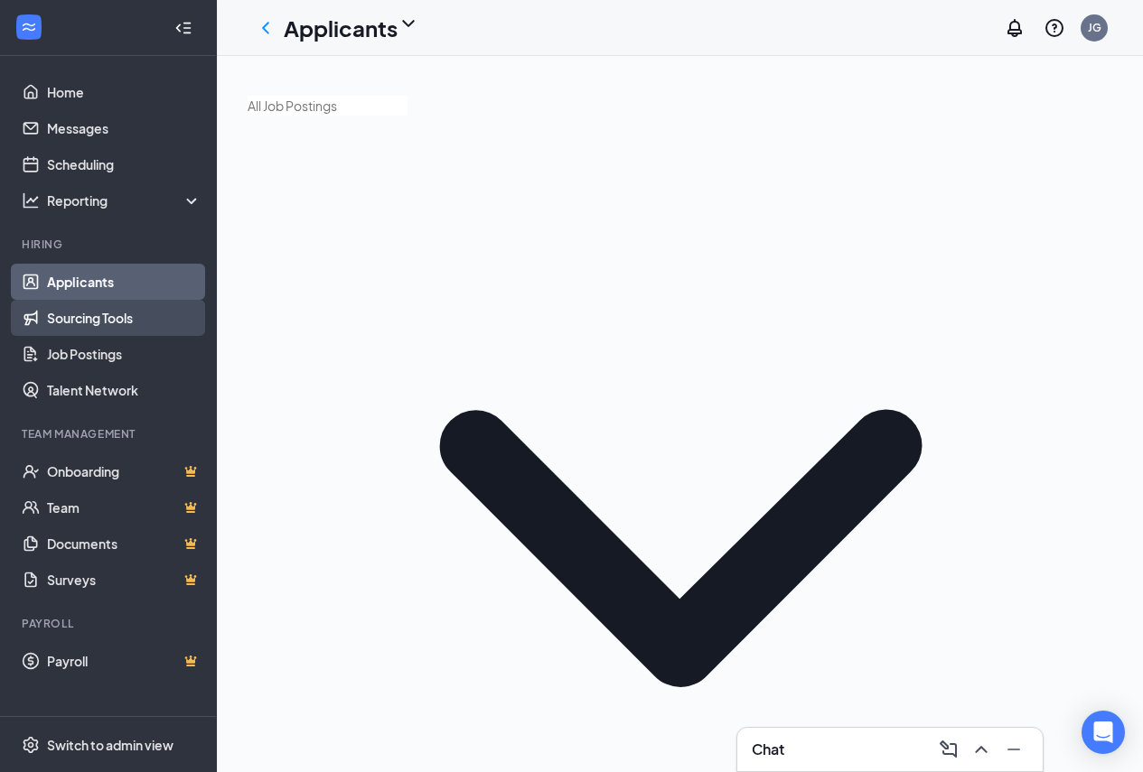
click at [102, 315] on link "Sourcing Tools" at bounding box center [124, 318] width 154 height 36
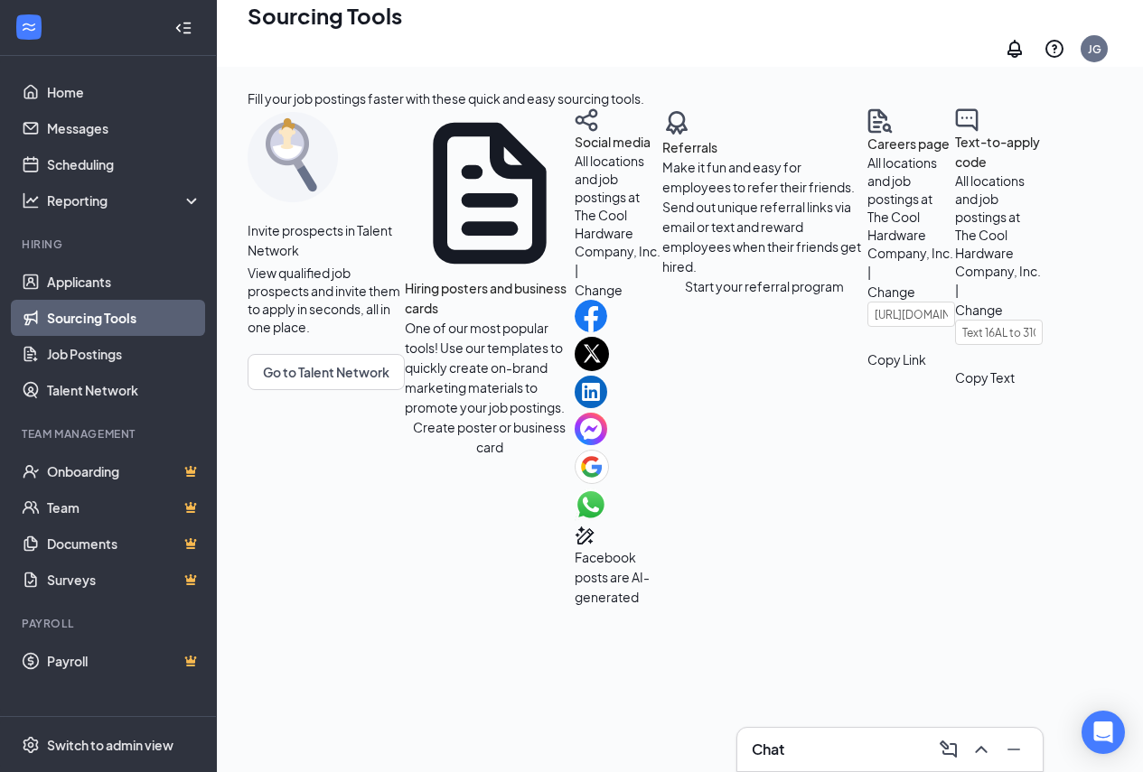
scroll to position [386, 0]
click at [110, 336] on link "Sourcing Tools" at bounding box center [124, 318] width 154 height 36
click at [113, 359] on link "Job Postings" at bounding box center [124, 354] width 154 height 36
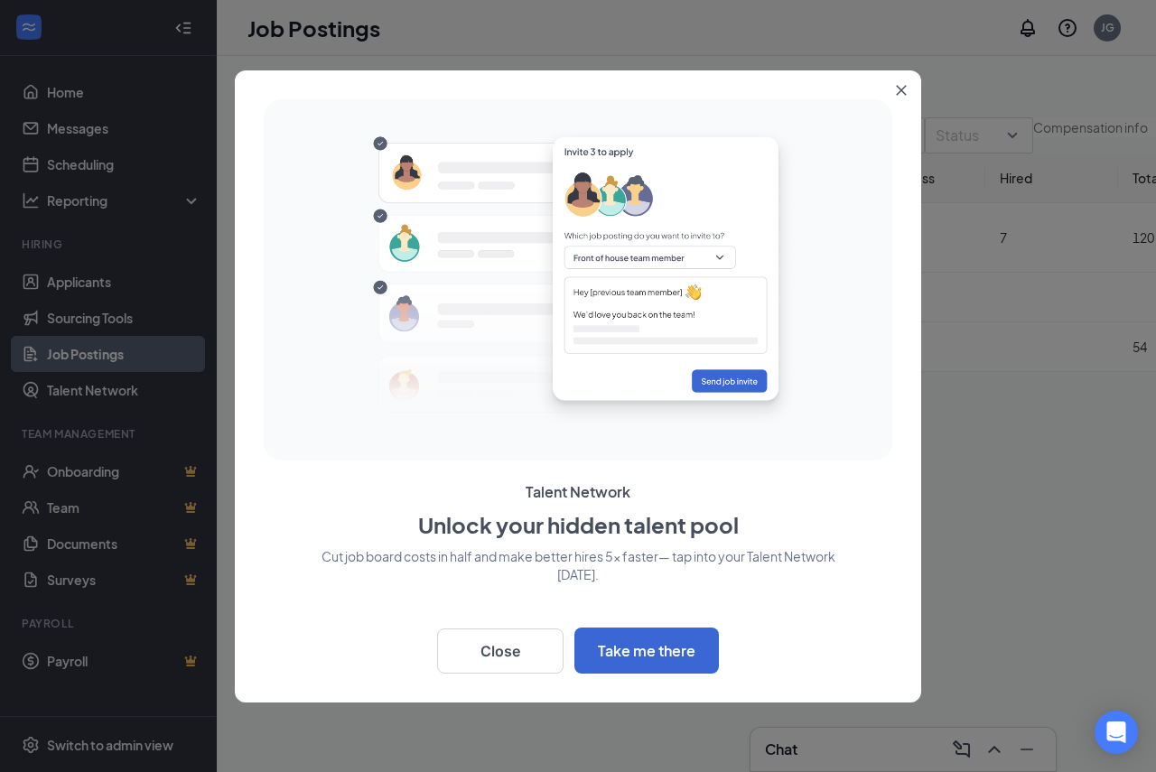
click at [99, 400] on div at bounding box center [578, 386] width 1156 height 772
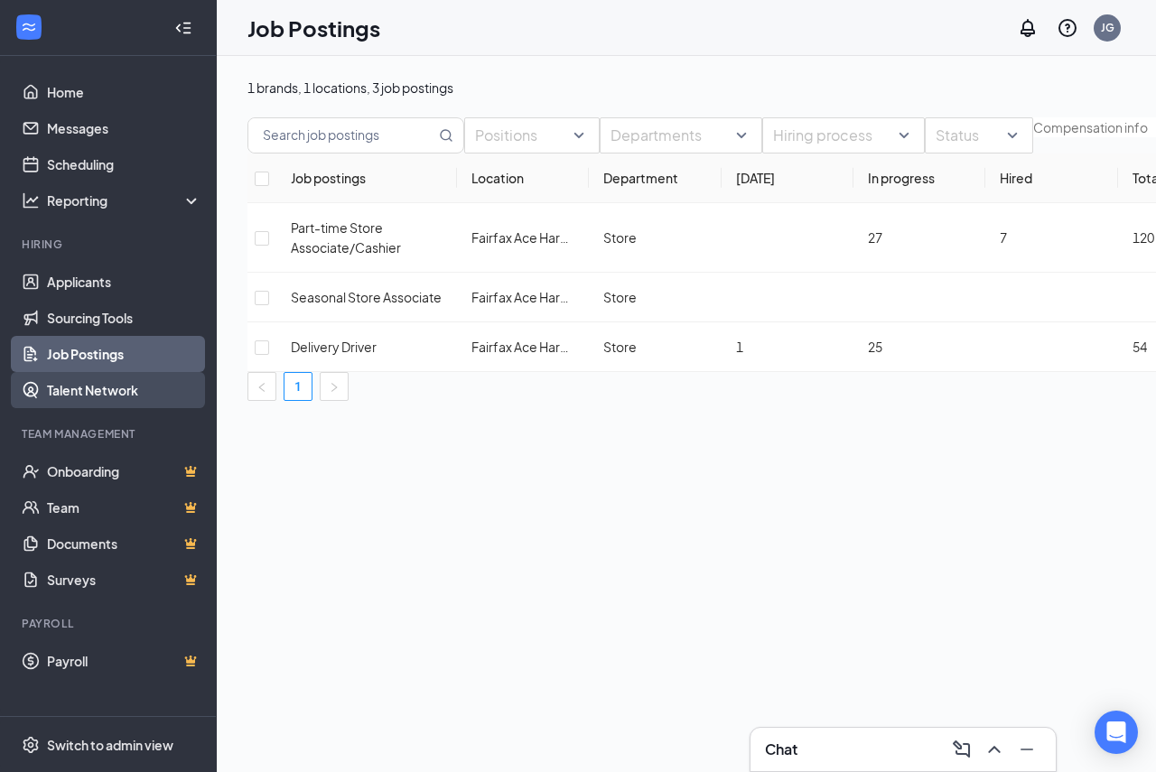
click at [99, 400] on link "Talent Network" at bounding box center [124, 390] width 154 height 36
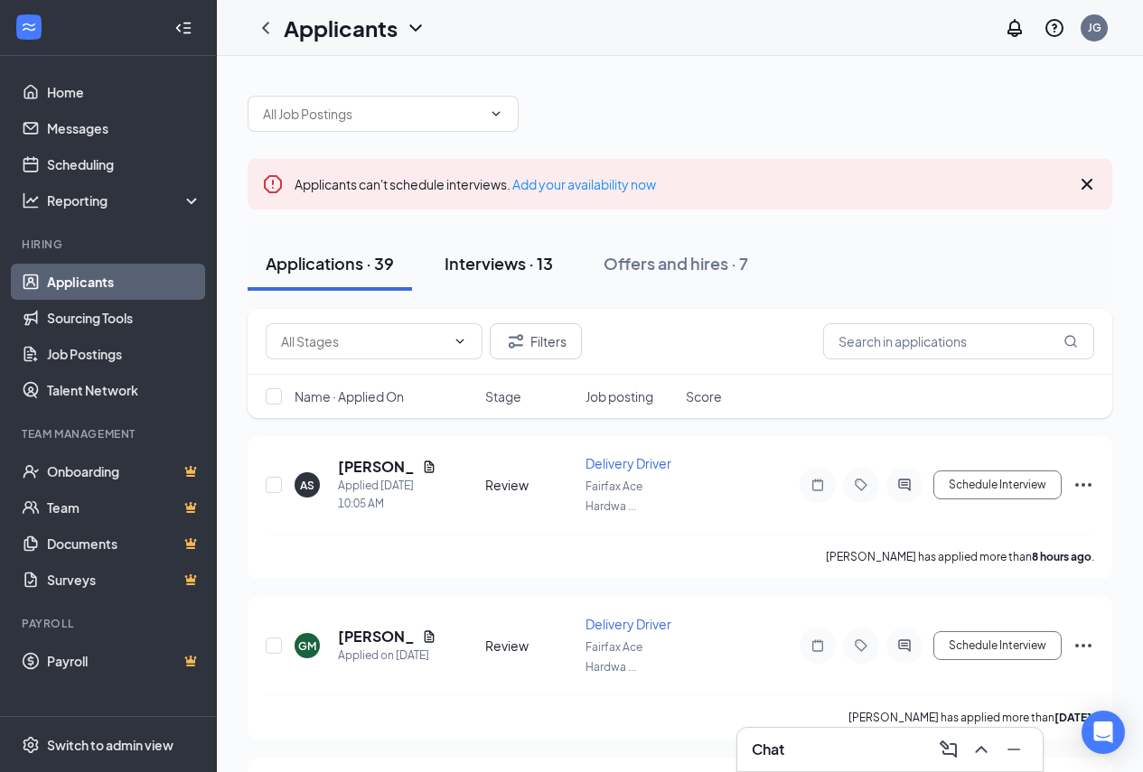
click at [548, 267] on div "Interviews · 13" at bounding box center [498, 263] width 108 height 23
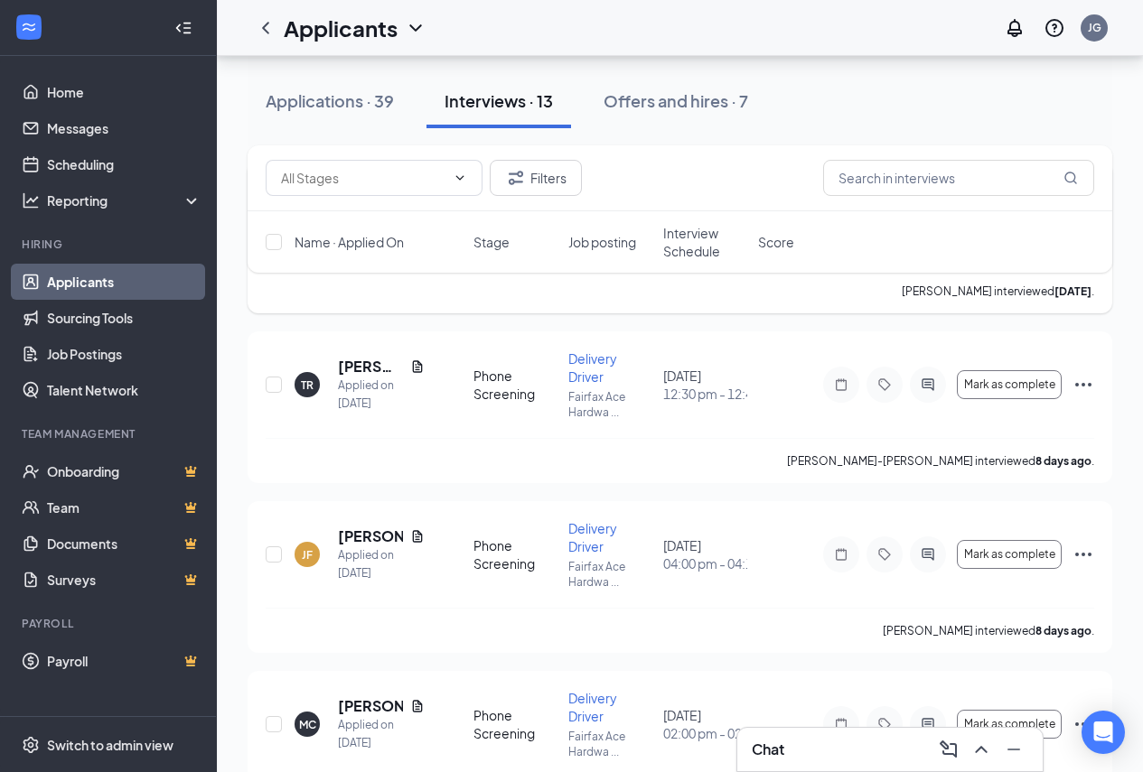
scroll to position [723, 0]
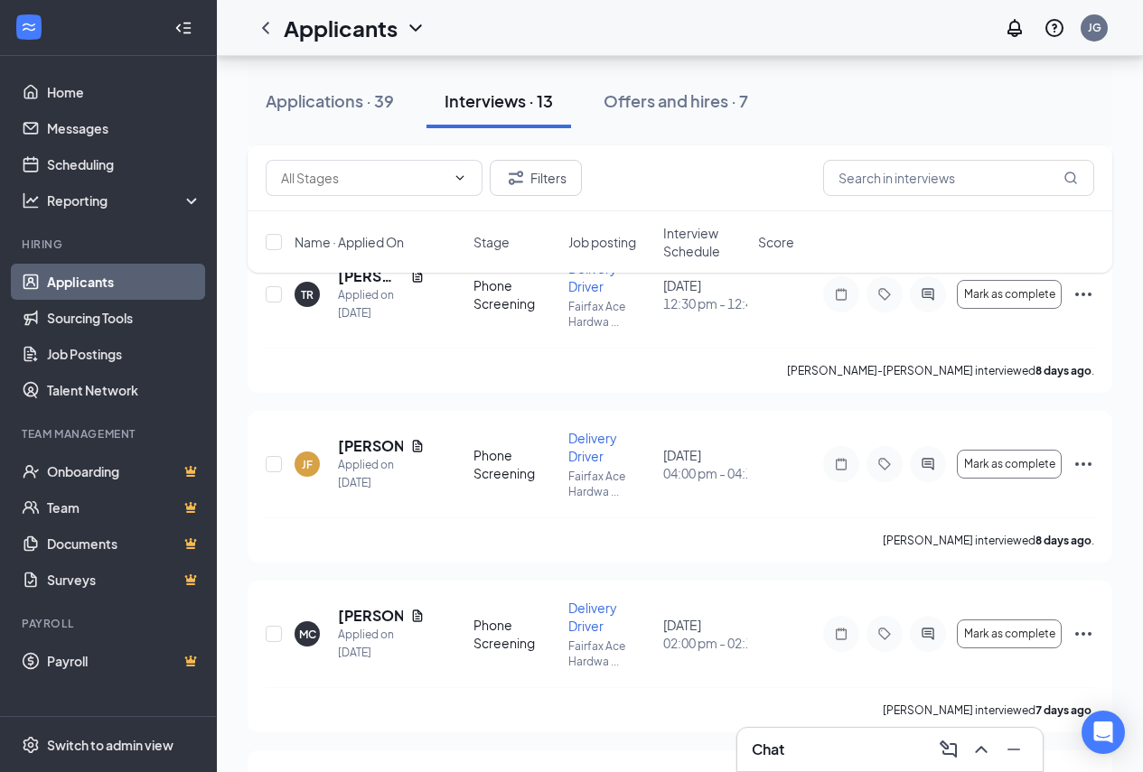
click at [879, 740] on div "Chat" at bounding box center [890, 749] width 276 height 29
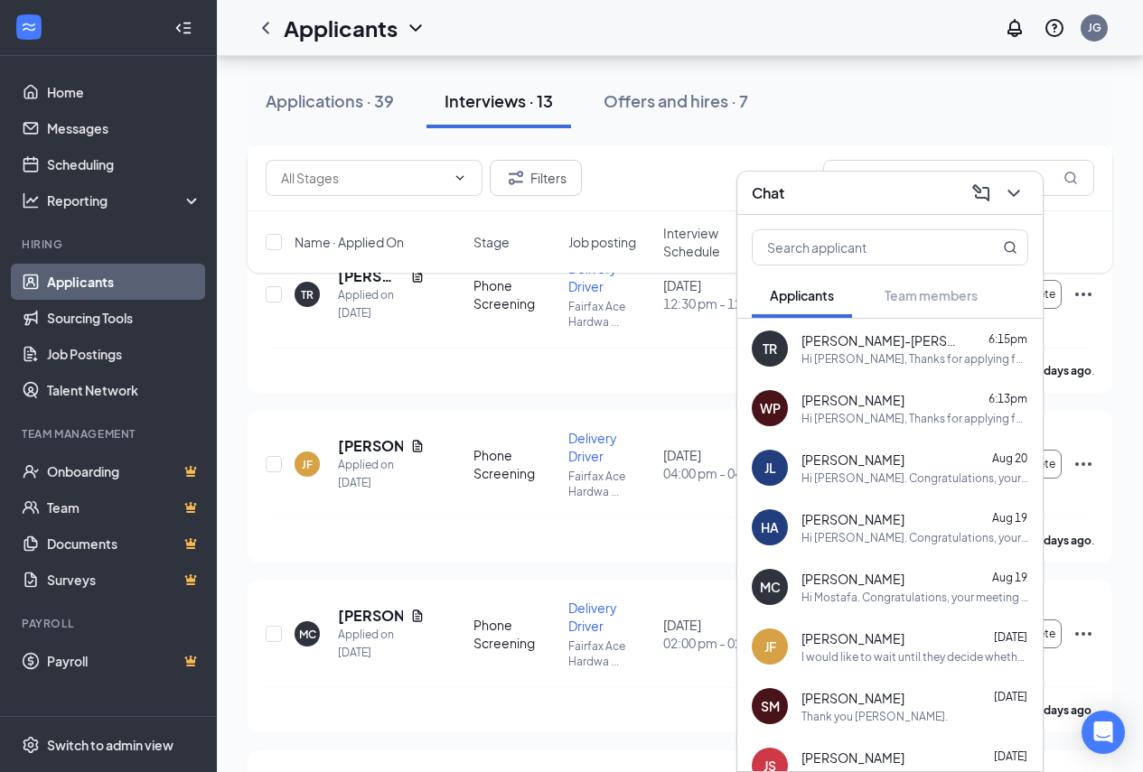
click at [860, 639] on span "[PERSON_NAME]" at bounding box center [852, 639] width 103 height 18
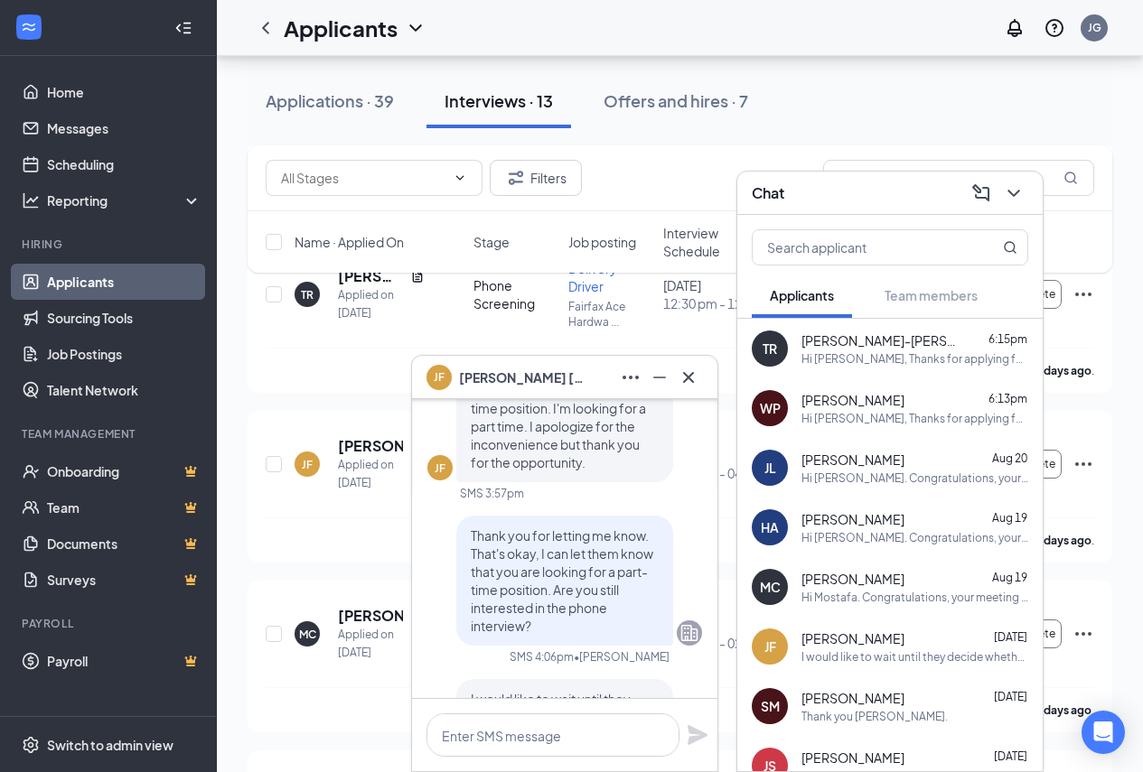
scroll to position [0, 0]
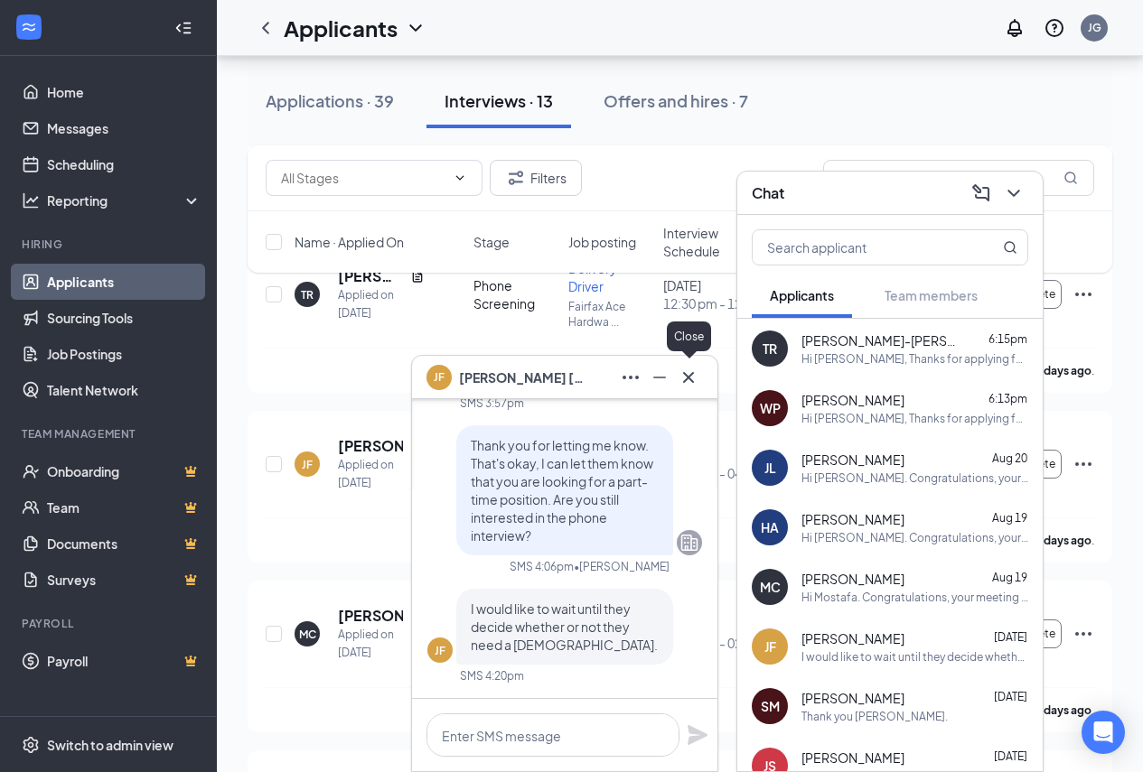
click at [697, 374] on icon "Cross" at bounding box center [688, 378] width 22 height 22
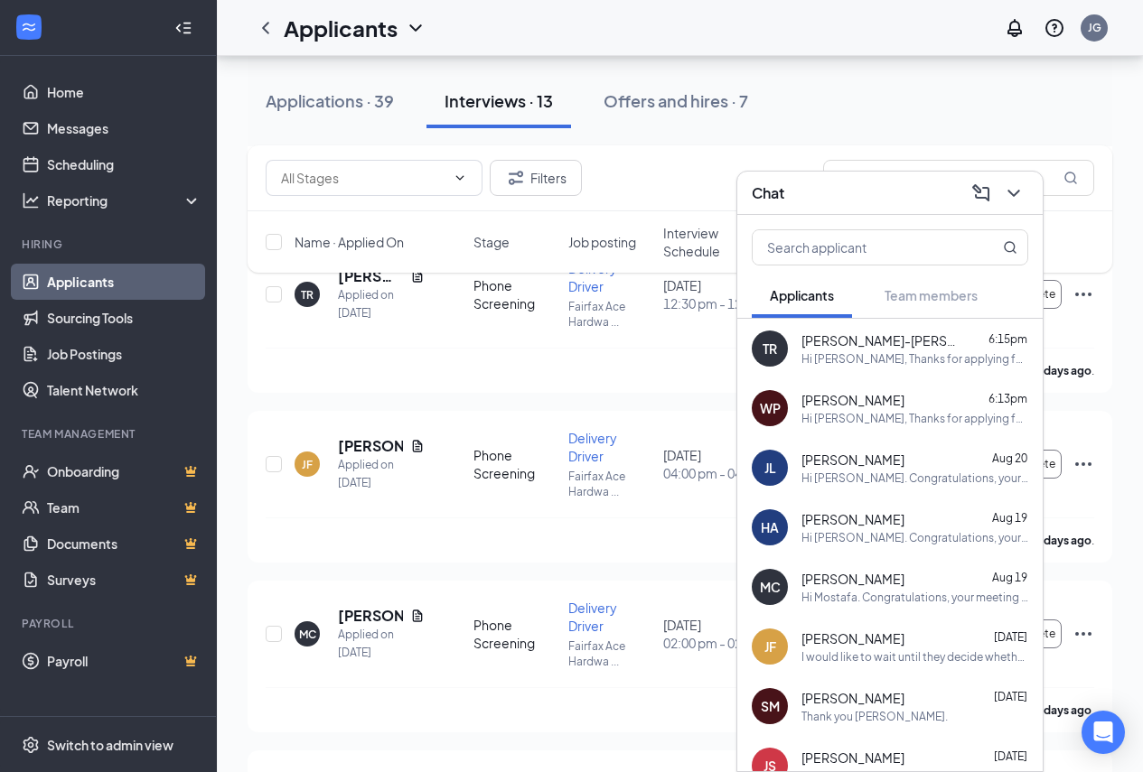
click at [1017, 189] on icon "ChevronDown" at bounding box center [1014, 193] width 22 height 22
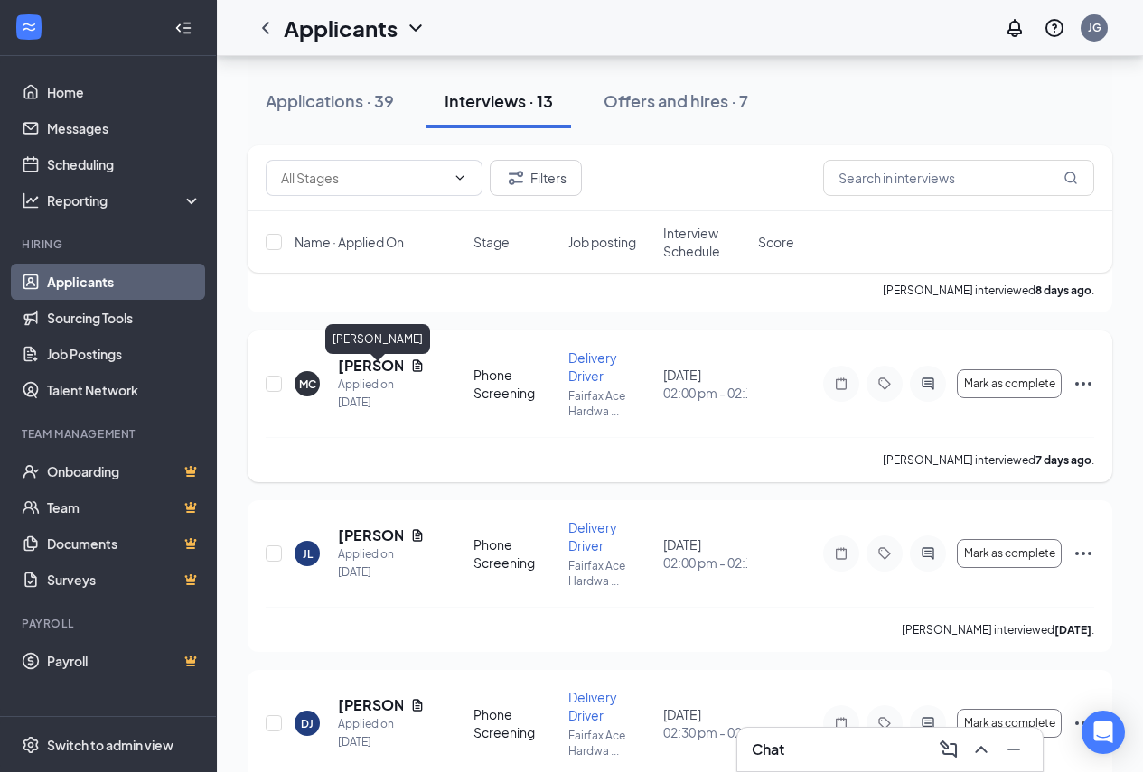
scroll to position [994, 0]
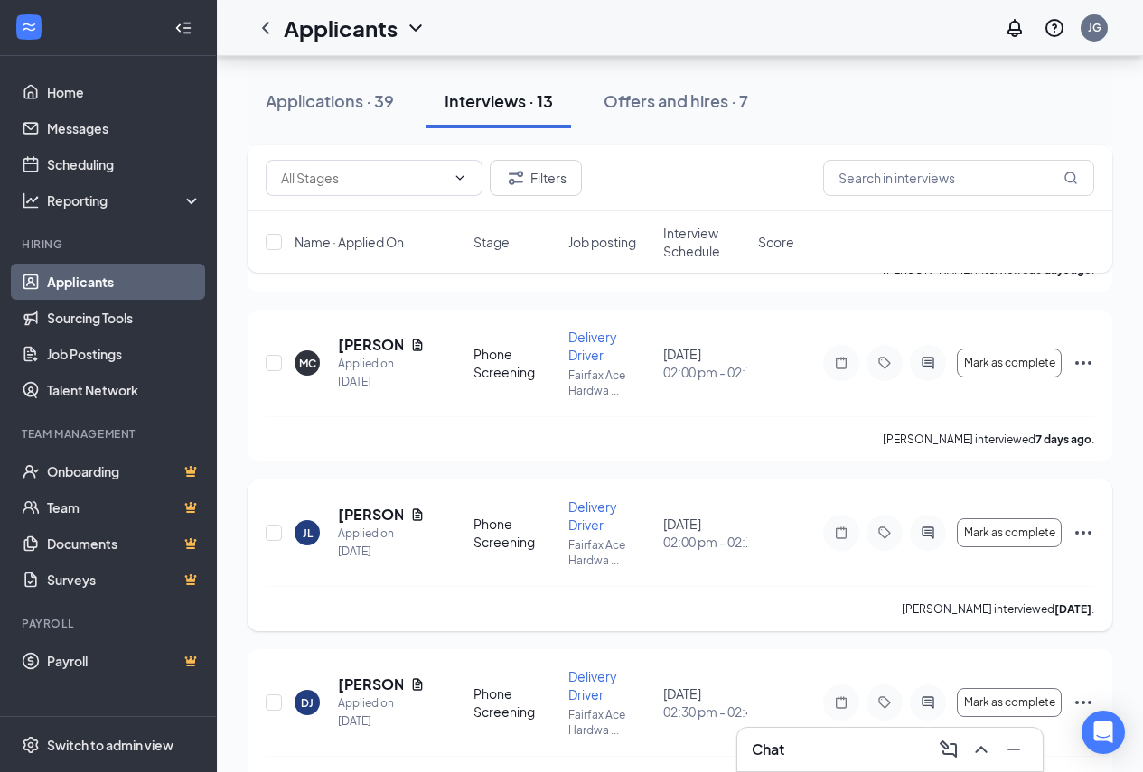
click at [408, 521] on div "[PERSON_NAME]" at bounding box center [381, 515] width 87 height 20
click at [408, 525] on div "[PERSON_NAME]" at bounding box center [381, 515] width 87 height 20
click at [422, 520] on icon "Document" at bounding box center [418, 515] width 10 height 12
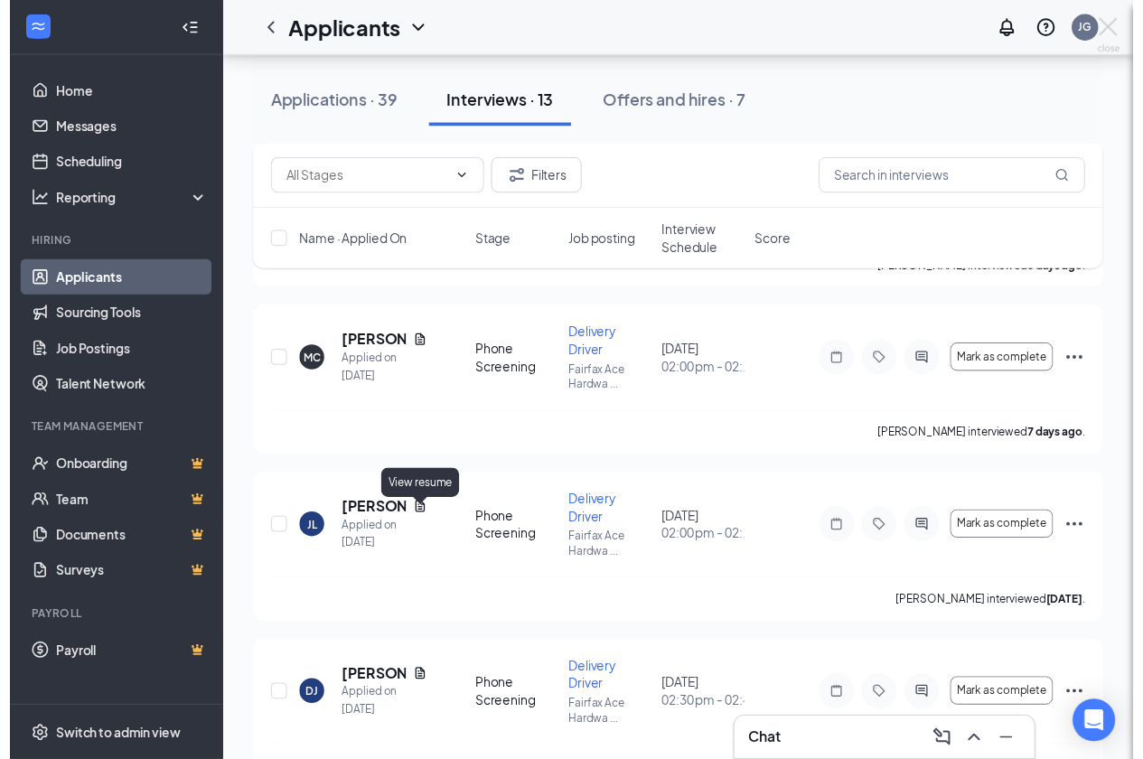
scroll to position [943, 0]
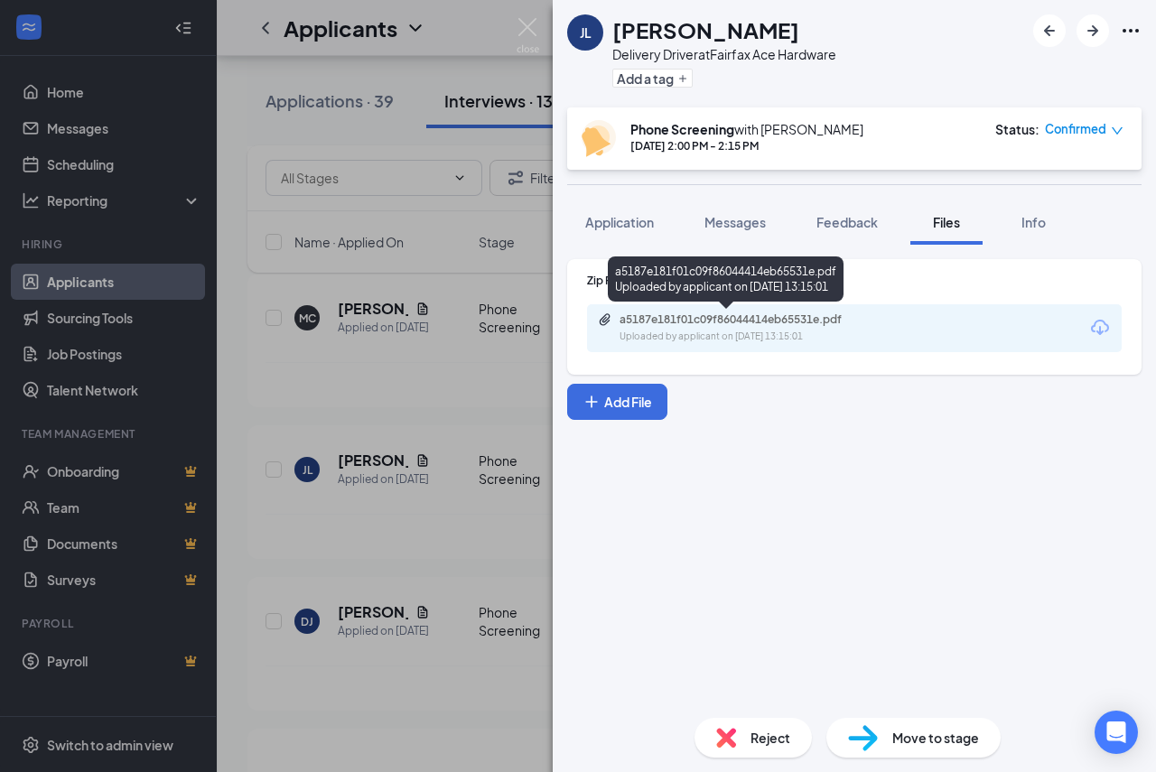
click at [648, 330] on div "Uploaded by applicant on Aug 04, 2025 at 13:15:01" at bounding box center [755, 337] width 271 height 14
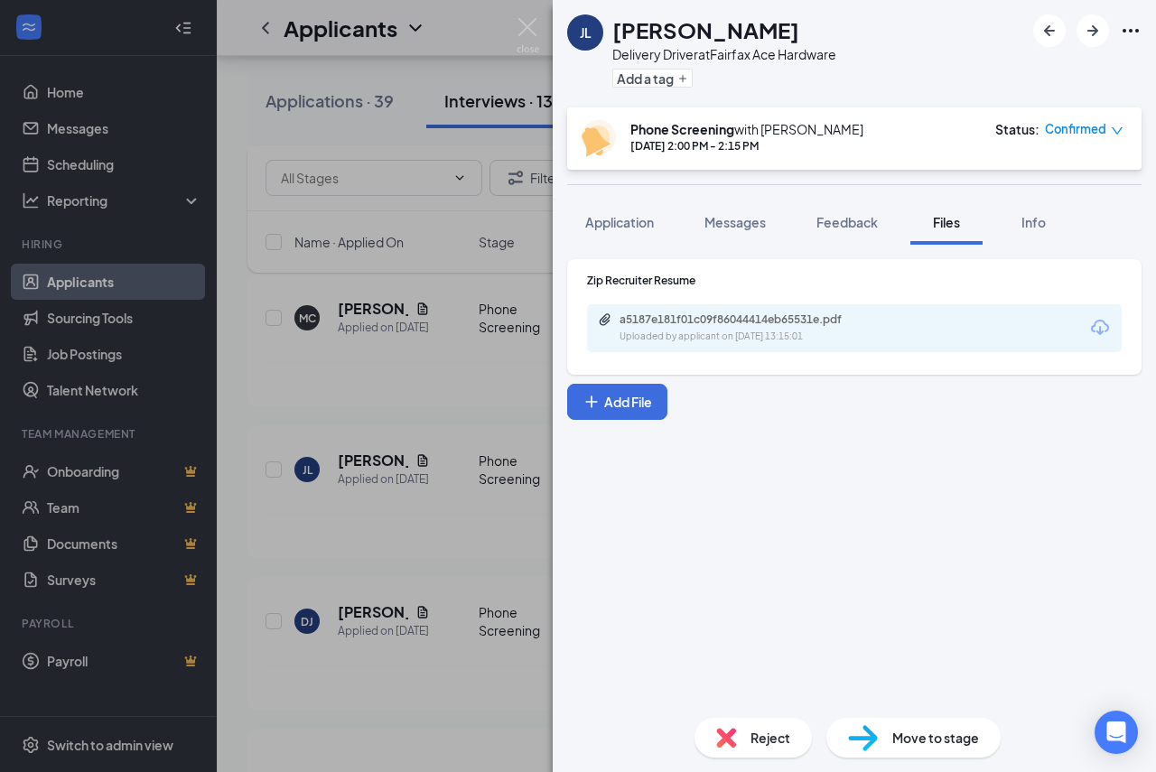
click at [351, 436] on div "JL James Lambert Delivery Driver at Fairfax Ace Hardware Add a tag Phone Screen…" at bounding box center [578, 386] width 1156 height 772
